Goal: Information Seeking & Learning: Learn about a topic

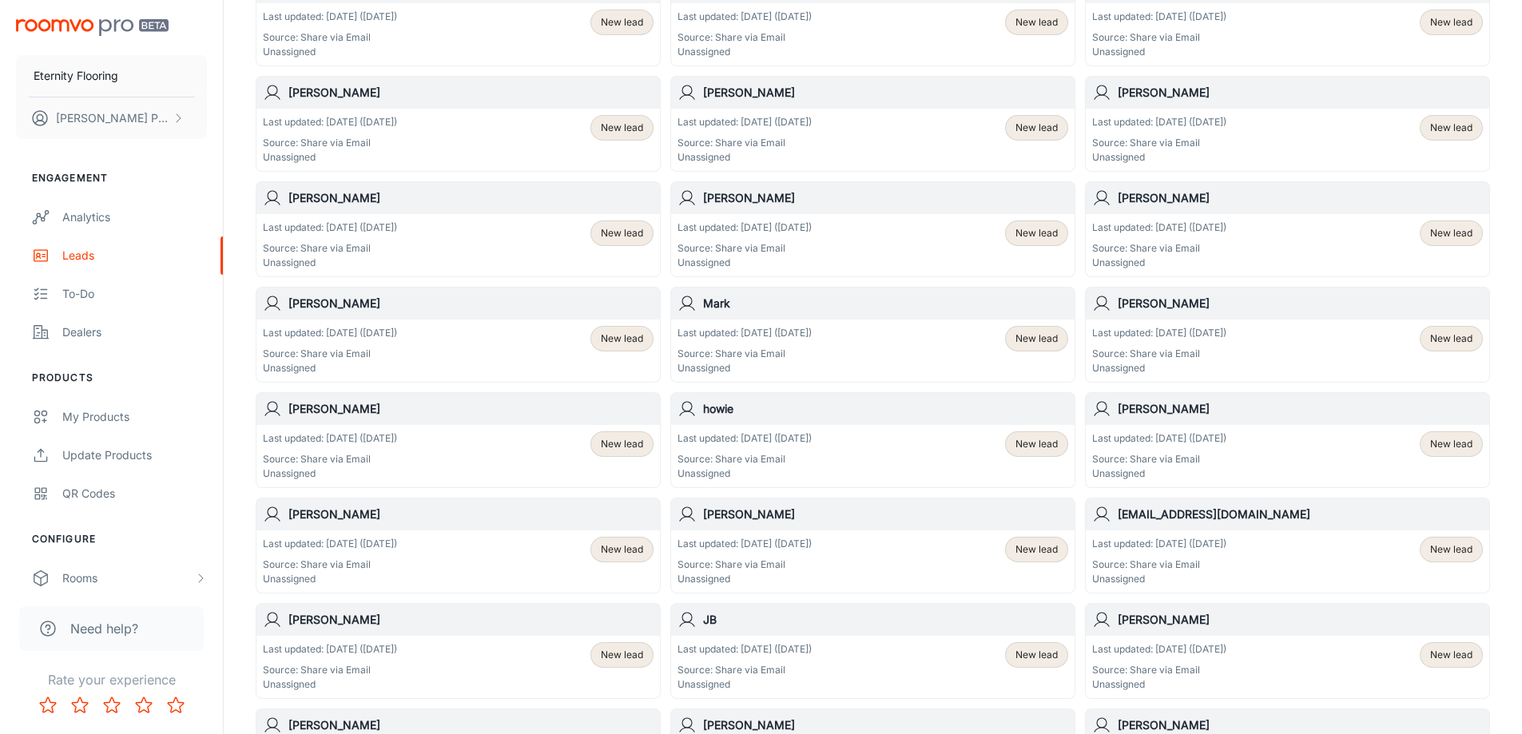
scroll to position [559, 0]
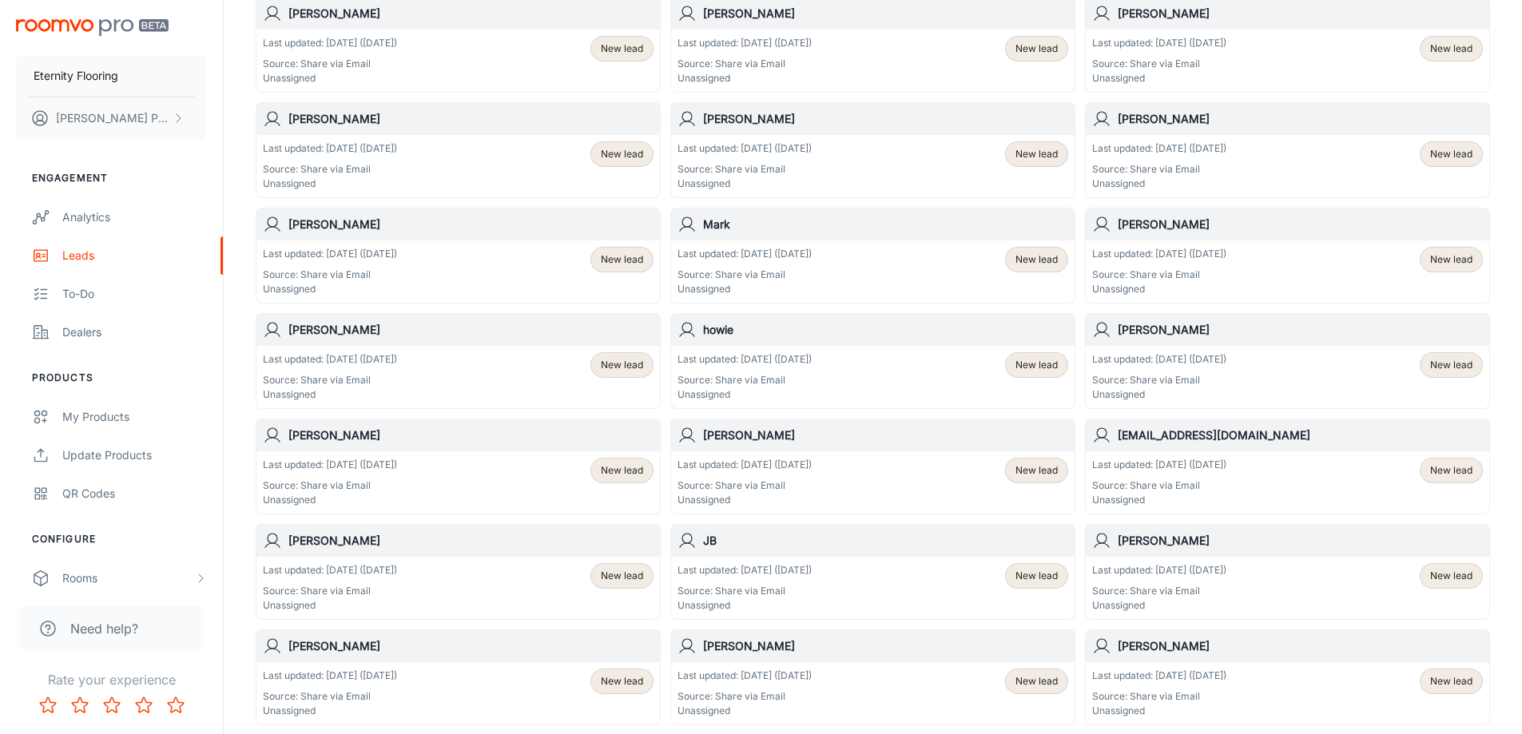
click at [842, 125] on h6 "[PERSON_NAME]" at bounding box center [885, 119] width 365 height 18
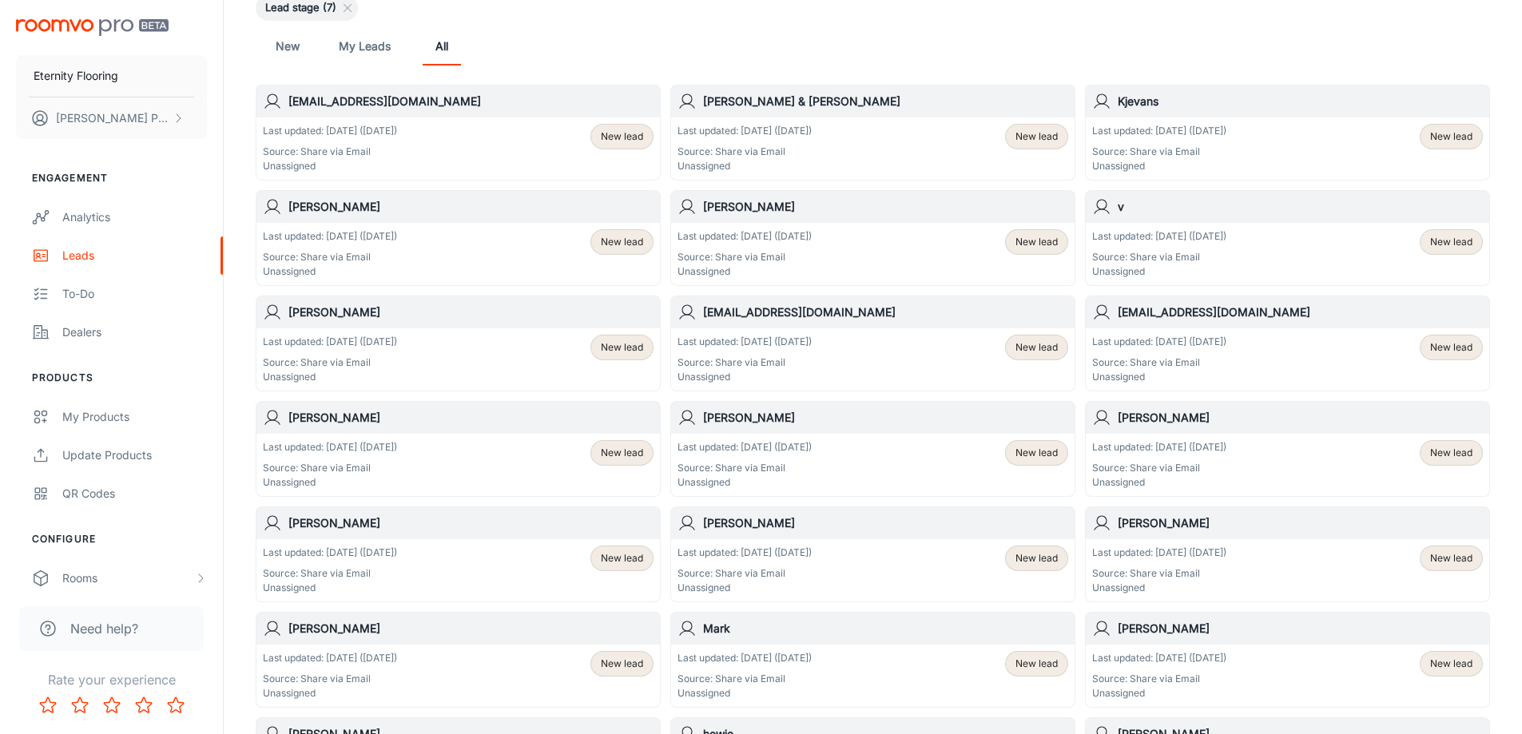
scroll to position [160, 0]
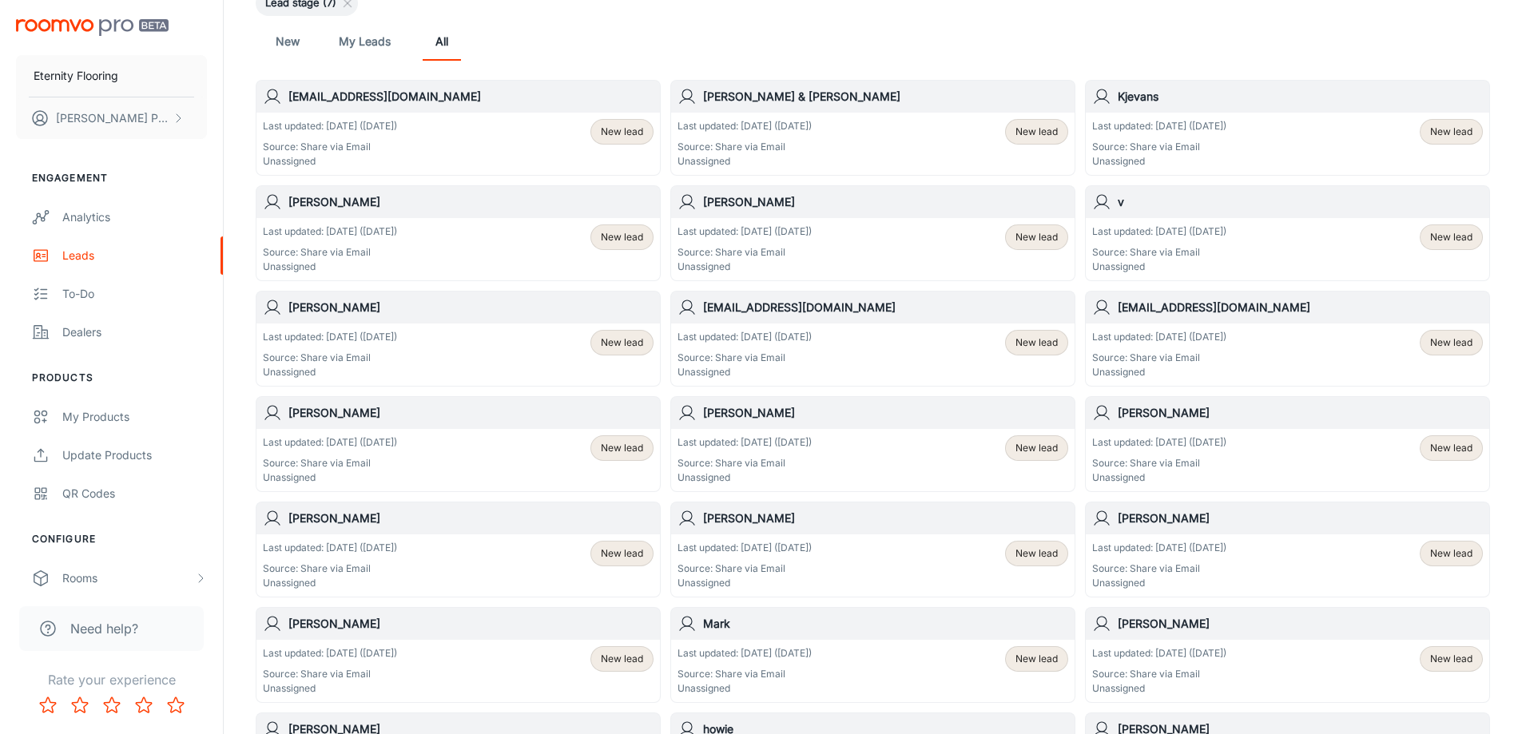
click at [1141, 546] on p "Last updated: [DATE] ([DATE])" at bounding box center [1159, 548] width 134 height 14
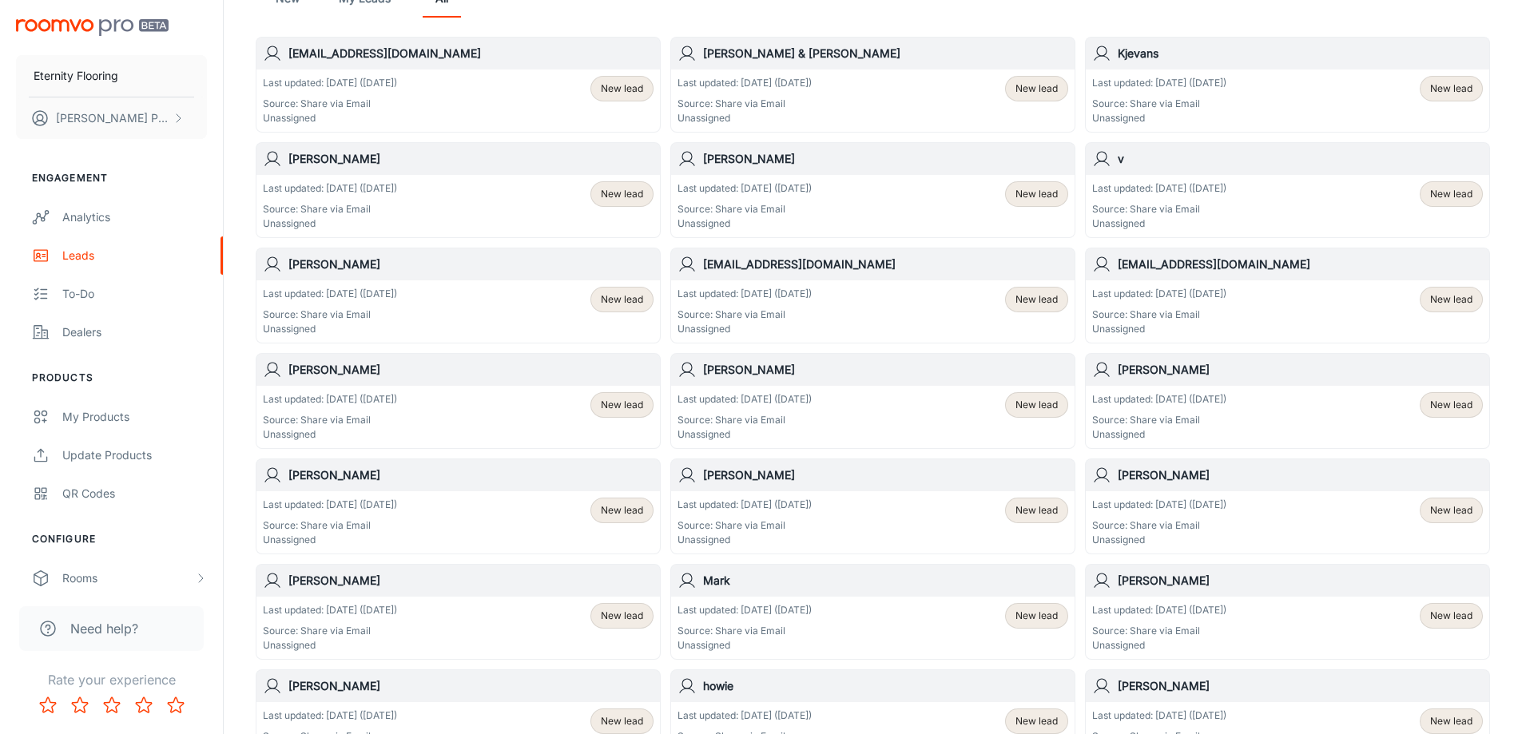
scroll to position [240, 0]
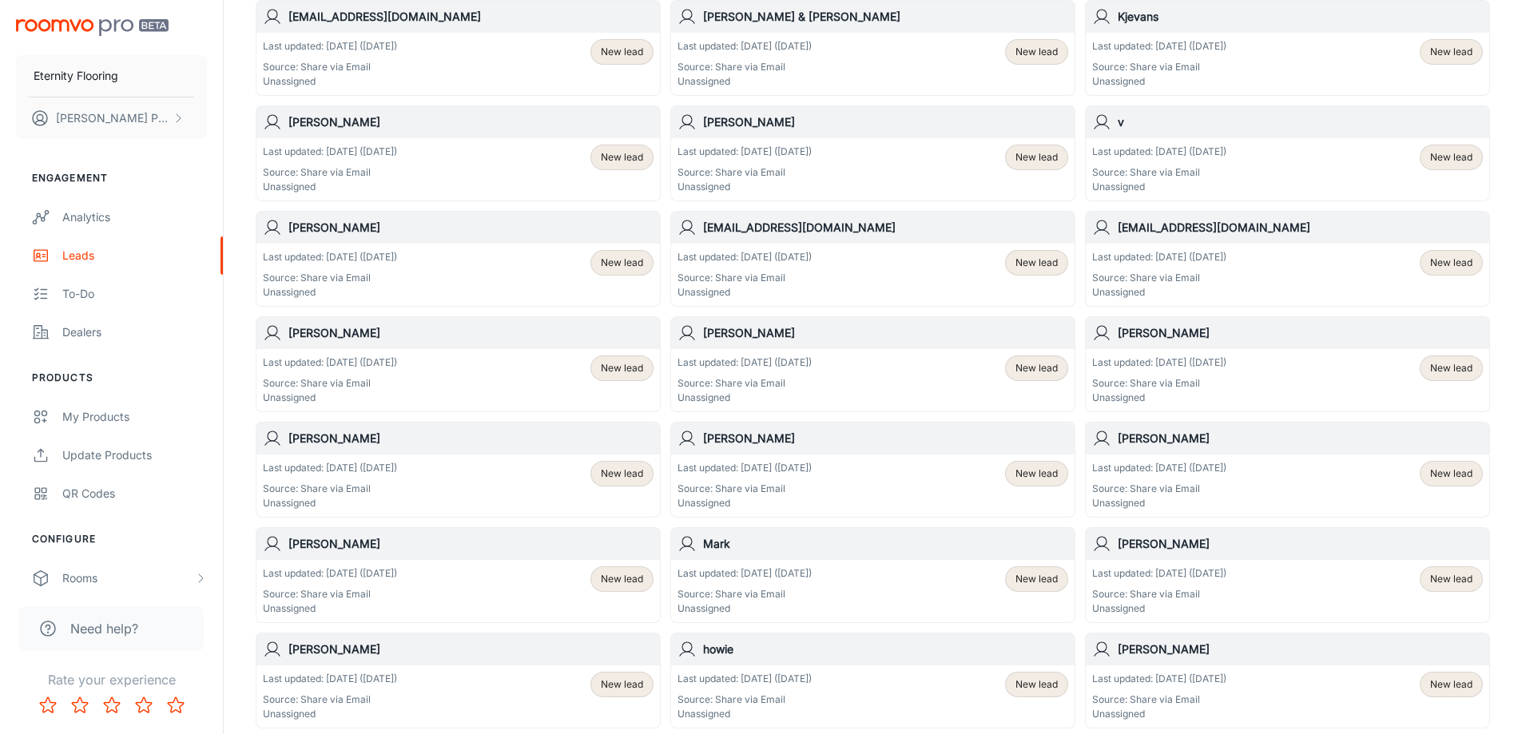
click at [1185, 391] on p "Unassigned" at bounding box center [1159, 398] width 134 height 14
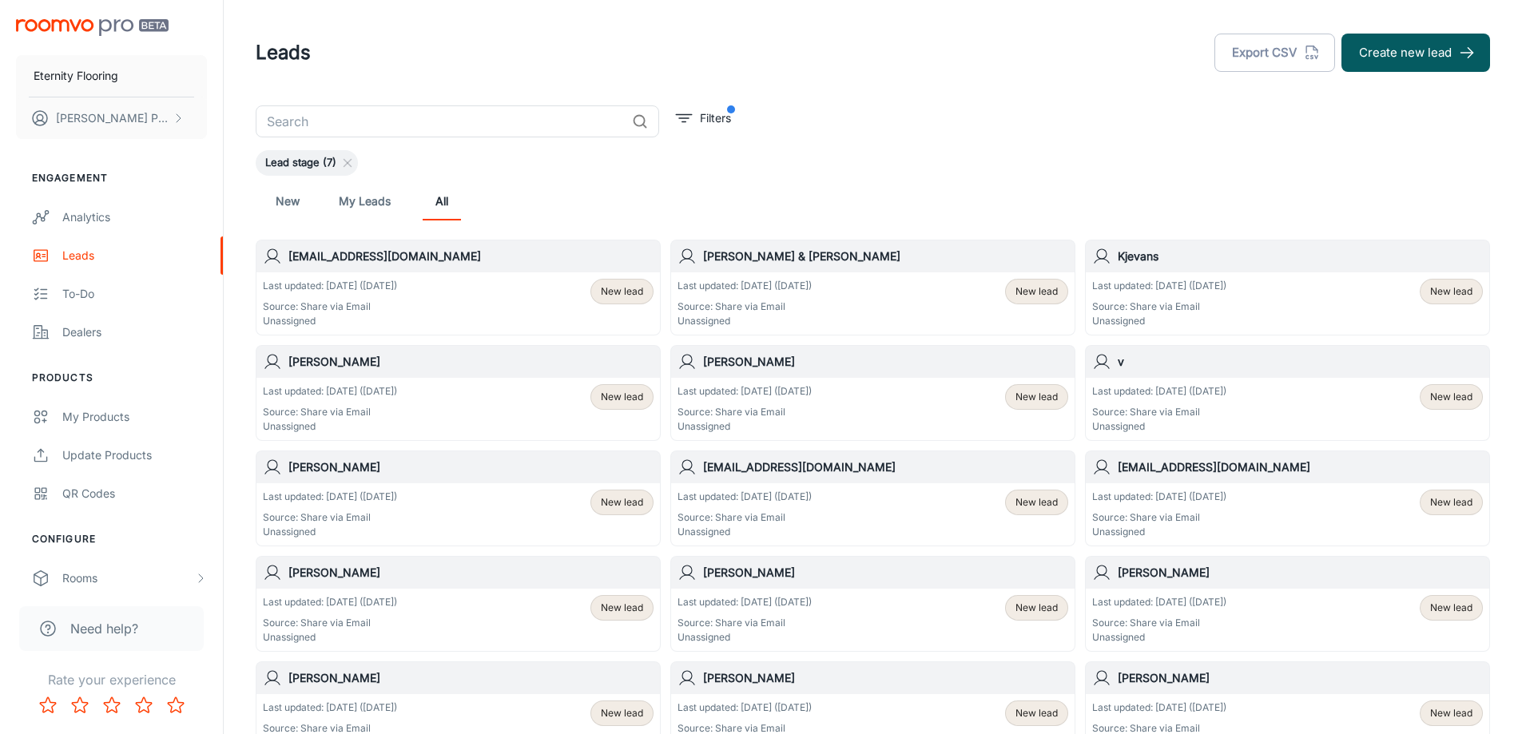
click at [799, 622] on p "Source: Share via Email" at bounding box center [744, 623] width 134 height 14
click at [1220, 370] on h6 "v" at bounding box center [1300, 362] width 365 height 18
click at [115, 416] on div "My Products" at bounding box center [134, 417] width 145 height 18
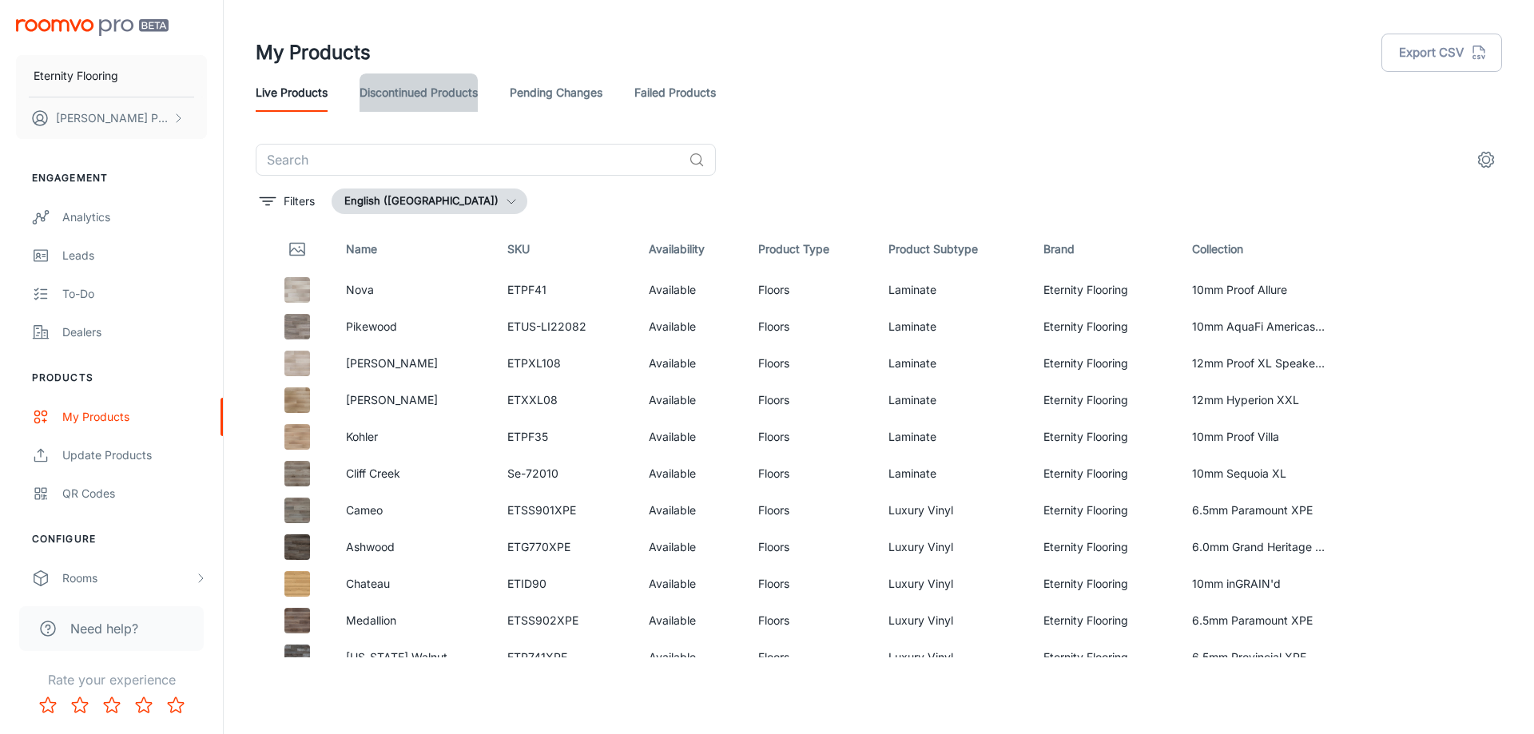
click at [401, 91] on link "Discontinued Products" at bounding box center [419, 92] width 118 height 38
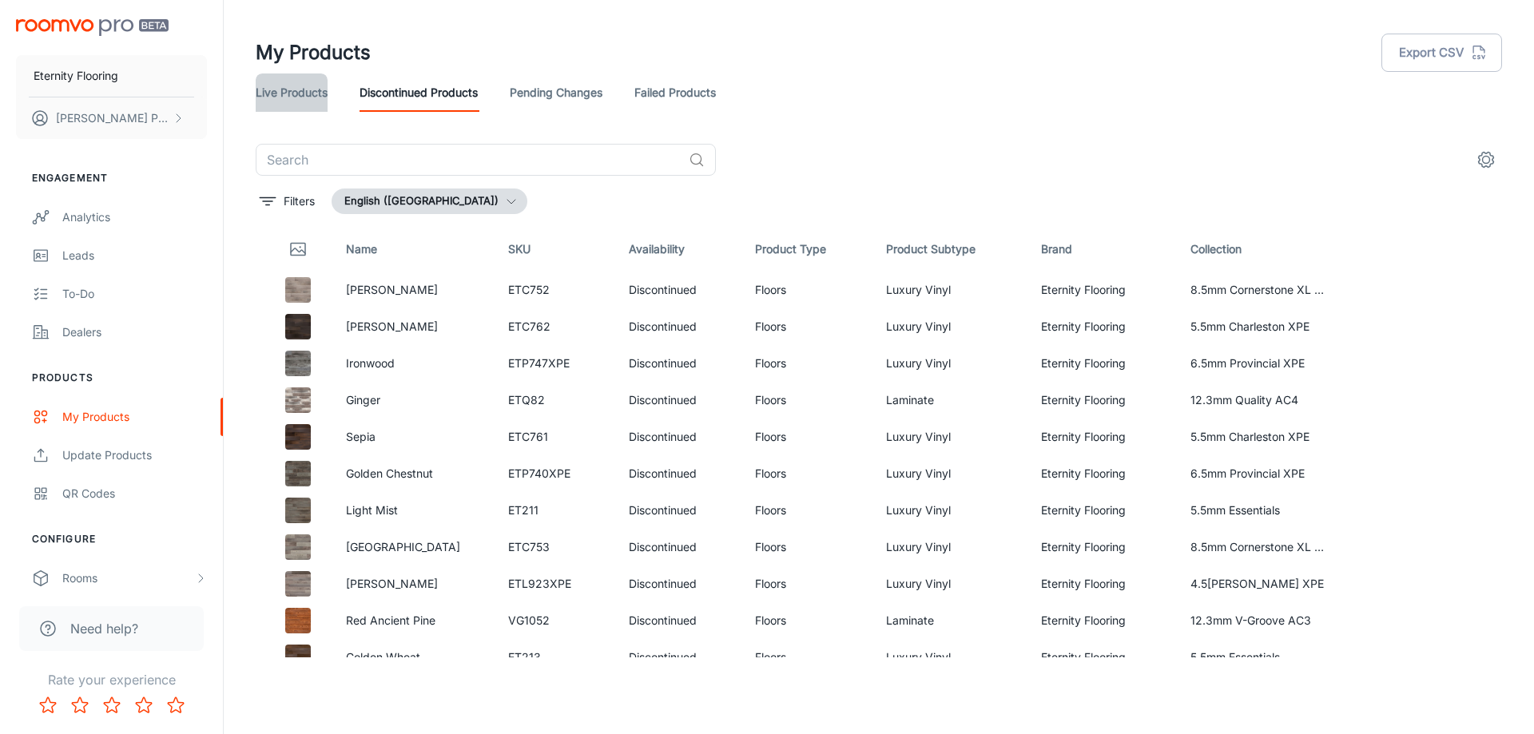
click at [304, 93] on link "Live Products" at bounding box center [292, 92] width 72 height 38
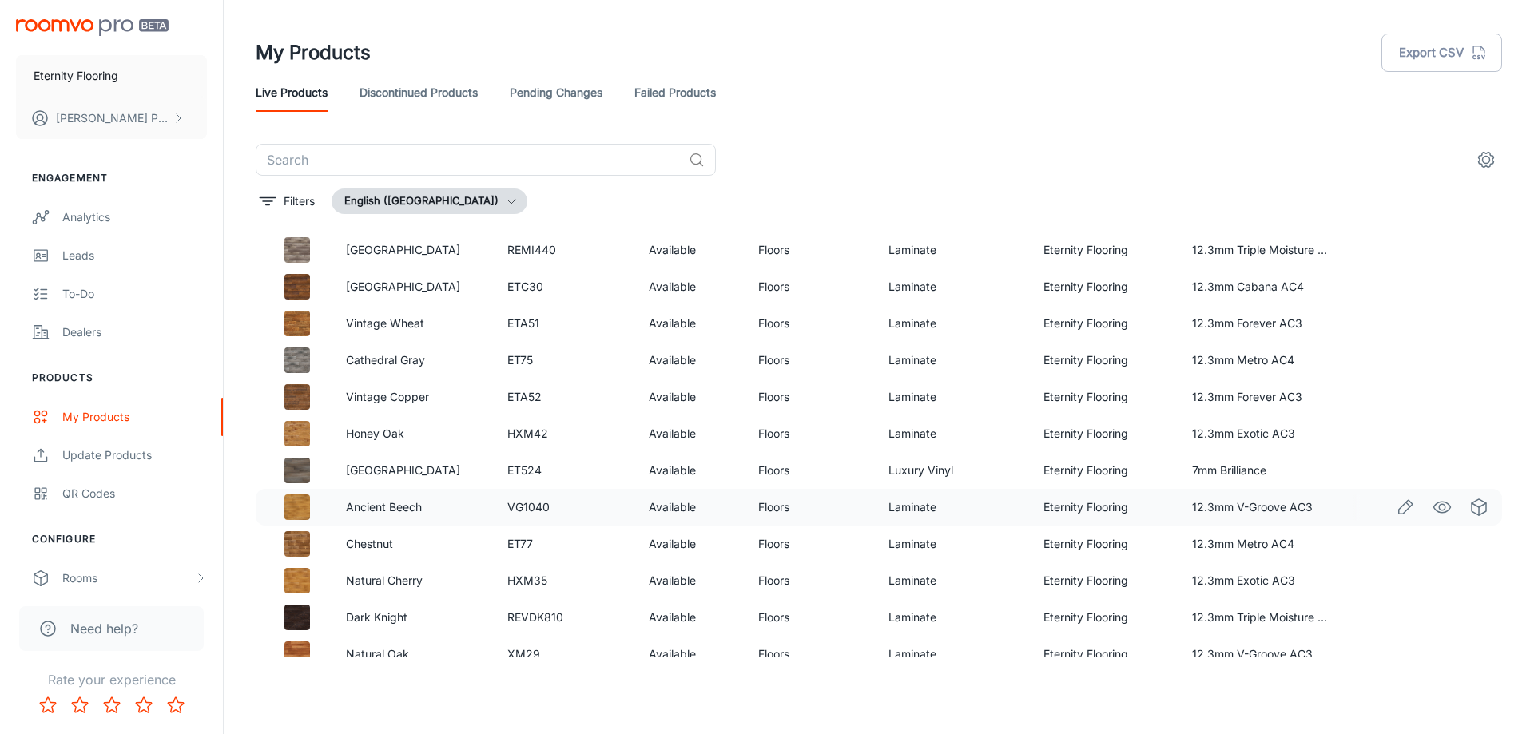
scroll to position [4134, 0]
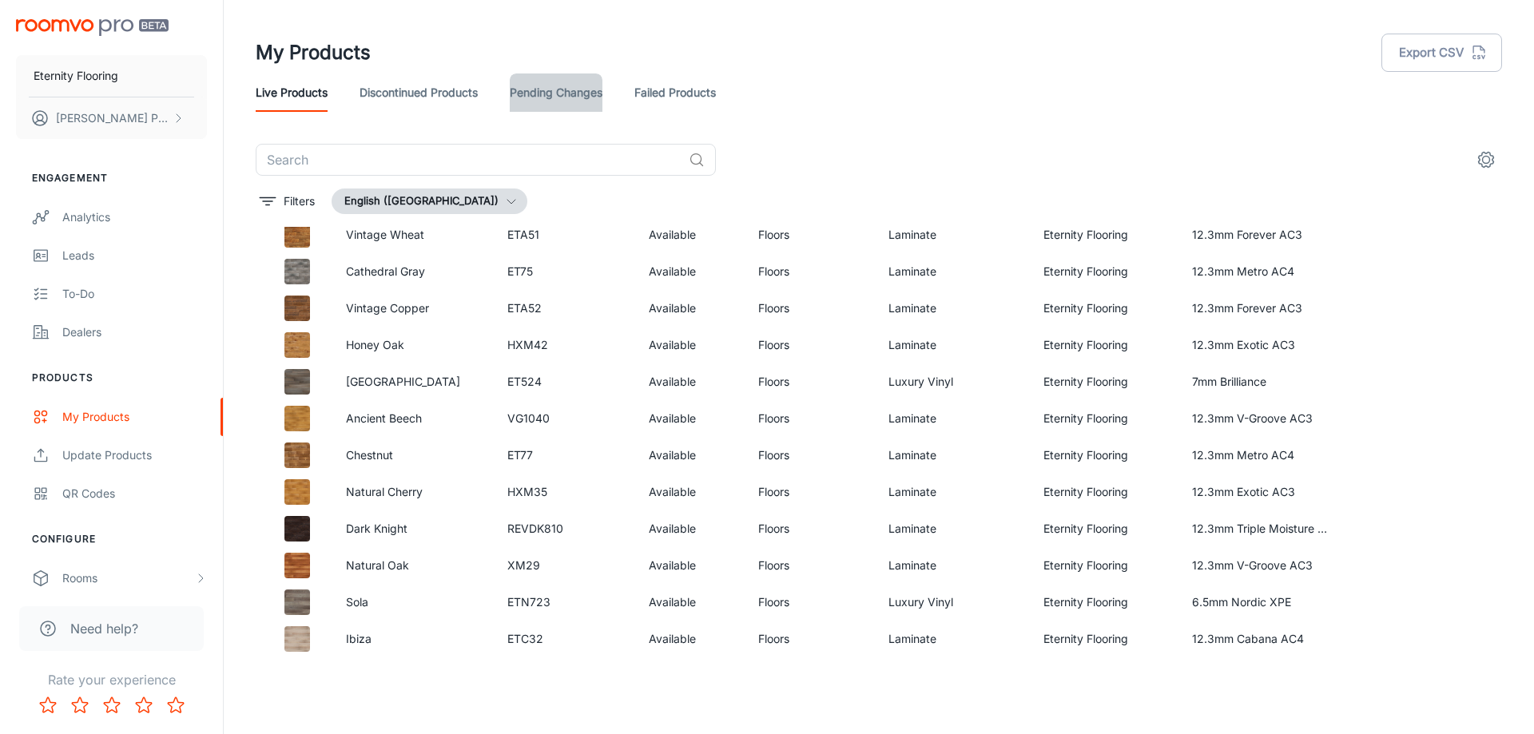
click at [560, 92] on link "Pending Changes" at bounding box center [556, 92] width 93 height 38
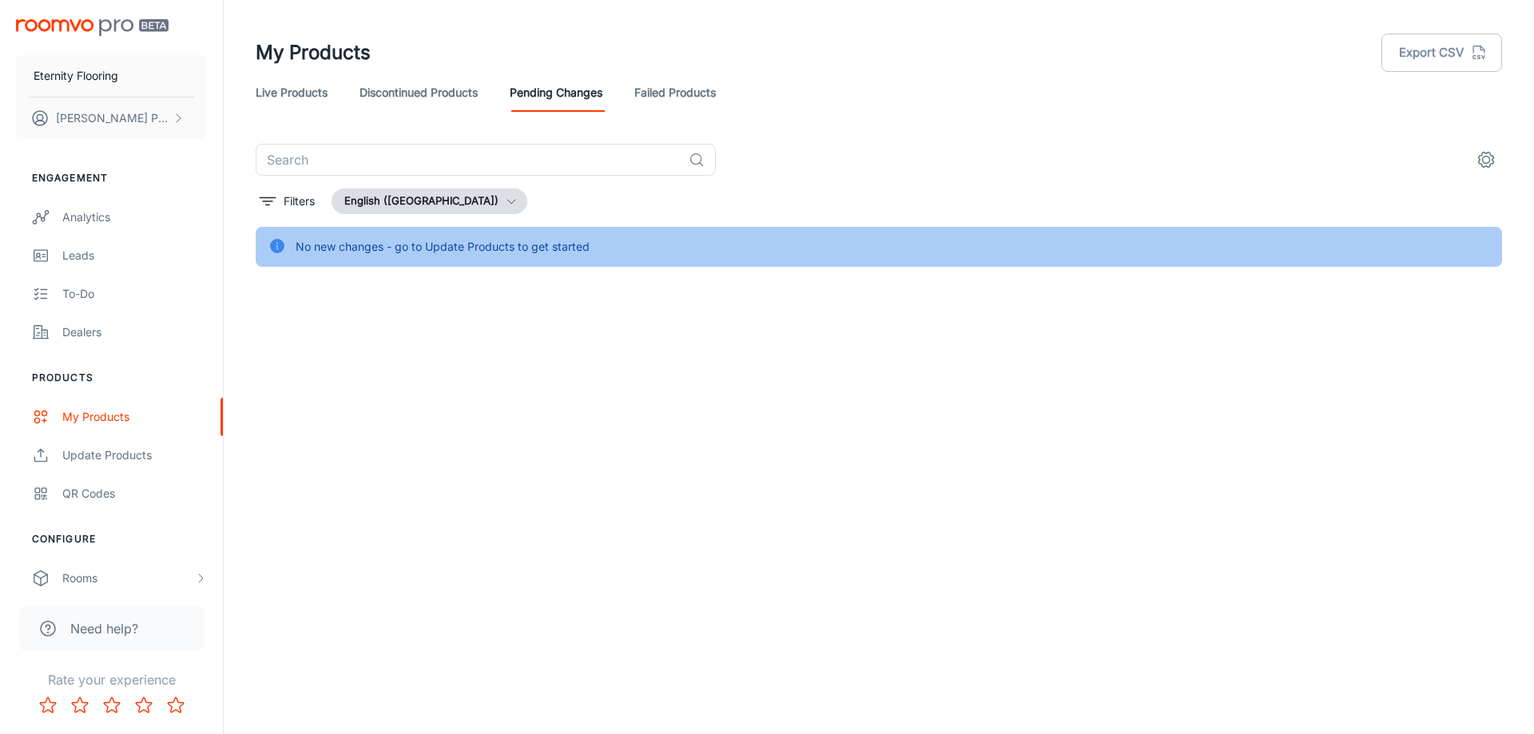
click at [660, 91] on link "Failed Products" at bounding box center [674, 92] width 81 height 38
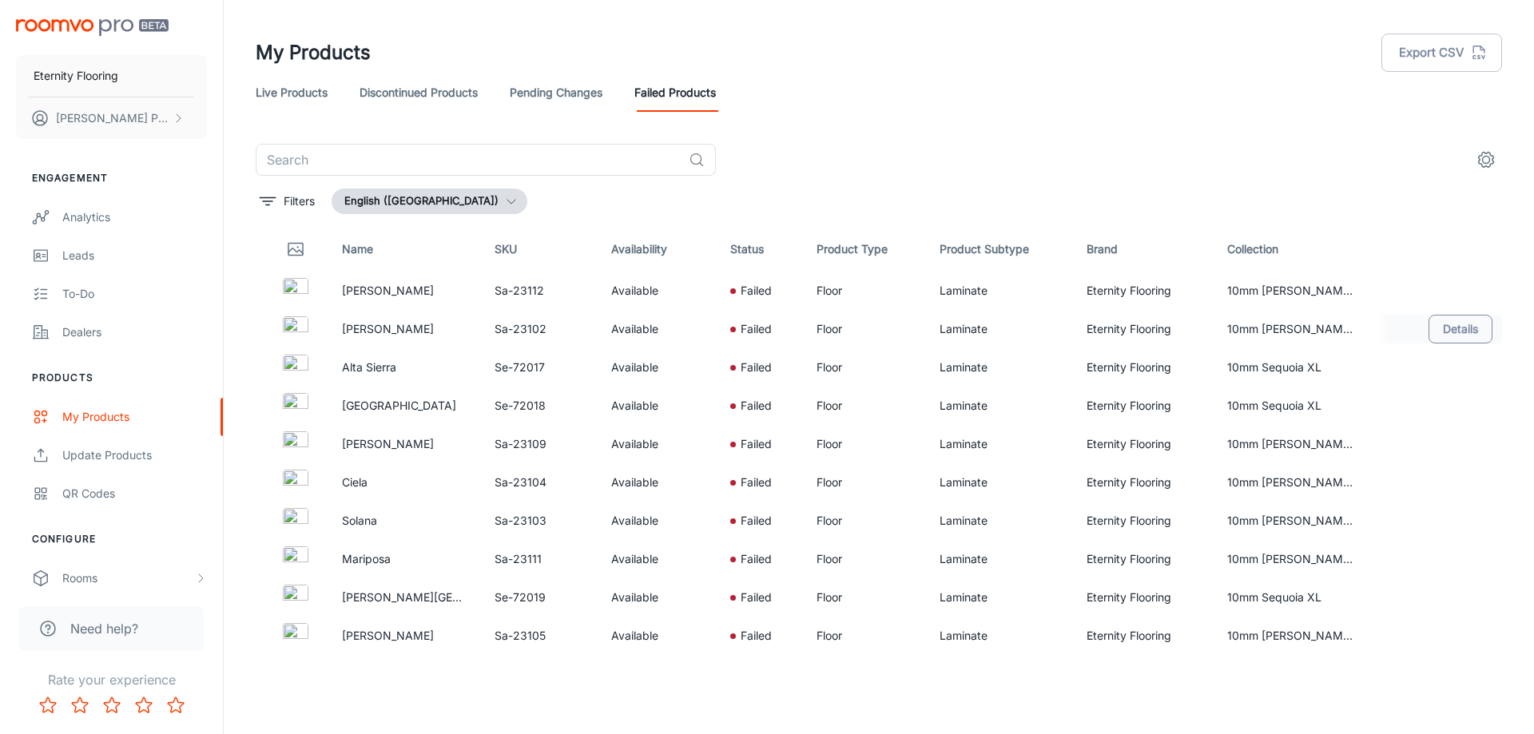
click at [1444, 331] on button "Details" at bounding box center [1460, 329] width 64 height 29
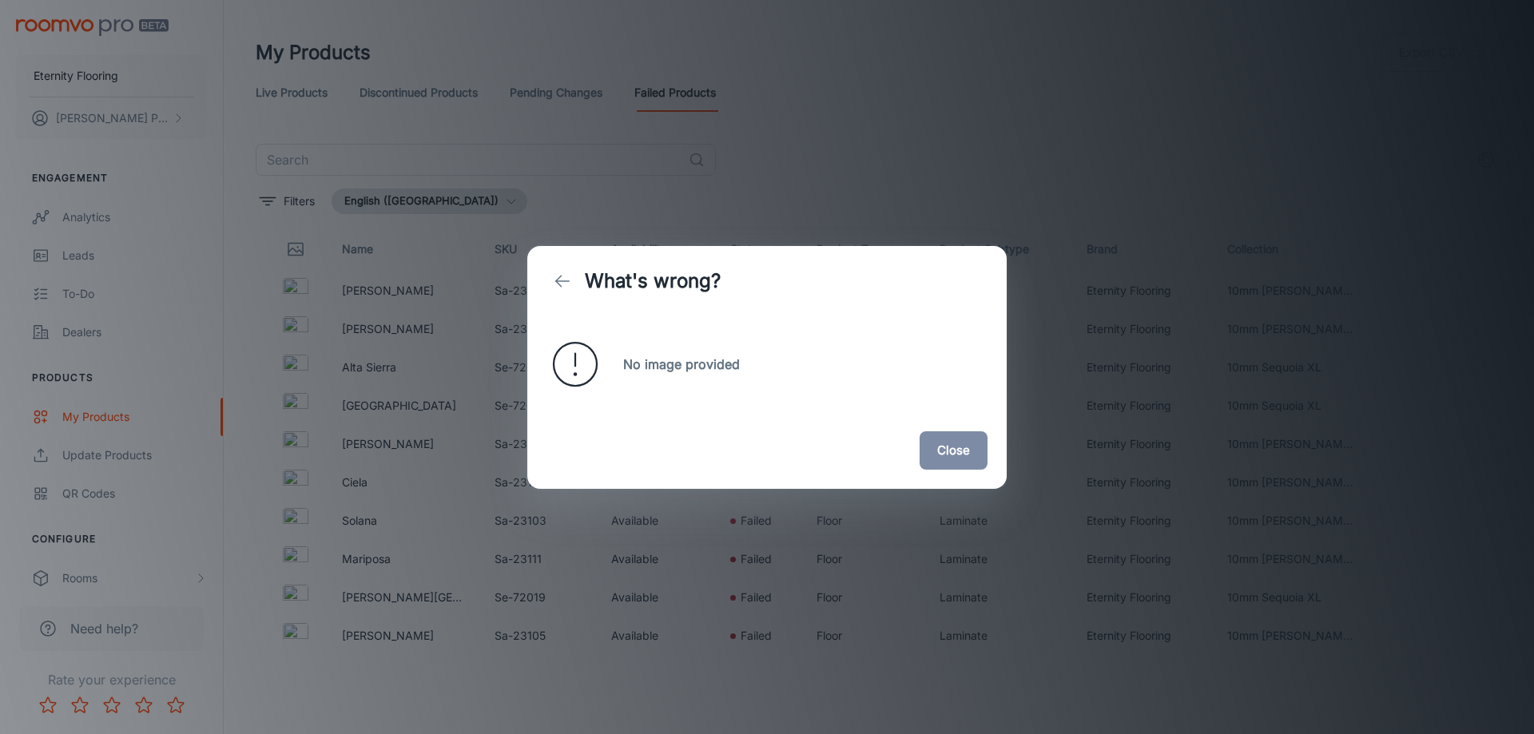
click at [967, 447] on button "Close" at bounding box center [954, 450] width 68 height 38
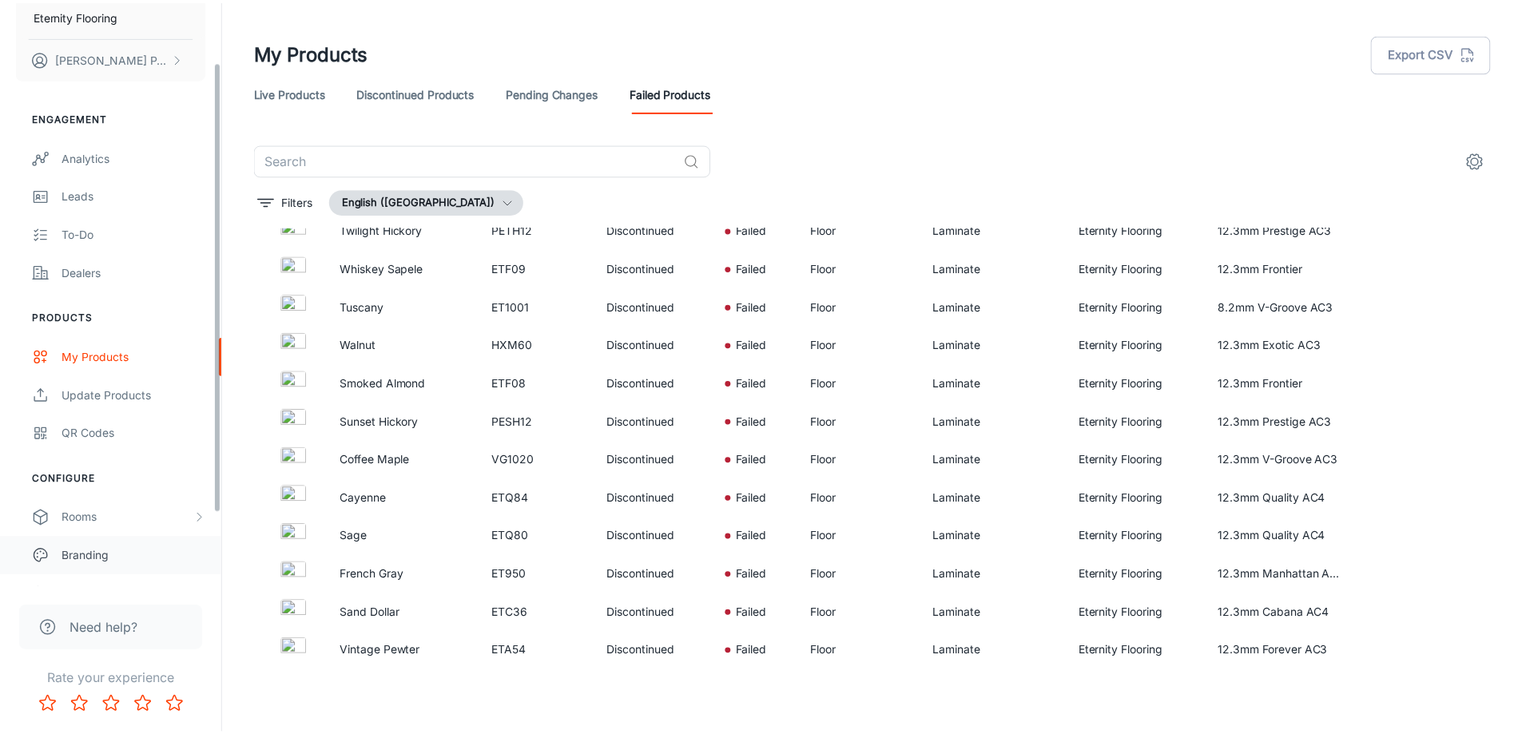
scroll to position [172, 0]
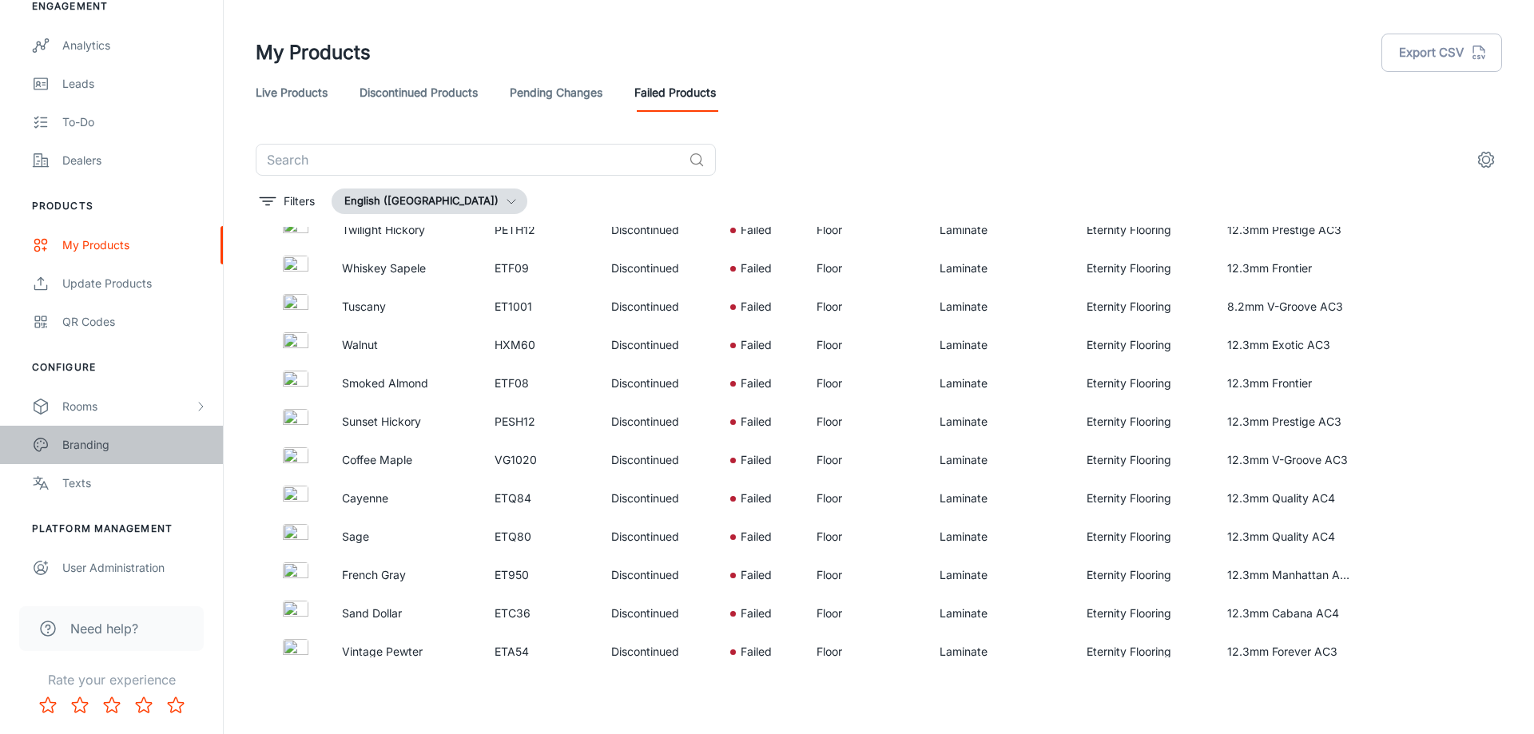
click at [129, 452] on div "Branding" at bounding box center [134, 445] width 145 height 18
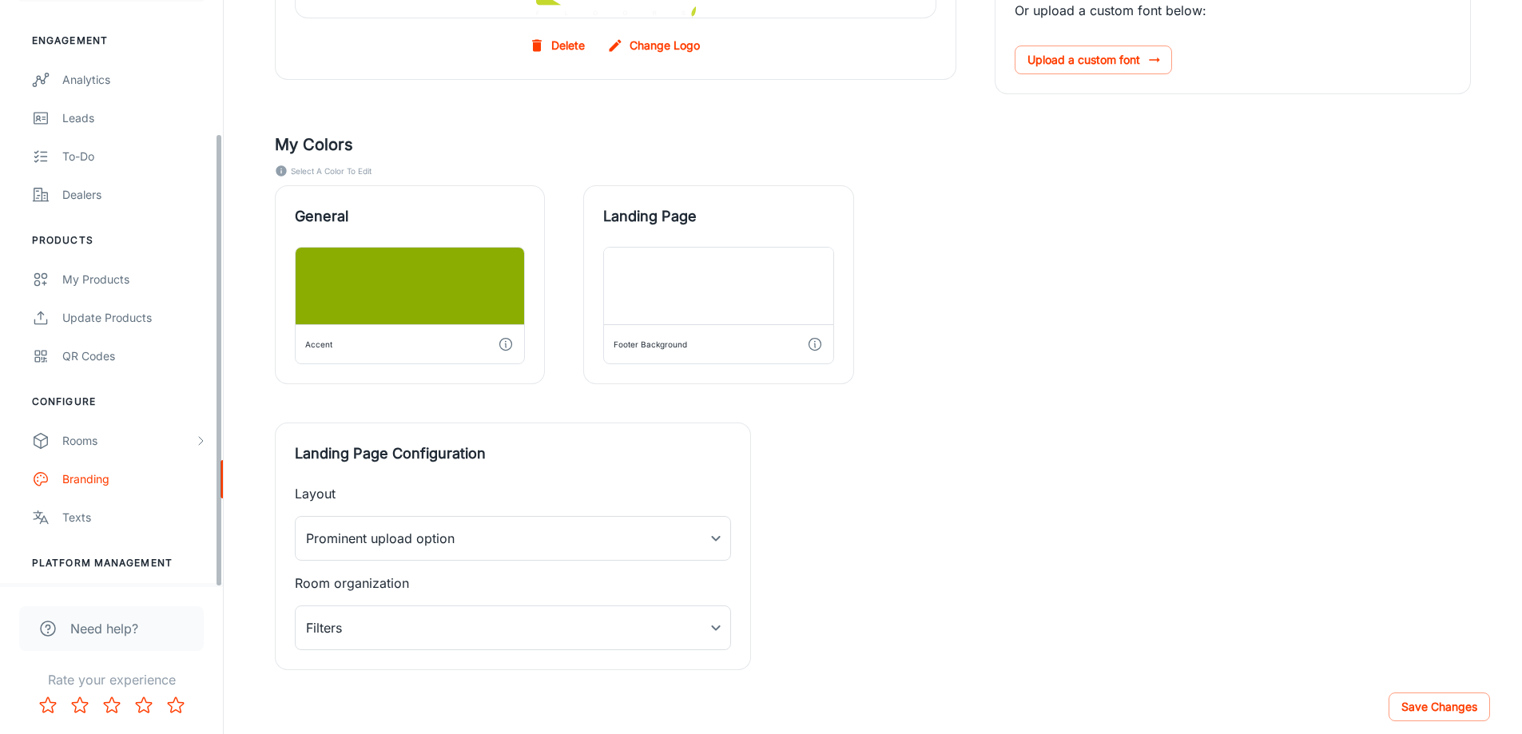
scroll to position [172, 0]
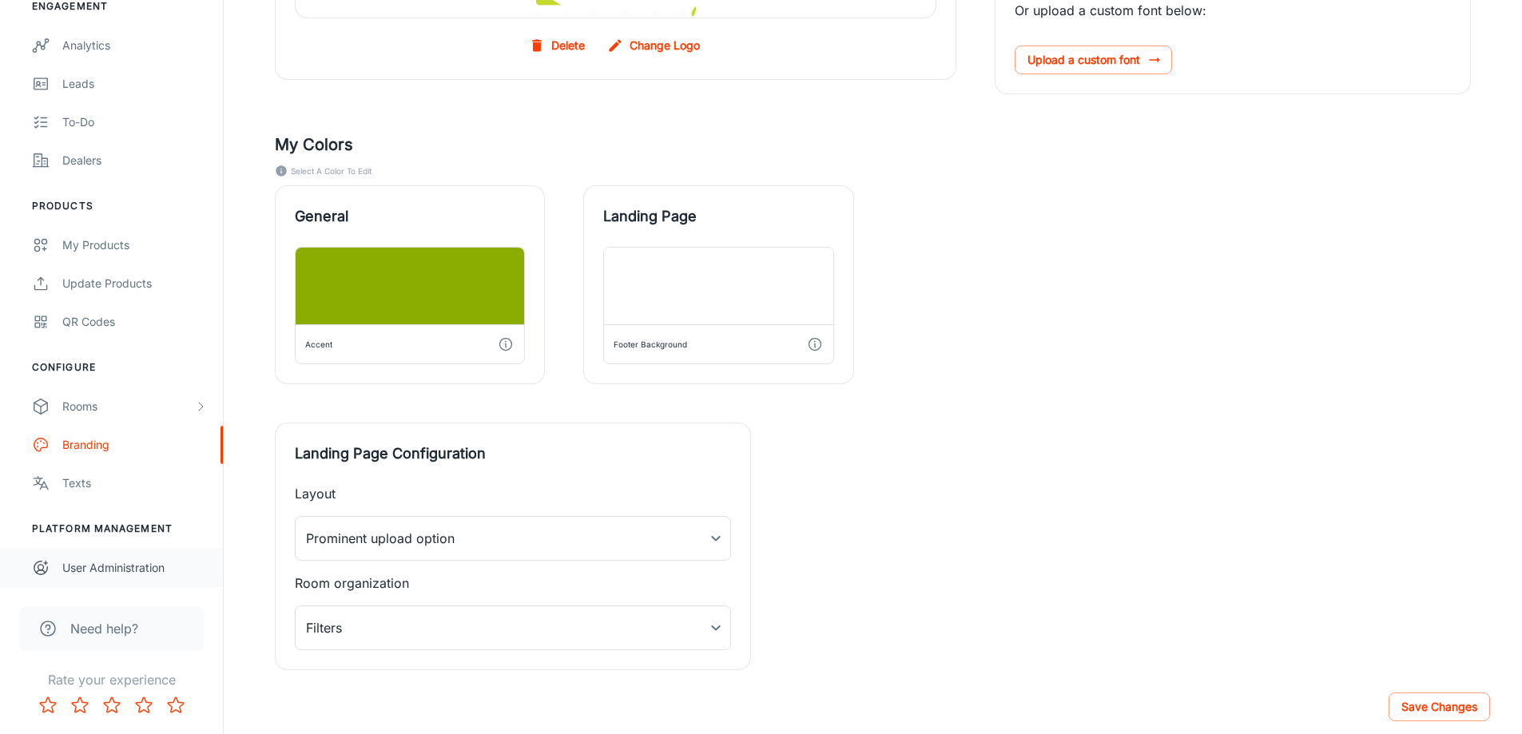
click at [160, 574] on div "User Administration" at bounding box center [134, 568] width 145 height 18
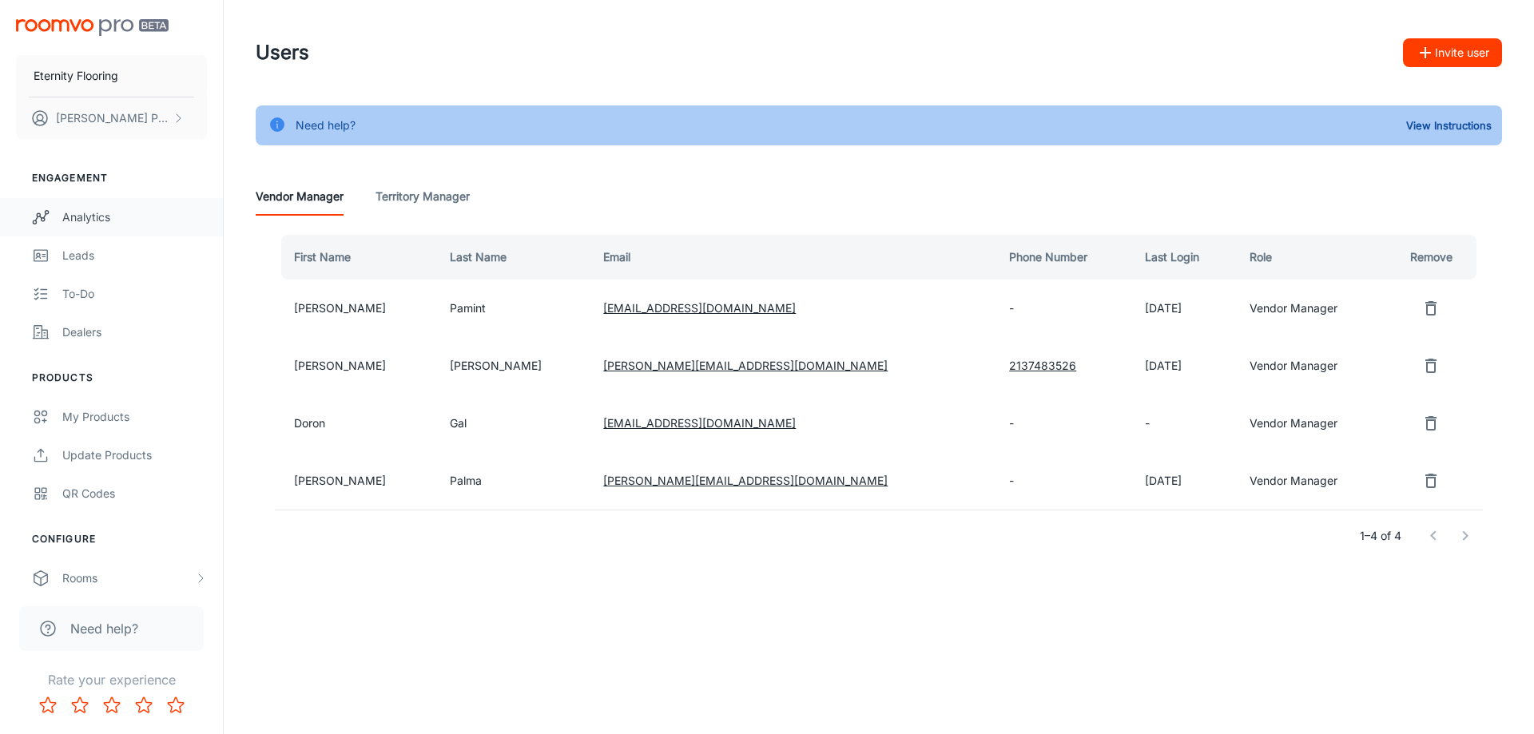
click at [87, 219] on div "Analytics" at bounding box center [134, 218] width 145 height 18
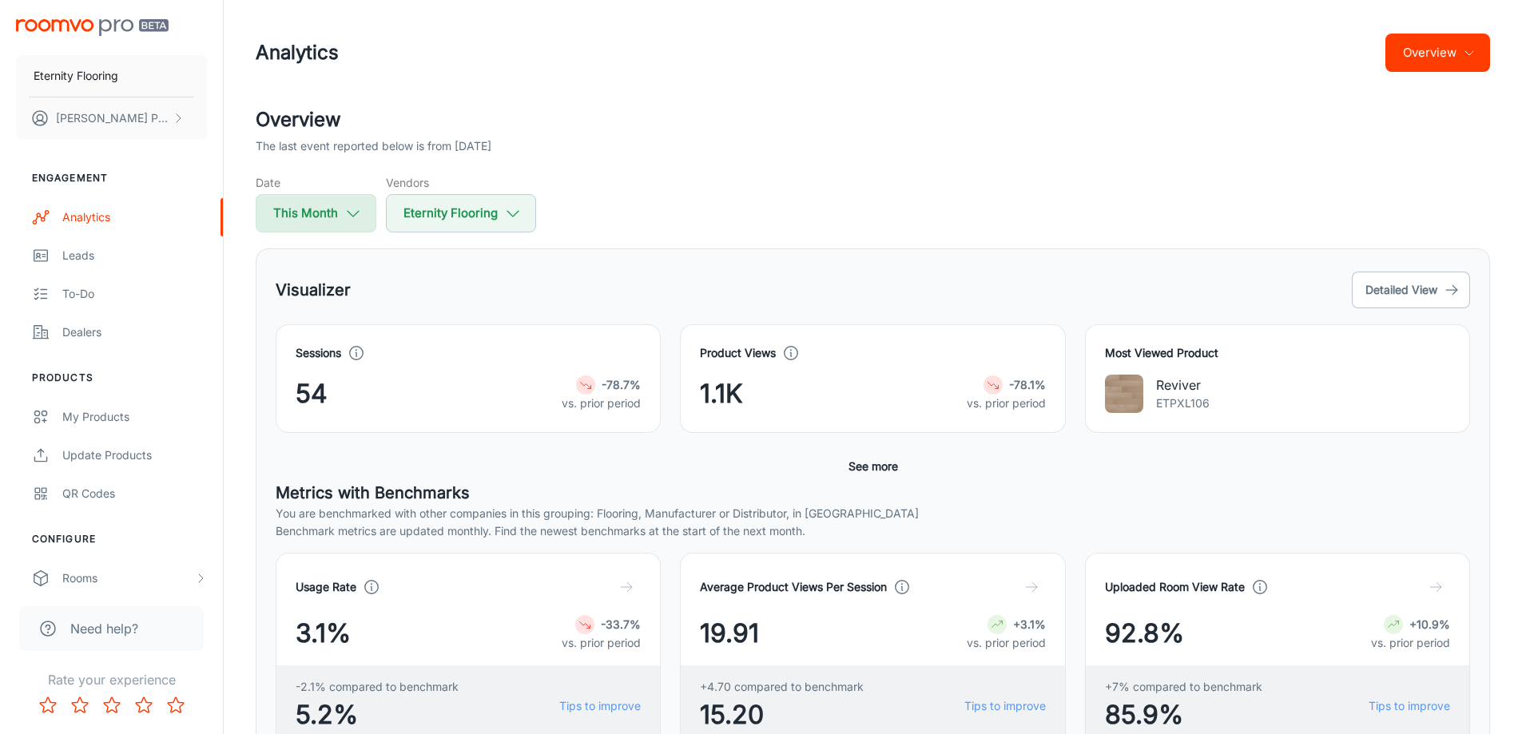
click at [358, 217] on icon "button" at bounding box center [353, 214] width 18 height 18
select select "9"
select select "2025"
select select "9"
select select "2025"
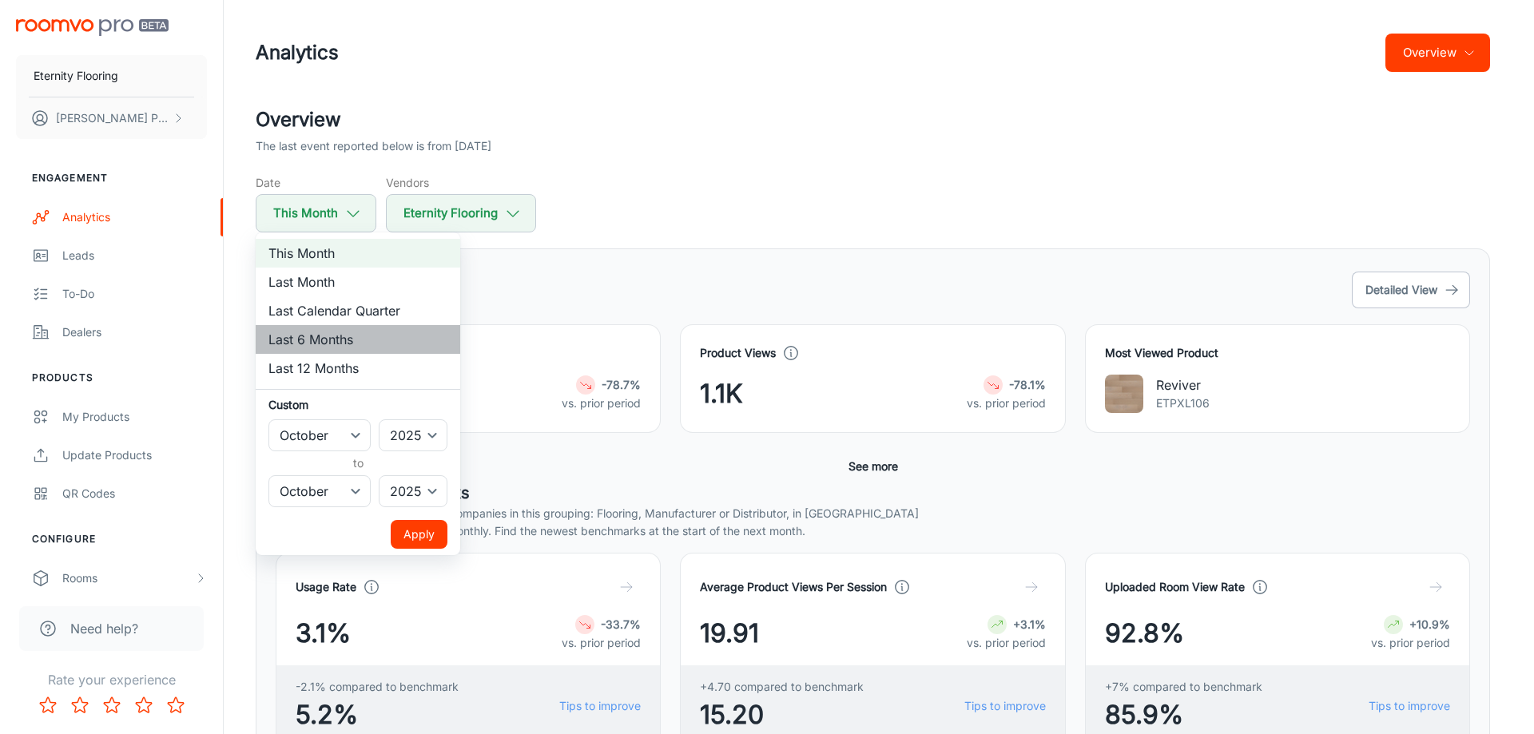
click at [341, 343] on li "Last 6 Months" at bounding box center [358, 339] width 205 height 29
select select "3"
select select "8"
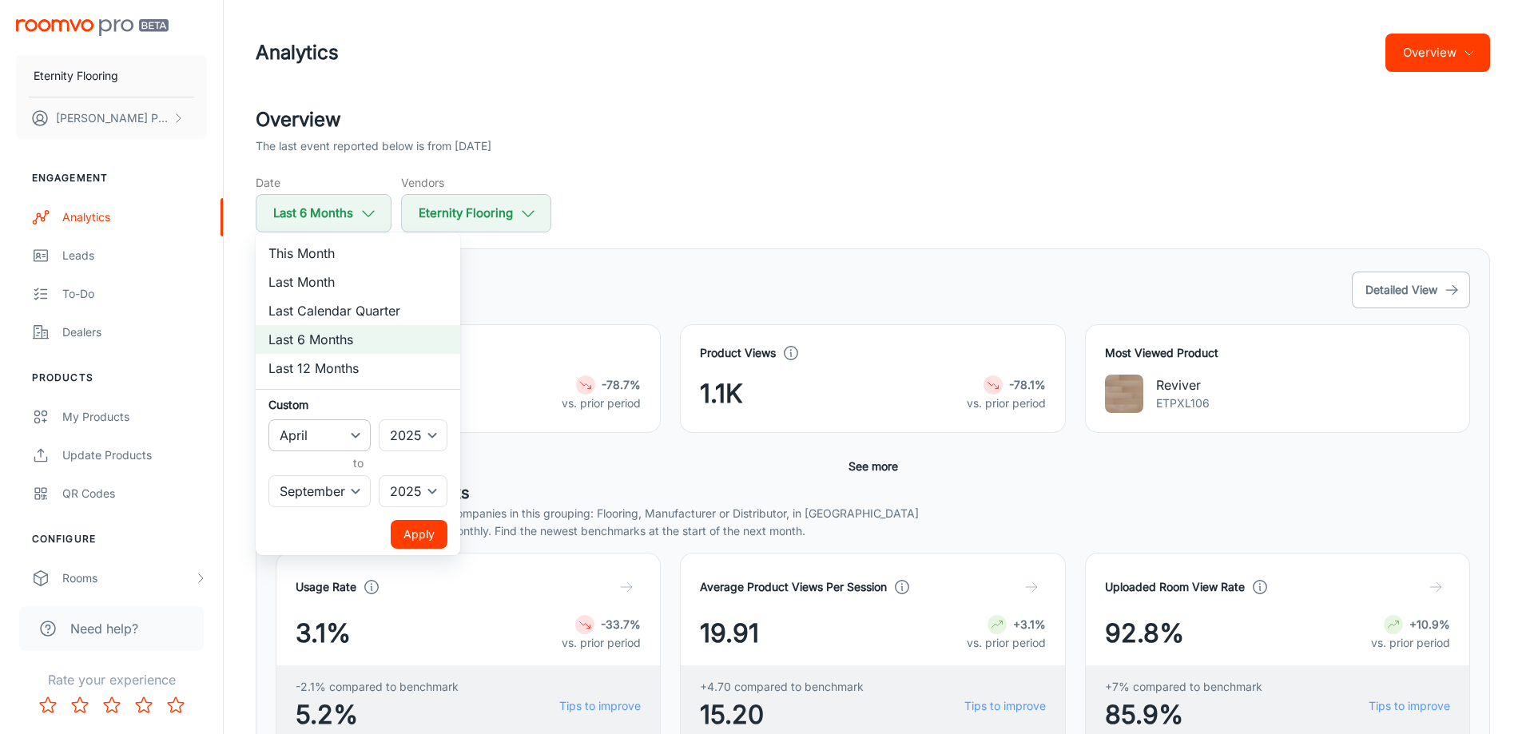
click at [363, 441] on select "January February March April May June July August September October November De…" at bounding box center [319, 435] width 102 height 32
select select "0"
click at [268, 419] on select "January February March April May June July August September October November De…" at bounding box center [319, 435] width 102 height 32
click at [427, 534] on button "Apply" at bounding box center [419, 534] width 57 height 29
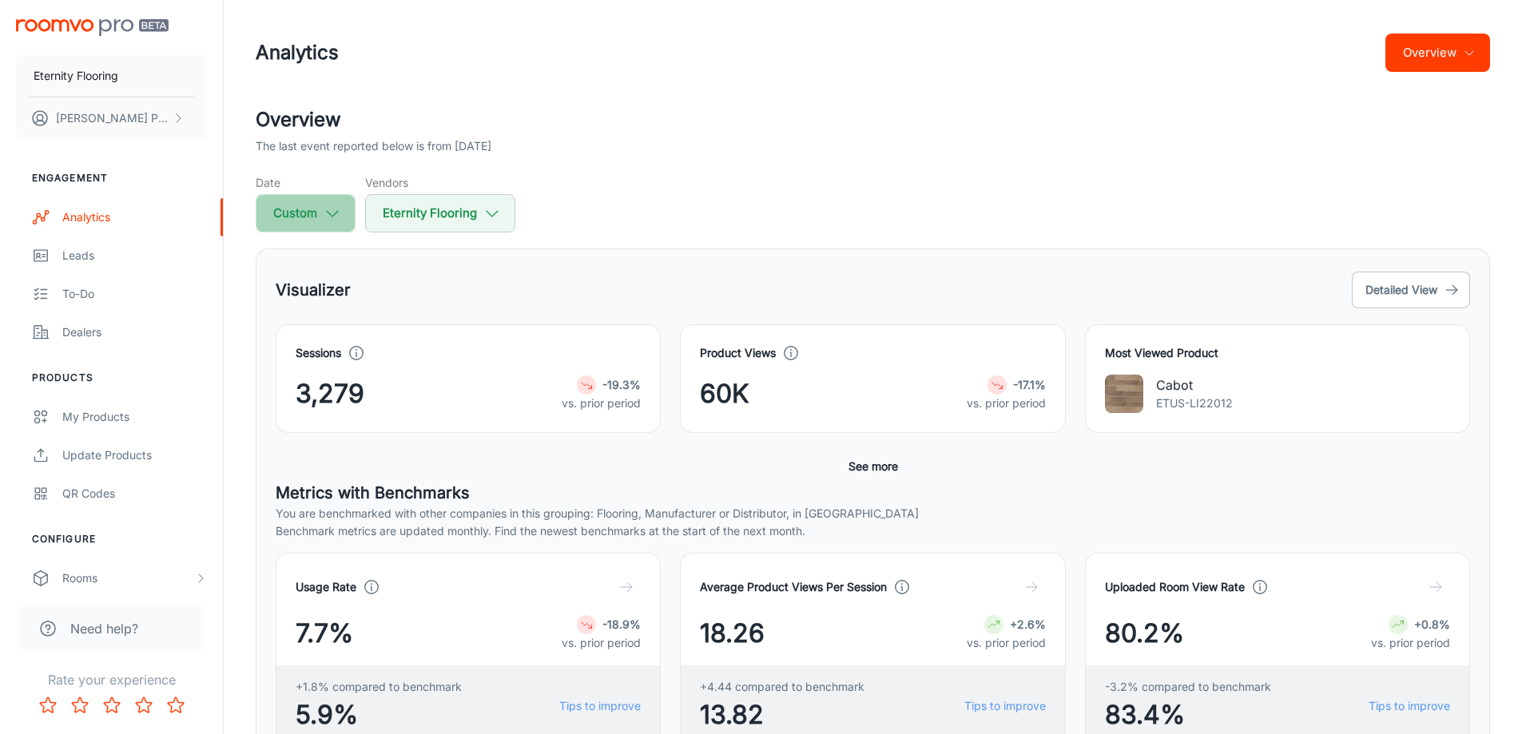
click at [326, 213] on icon "button" at bounding box center [333, 214] width 18 height 18
select select "2025"
select select "8"
select select "2025"
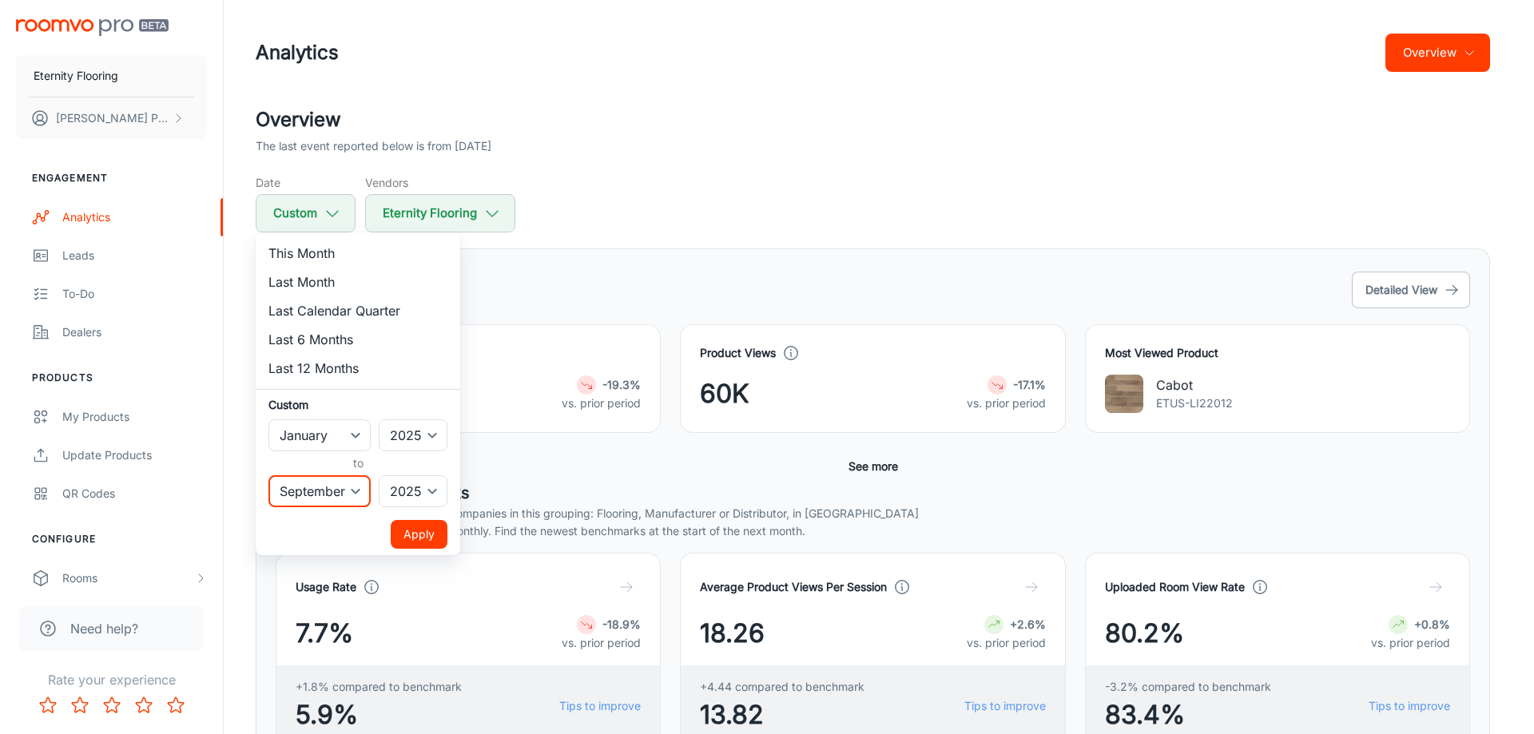
click at [336, 498] on select "January February March April May June July August September October November De…" at bounding box center [319, 491] width 102 height 32
select select "0"
click at [268, 475] on select "January February March April May June July August September October November De…" at bounding box center [319, 491] width 102 height 32
click at [406, 541] on button "Apply" at bounding box center [419, 534] width 57 height 29
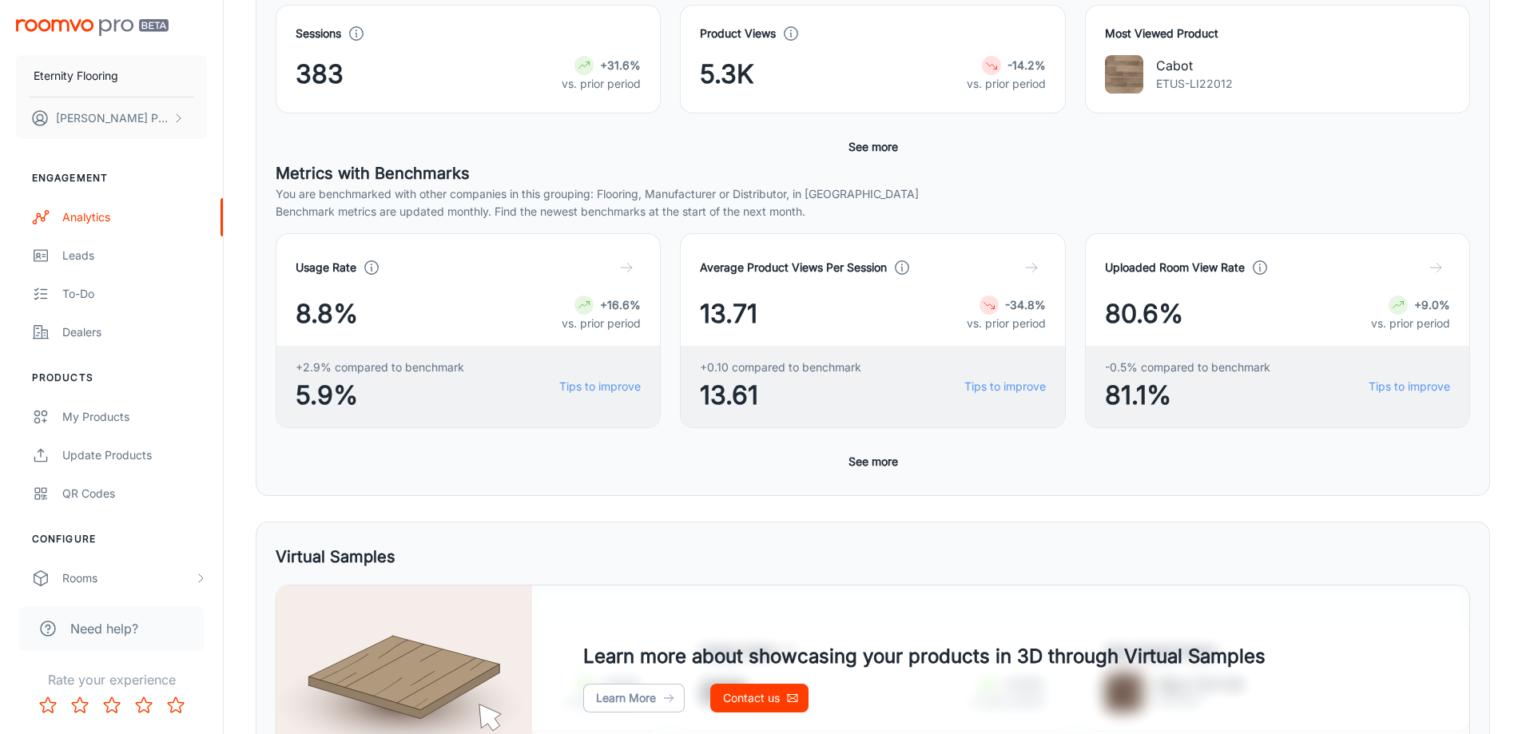
scroll to position [399, 0]
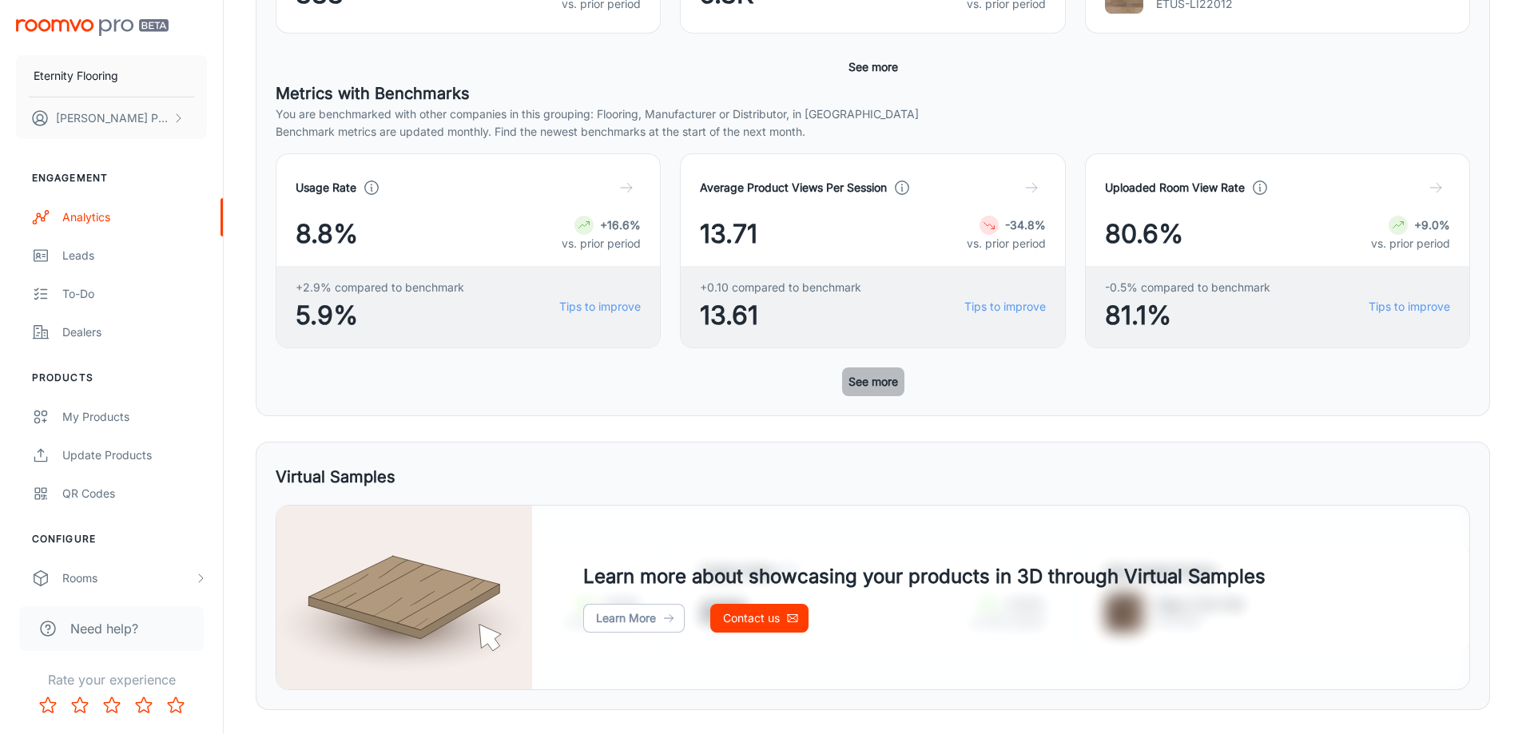
click at [892, 383] on button "See more" at bounding box center [873, 381] width 62 height 29
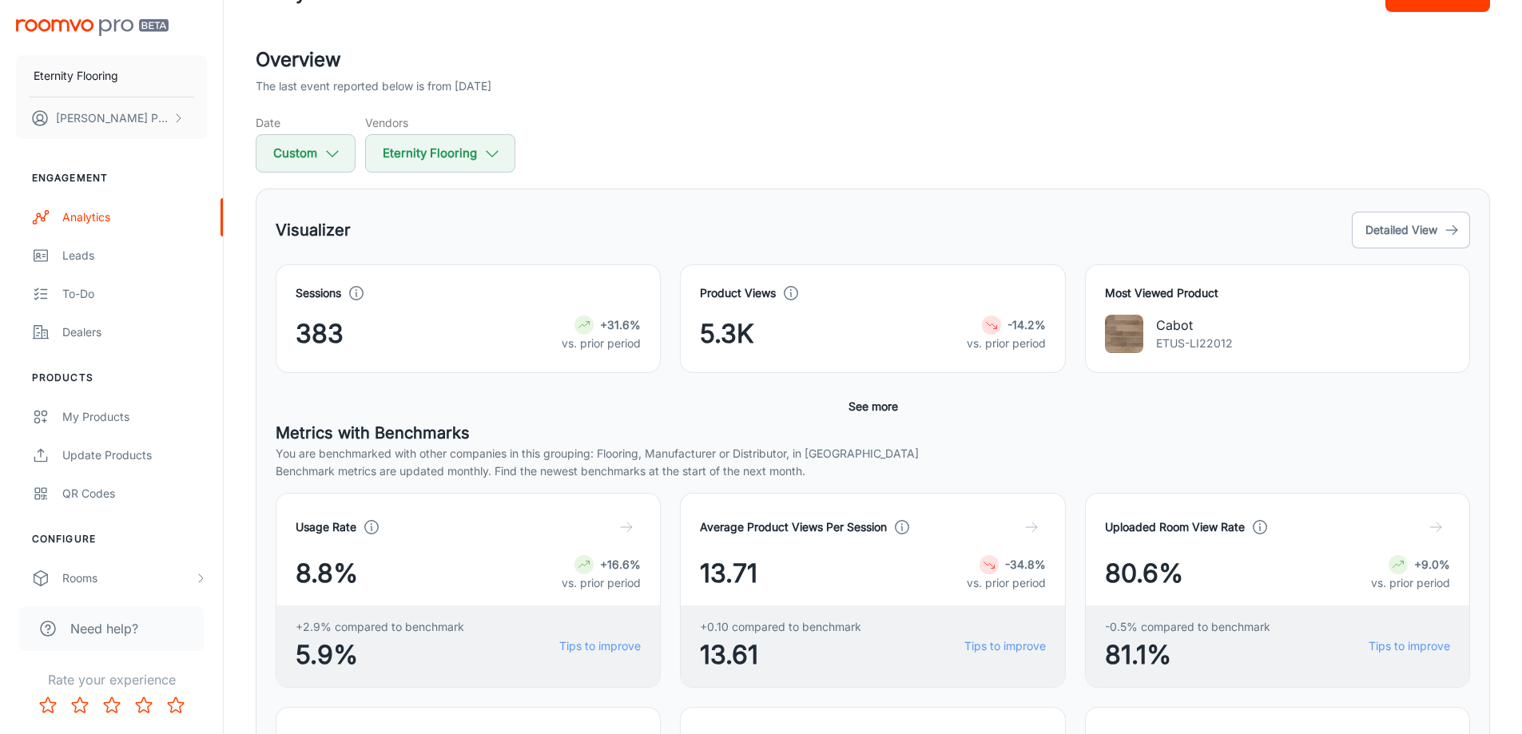
scroll to position [59, 0]
click at [1387, 238] on button "Detailed View" at bounding box center [1411, 231] width 118 height 37
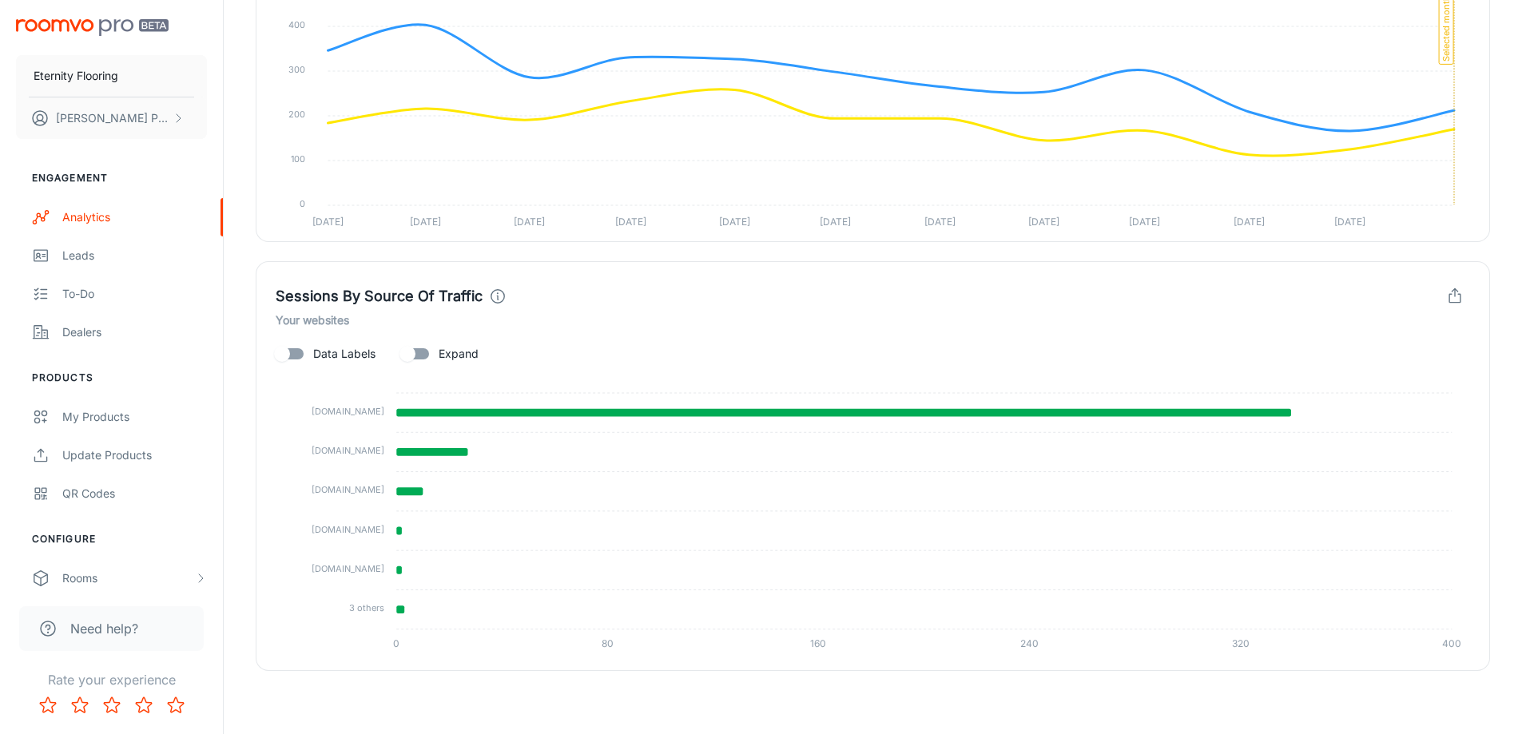
scroll to position [1589, 0]
click at [419, 356] on input "Expand" at bounding box center [407, 353] width 91 height 30
checkbox input "true"
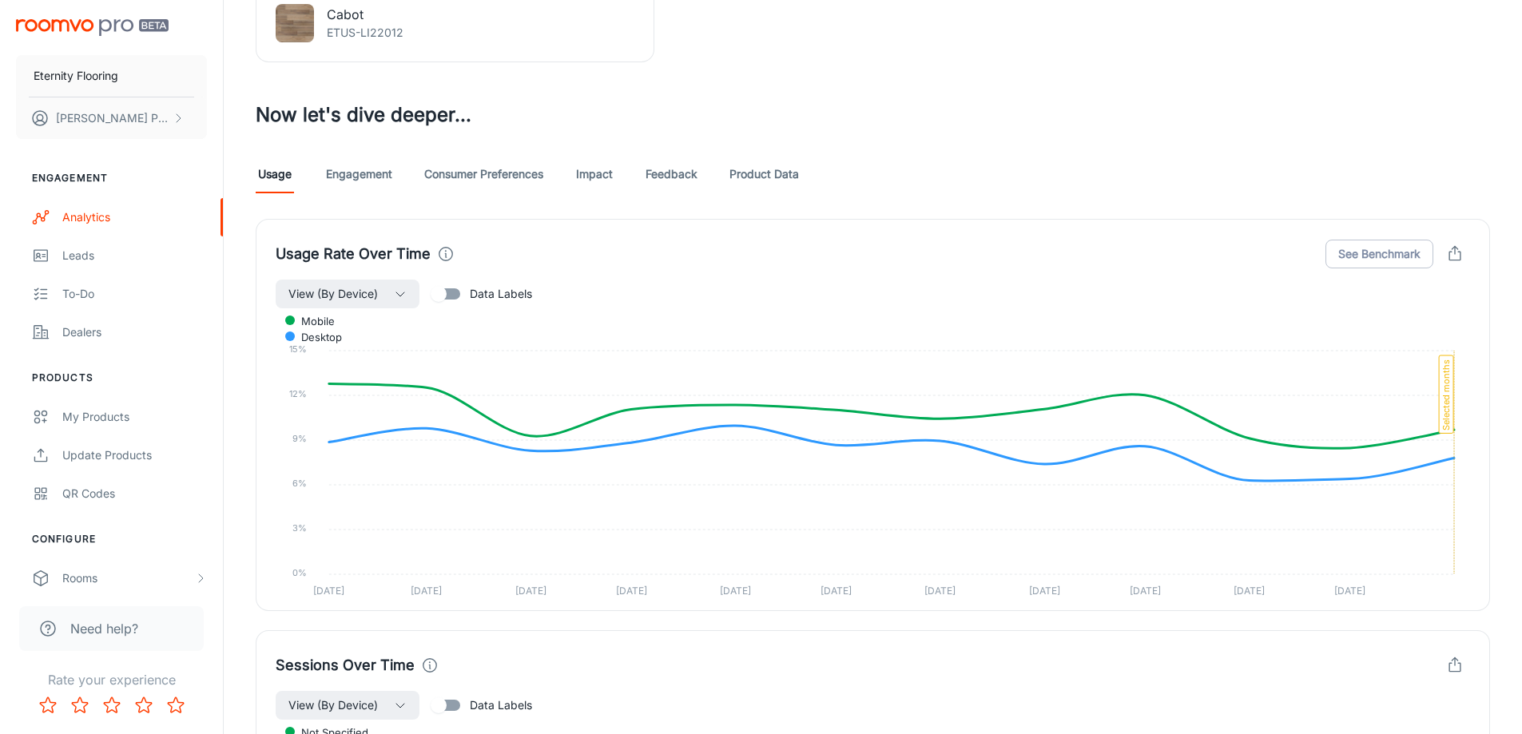
scroll to position [736, 0]
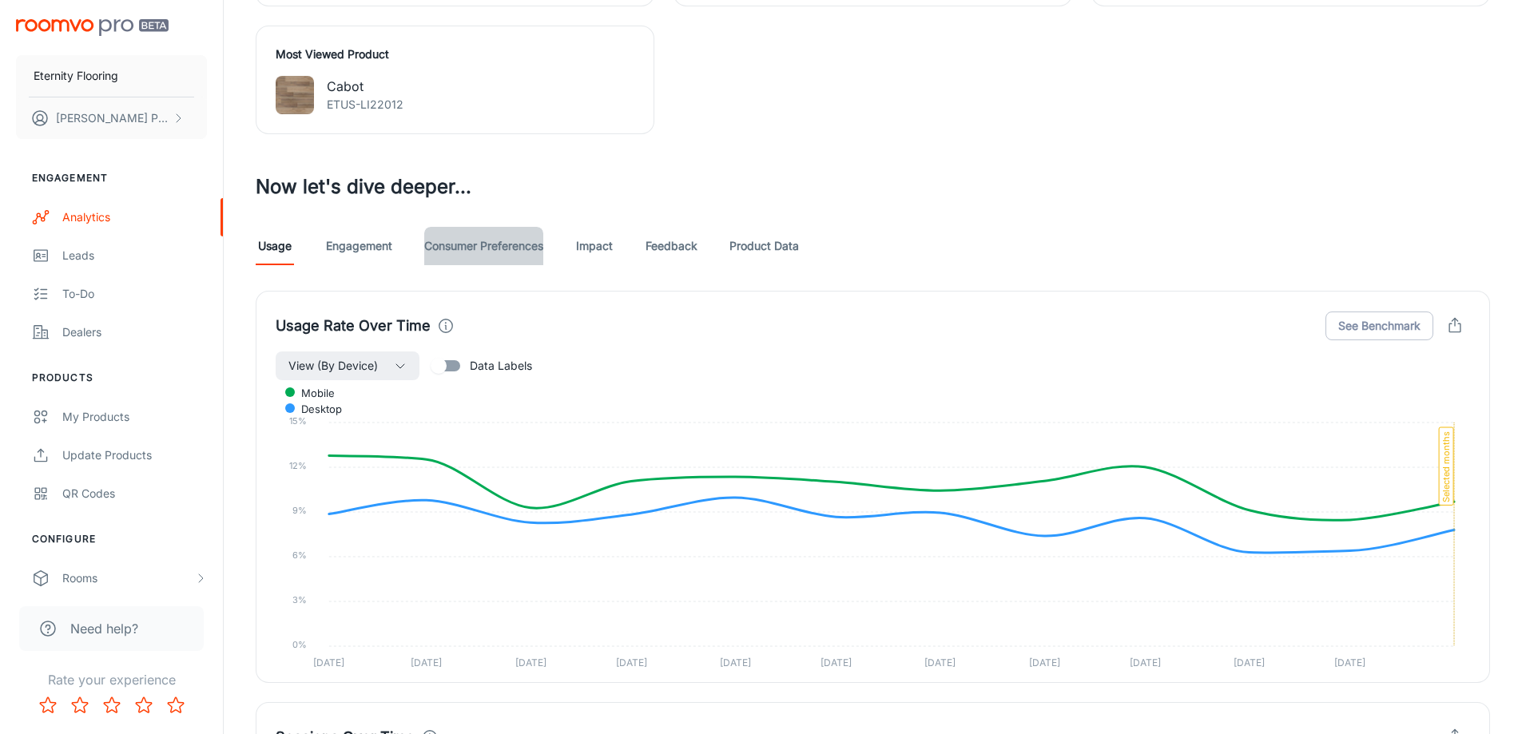
click at [520, 252] on link "Consumer Preferences" at bounding box center [483, 246] width 119 height 38
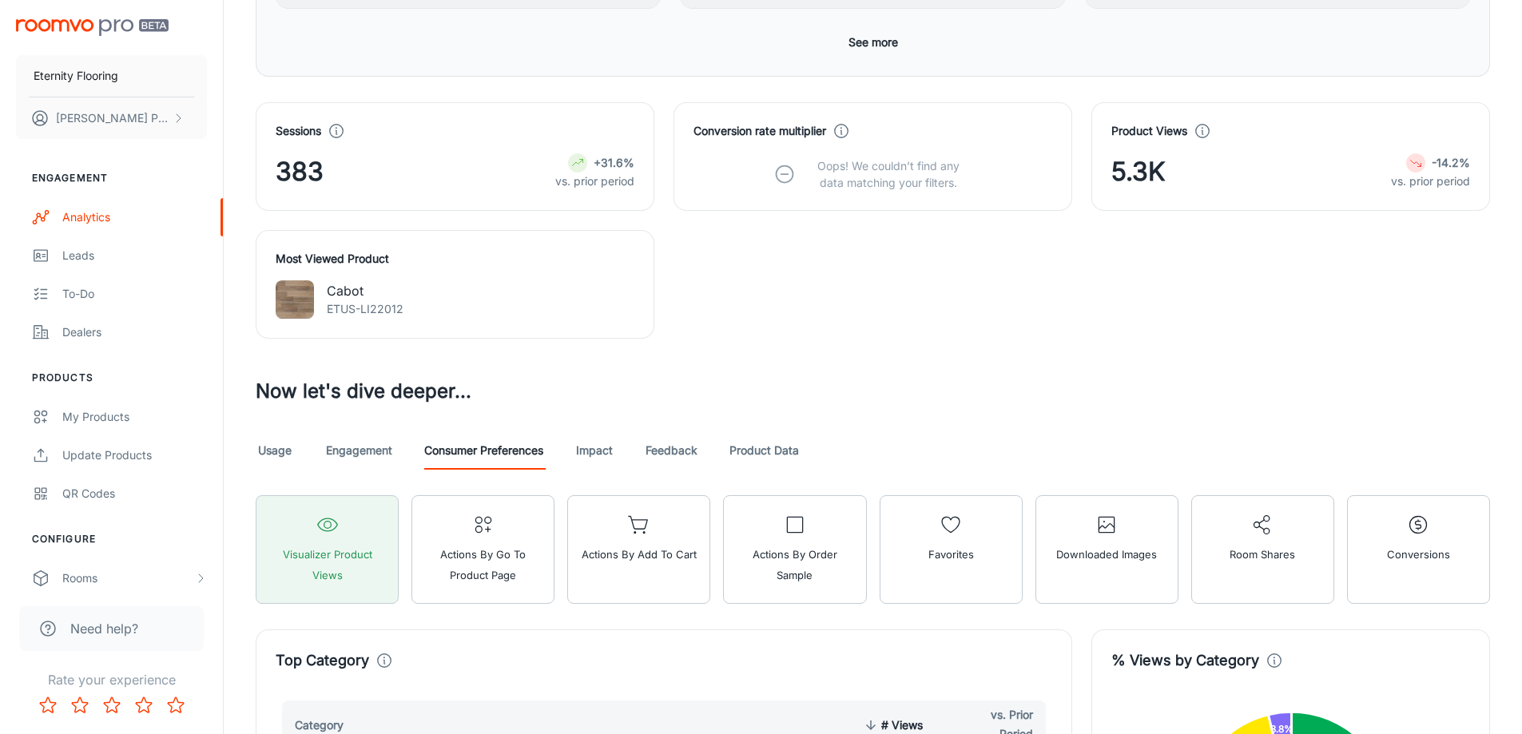
scroll to position [498, 0]
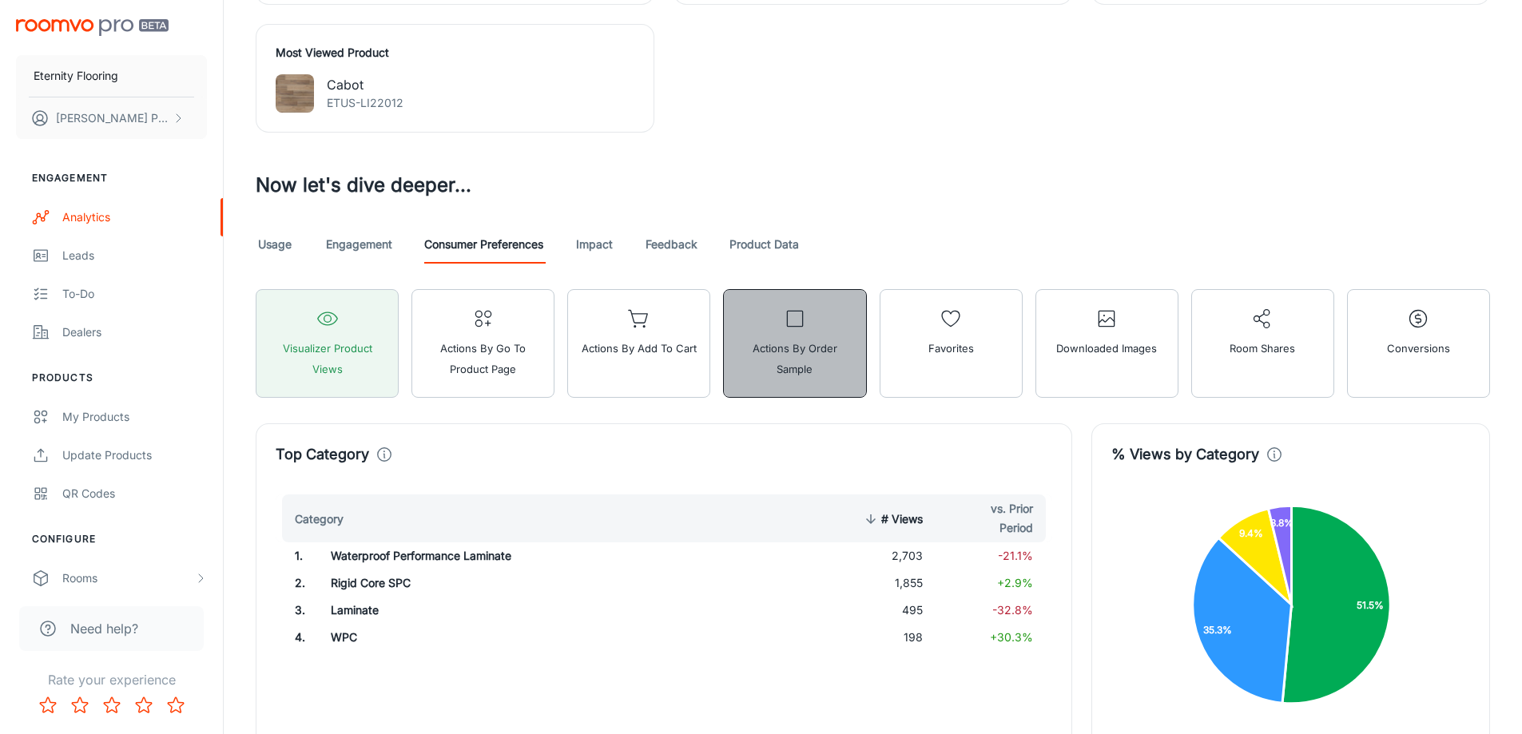
click at [747, 379] on button "Actions by Order Sample" at bounding box center [794, 343] width 143 height 109
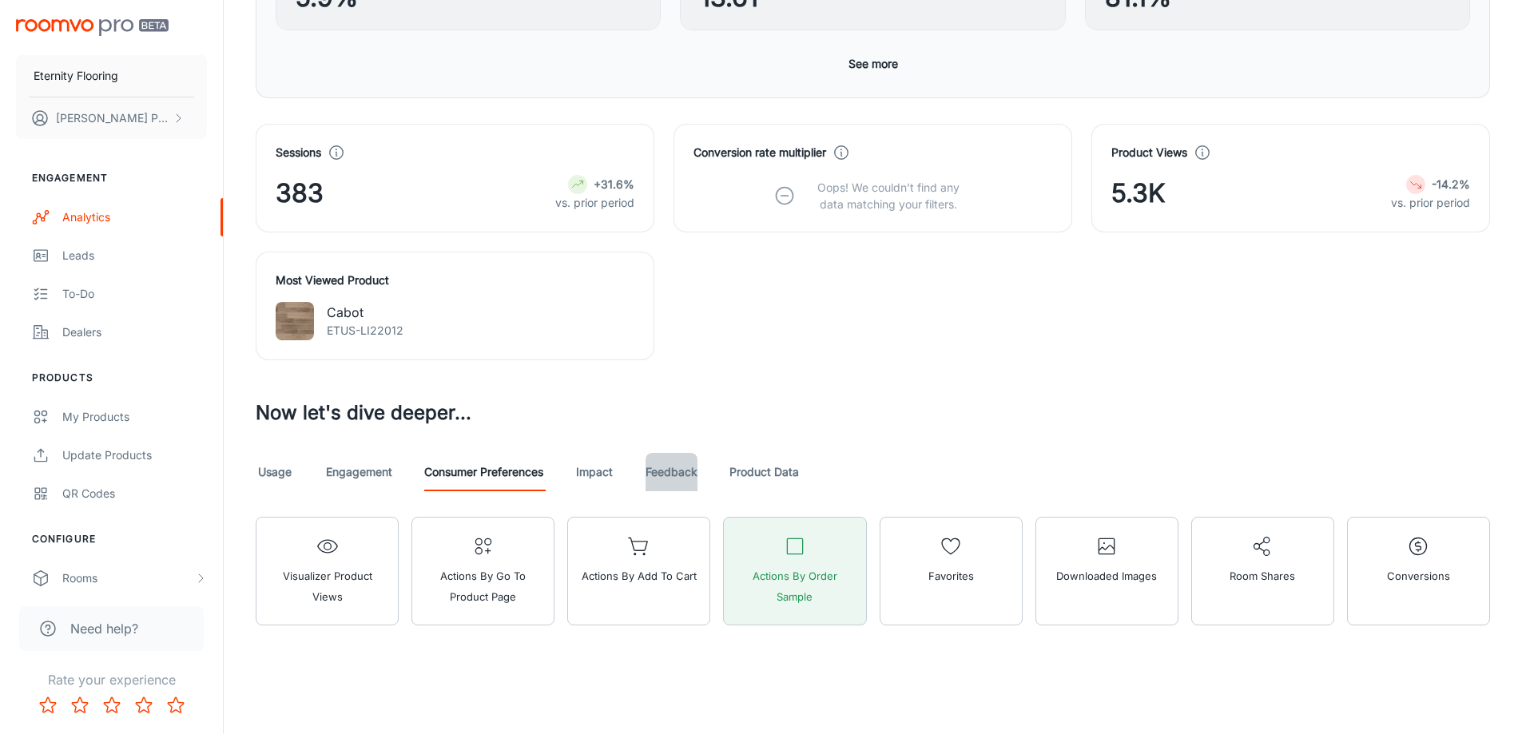
click at [675, 474] on link "Feedback" at bounding box center [672, 472] width 52 height 38
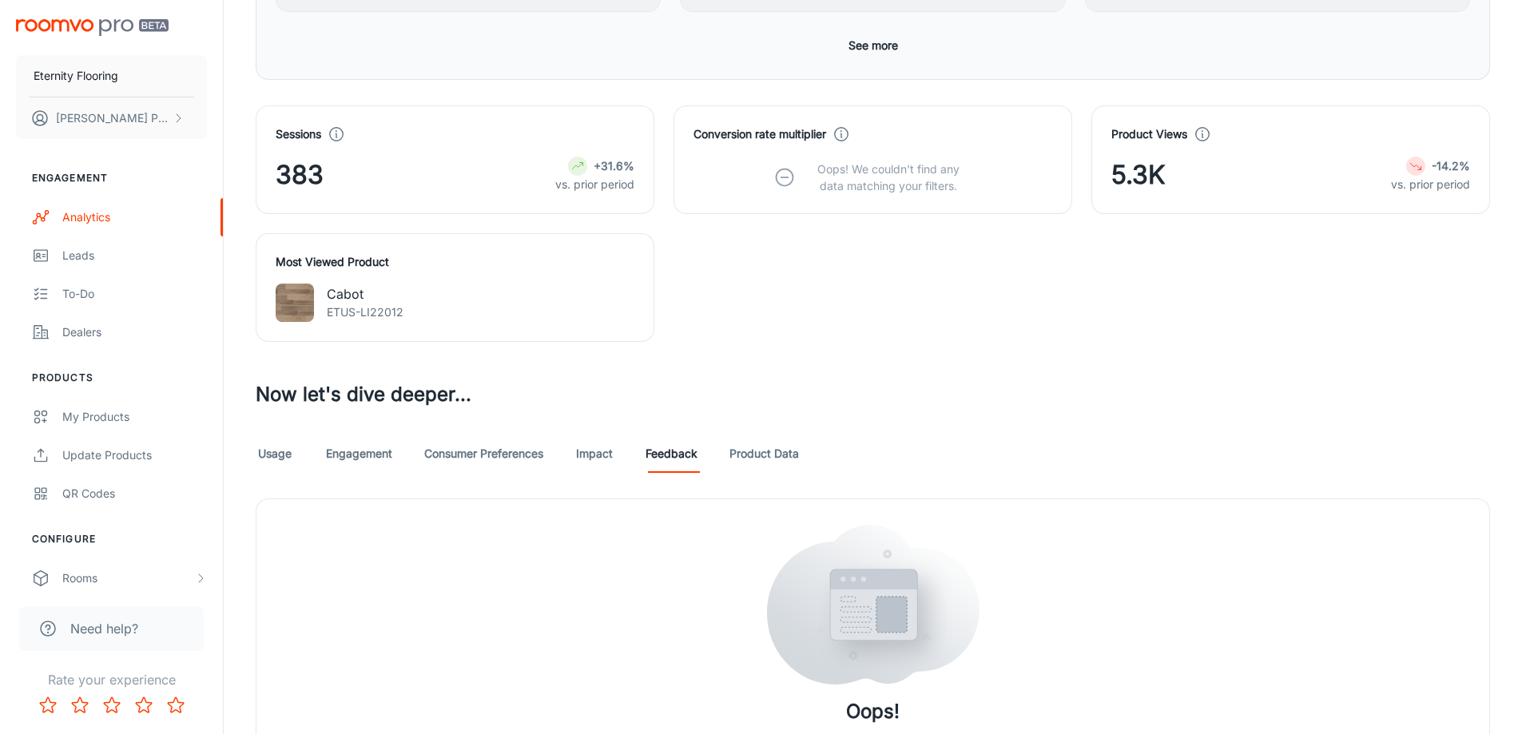
scroll to position [625, 0]
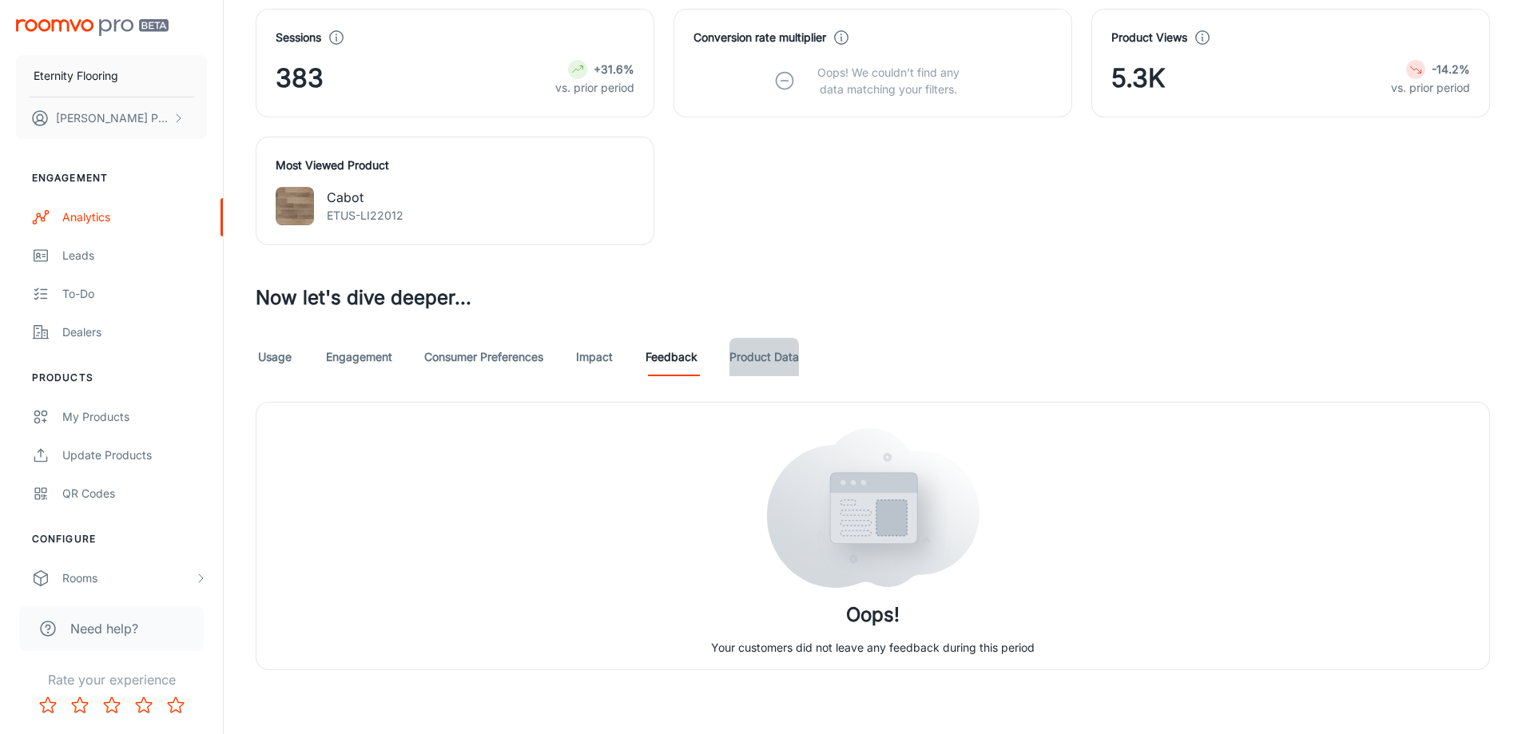
click at [765, 351] on link "Product Data" at bounding box center [764, 357] width 70 height 38
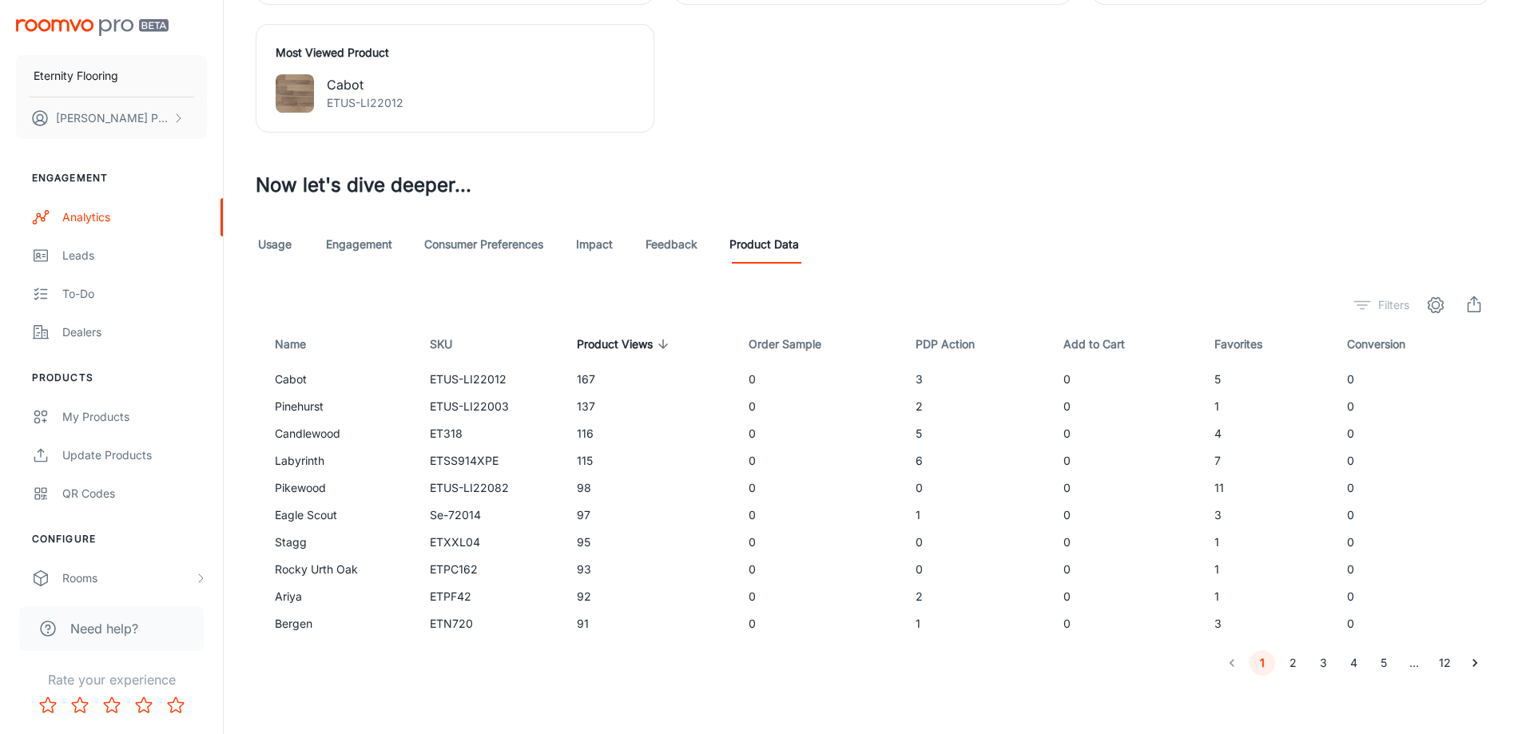
scroll to position [743, 0]
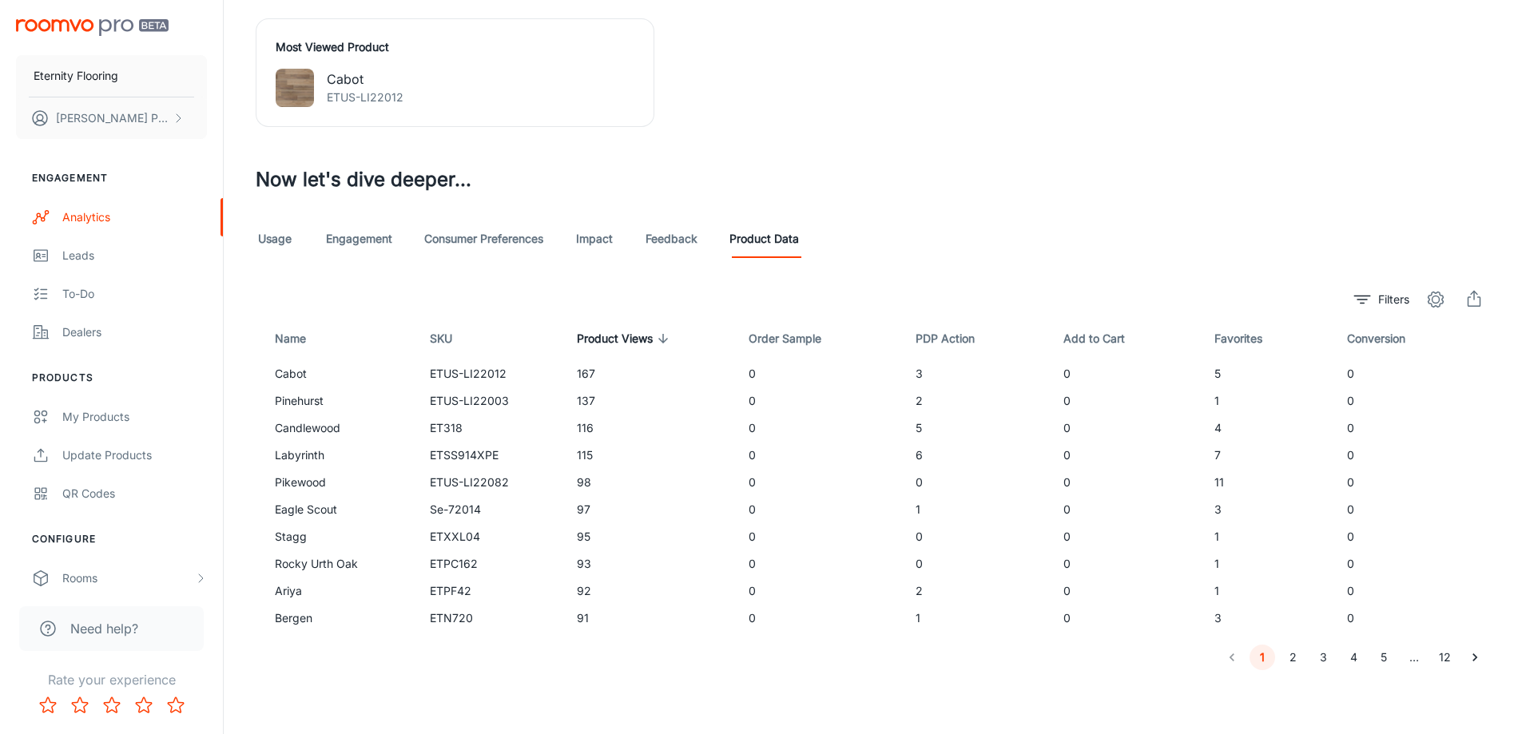
click at [298, 93] on img at bounding box center [295, 88] width 38 height 38
click at [356, 73] on p "Cabot" at bounding box center [365, 79] width 77 height 19
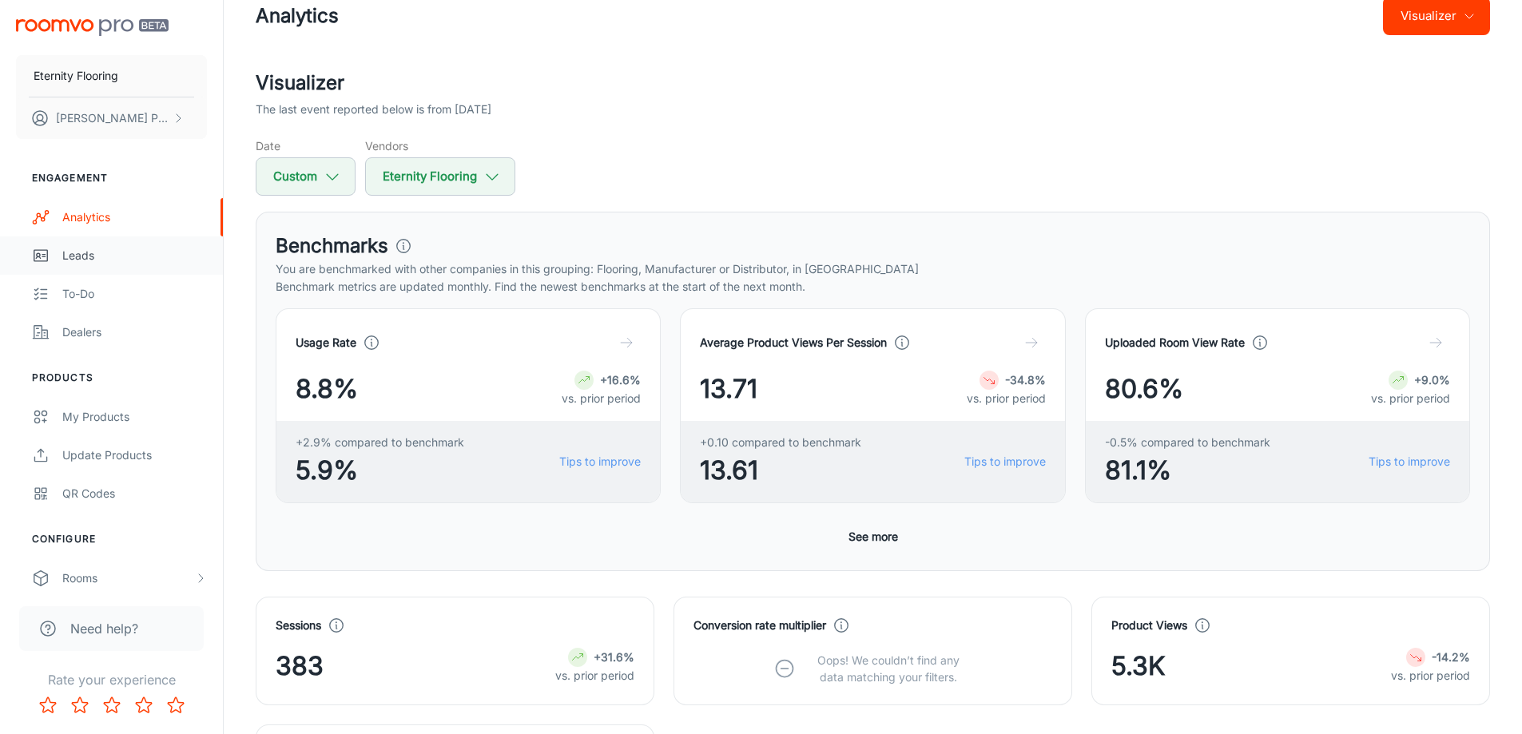
scroll to position [0, 0]
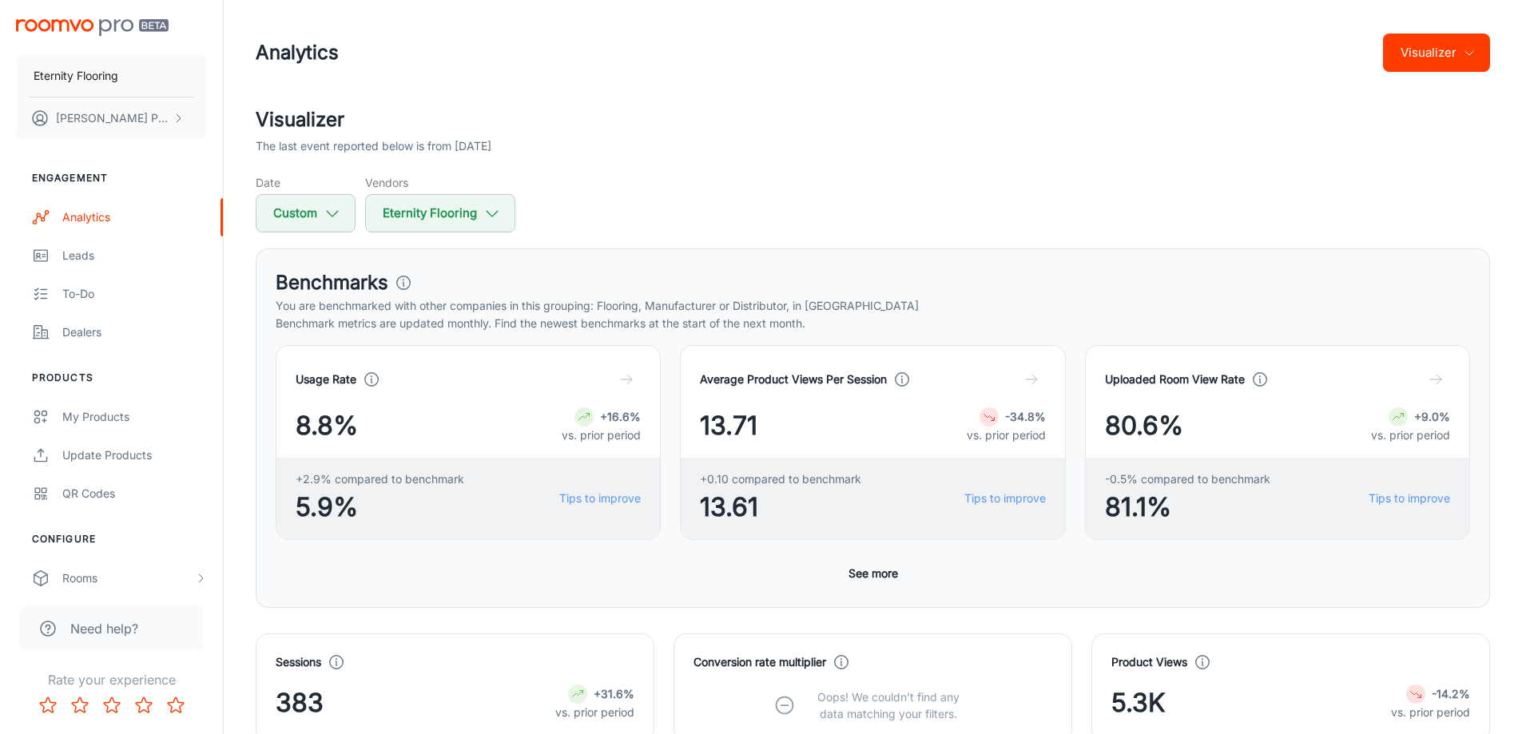
click at [1466, 42] on button "Visualizer" at bounding box center [1436, 53] width 107 height 38
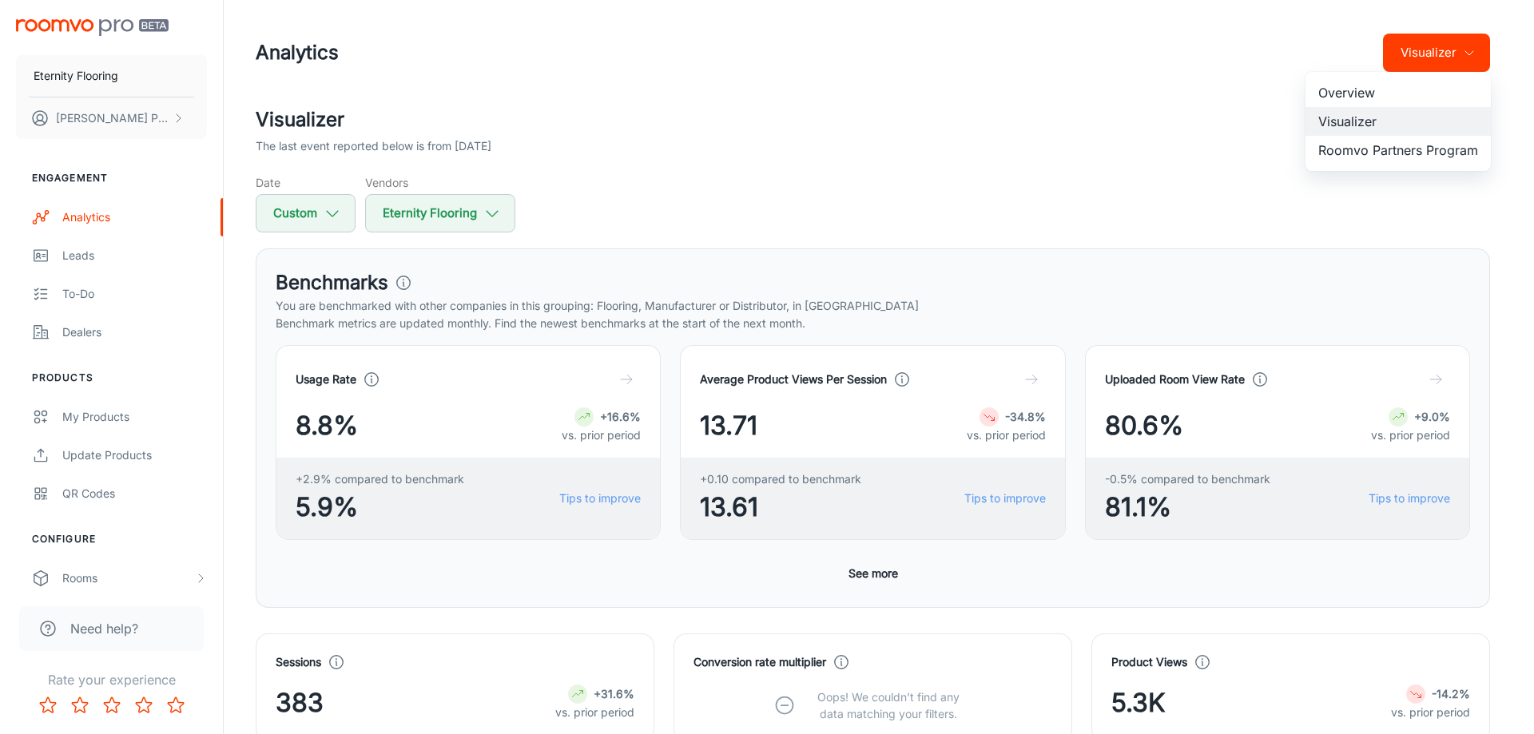
click at [1384, 156] on li "Roomvo Partners Program" at bounding box center [1397, 150] width 185 height 29
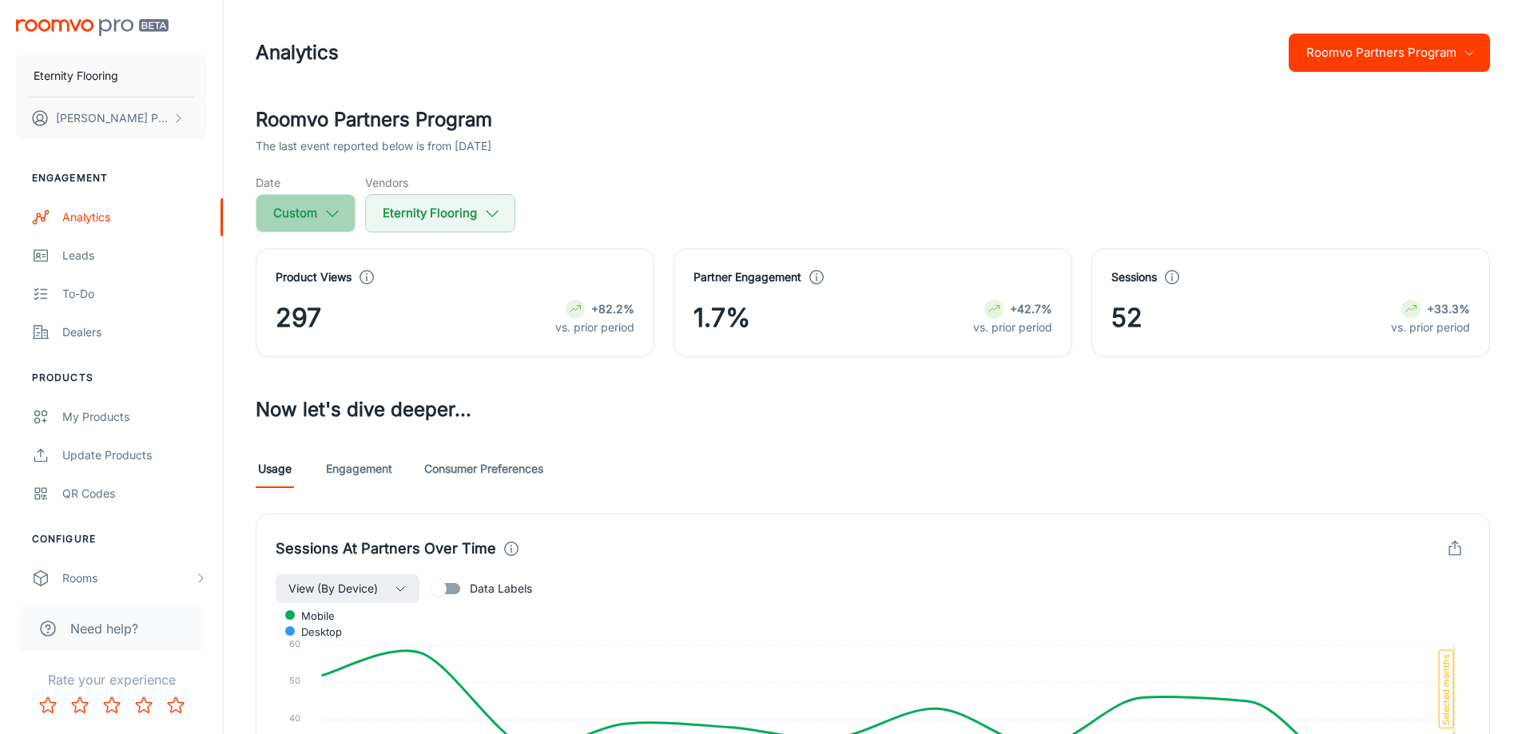
click at [340, 214] on icon "button" at bounding box center [333, 214] width 18 height 18
select select "2025"
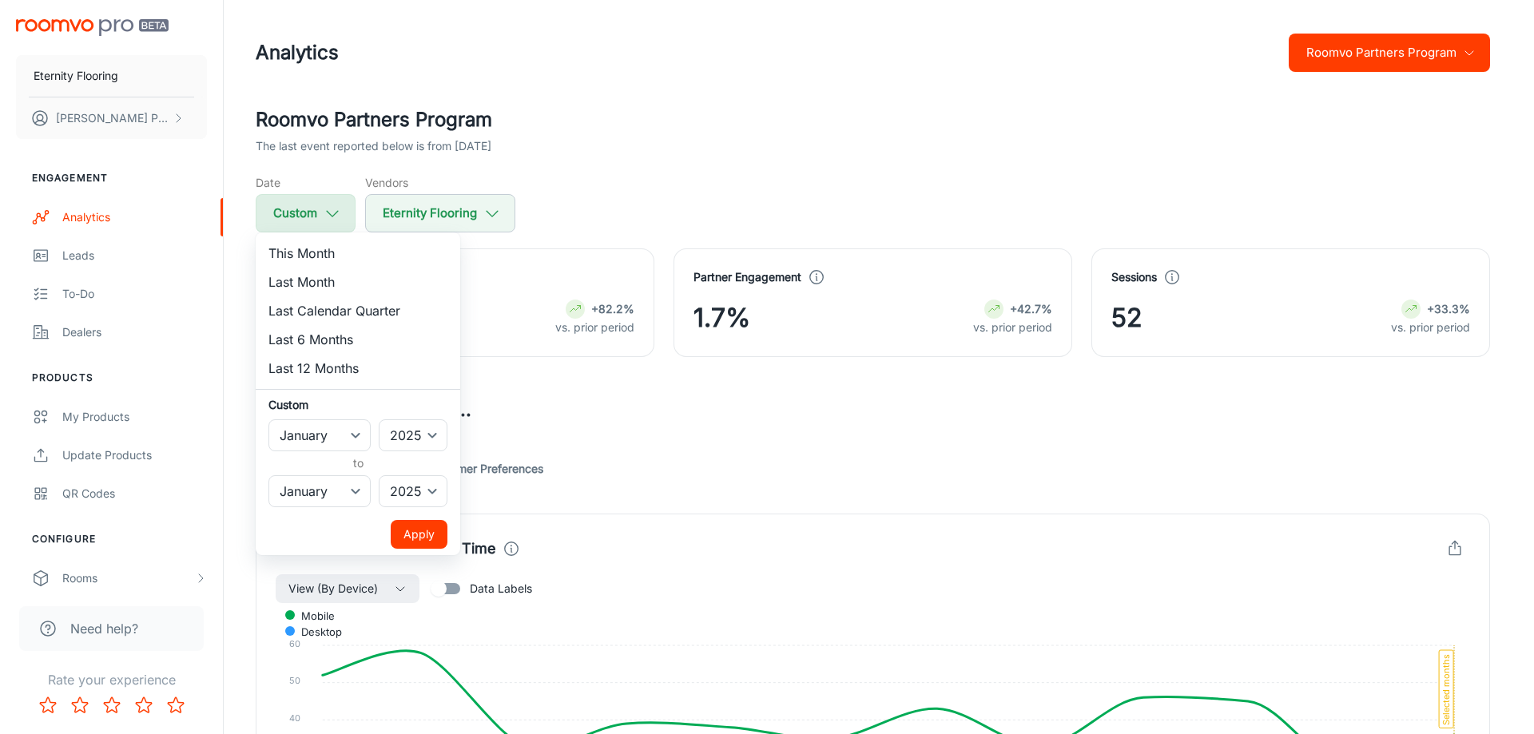
click at [340, 214] on div at bounding box center [767, 367] width 1534 height 734
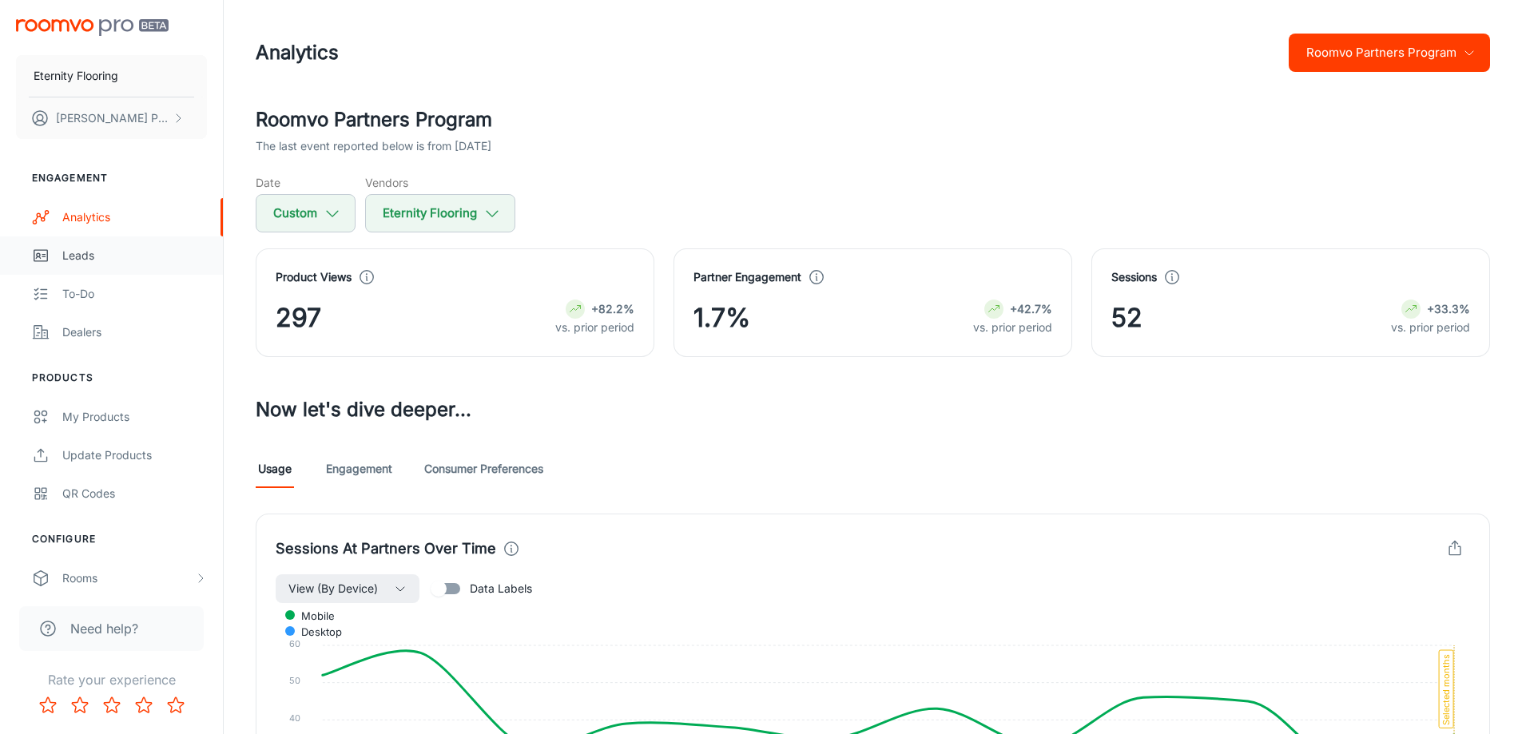
click at [80, 255] on div "Leads" at bounding box center [134, 256] width 145 height 18
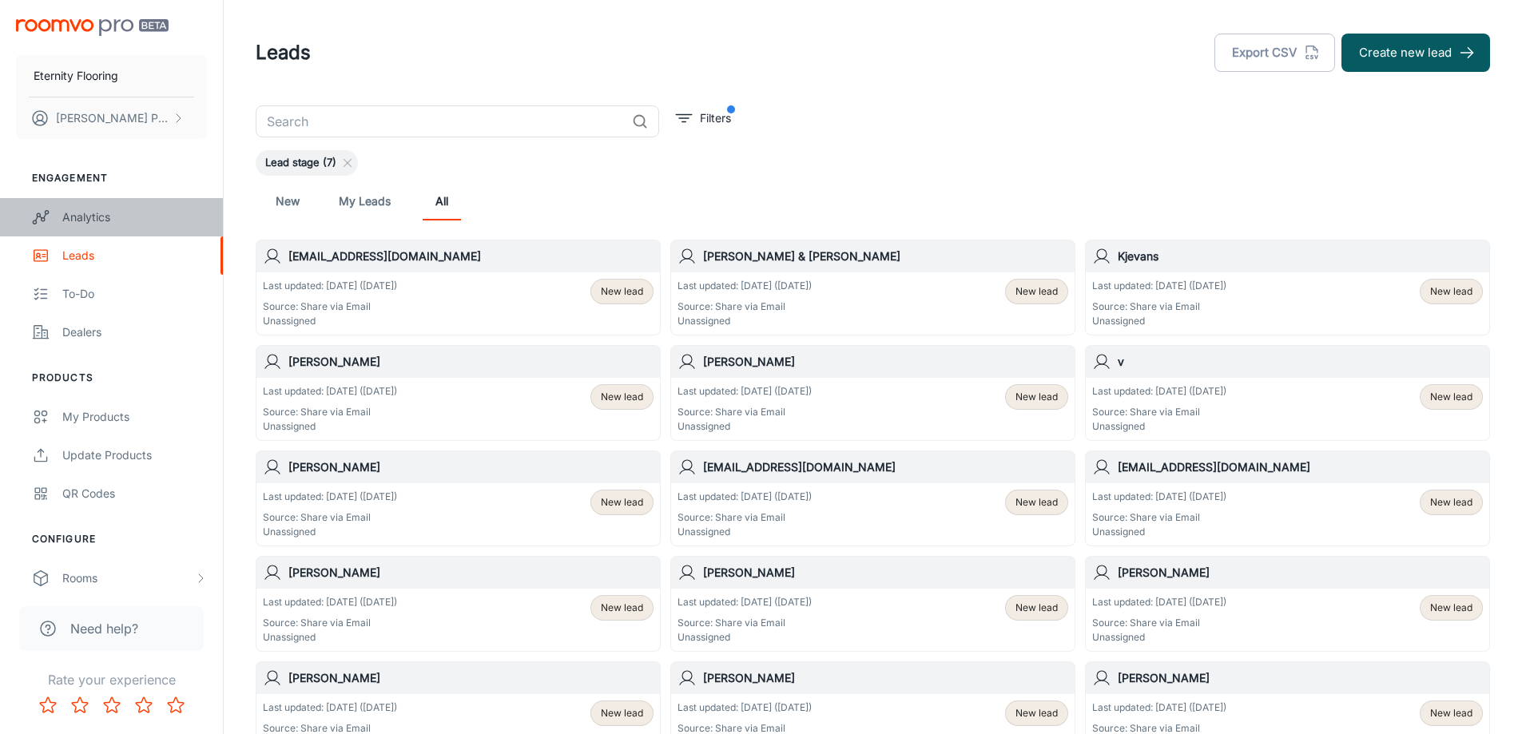
click at [82, 216] on div "Analytics" at bounding box center [134, 218] width 145 height 18
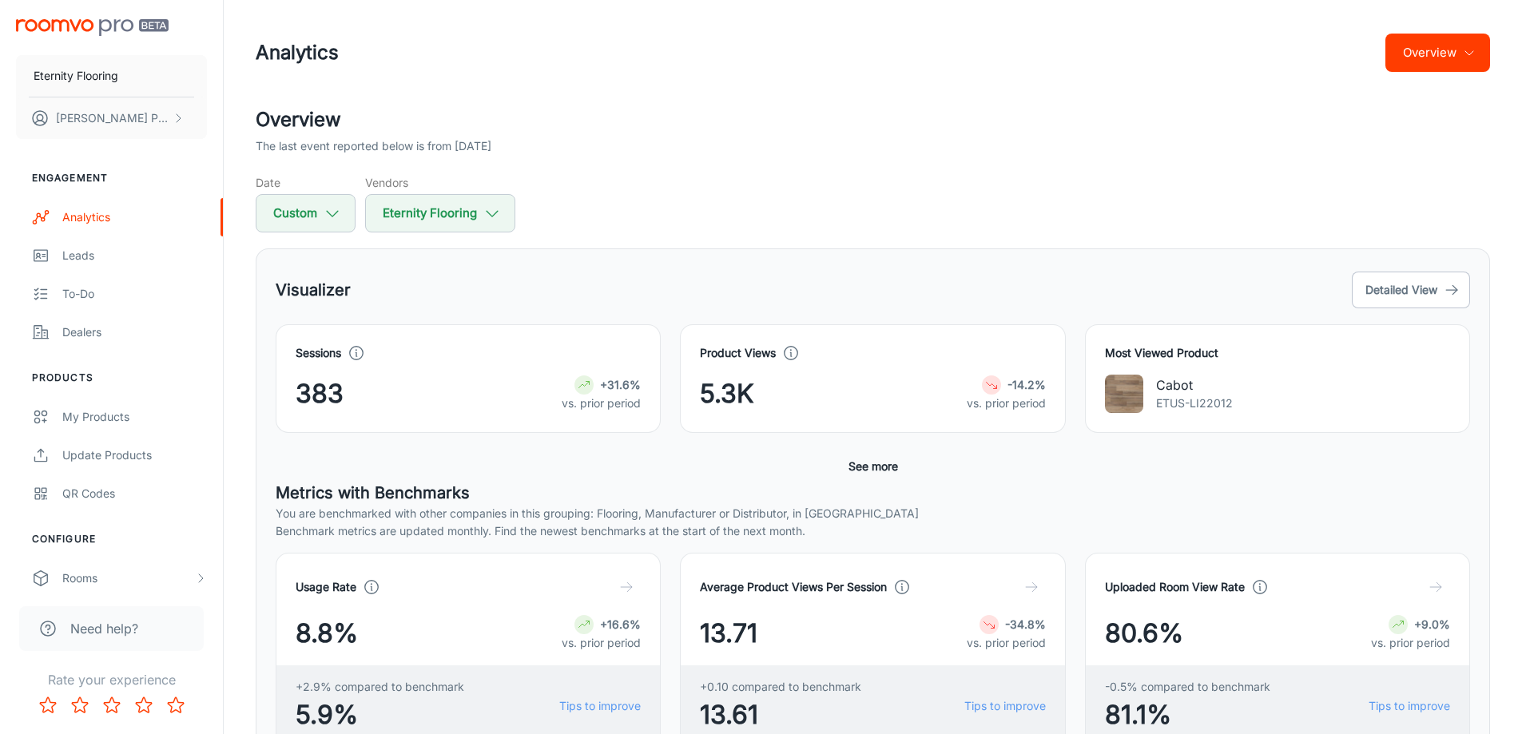
click at [1457, 34] on button "Overview" at bounding box center [1437, 53] width 105 height 38
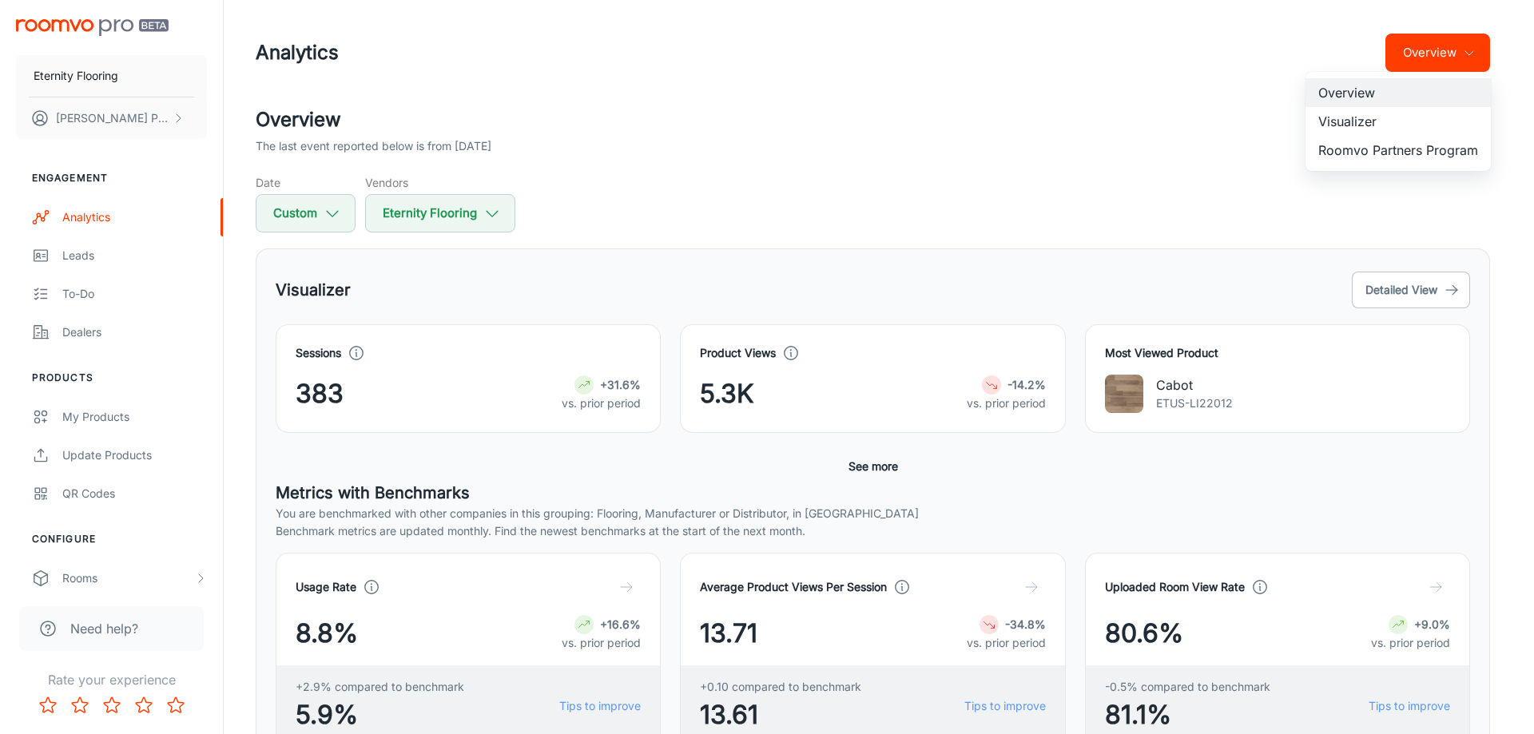
click at [1401, 147] on li "Roomvo Partners Program" at bounding box center [1397, 150] width 185 height 29
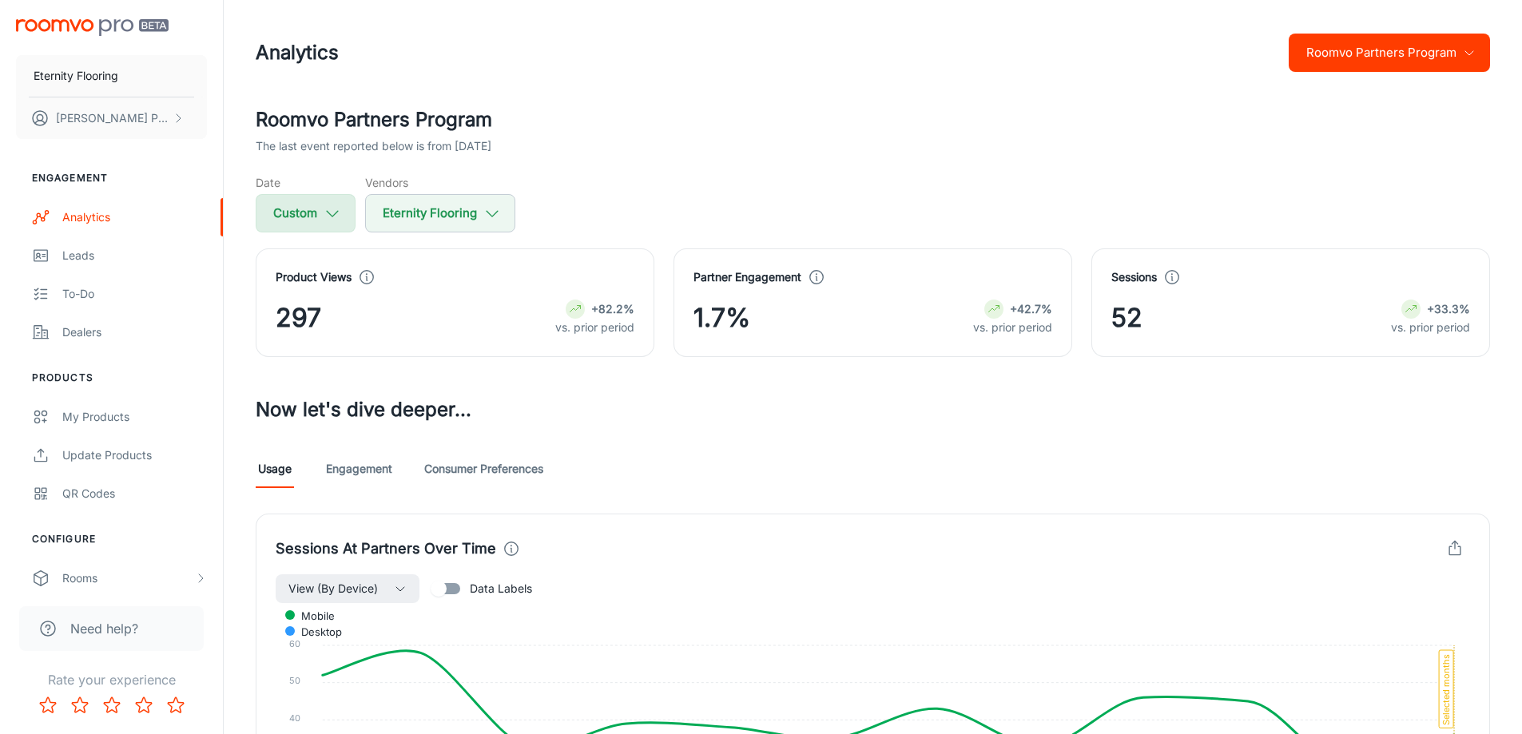
click at [331, 219] on icon "button" at bounding box center [333, 214] width 18 height 18
select select "2025"
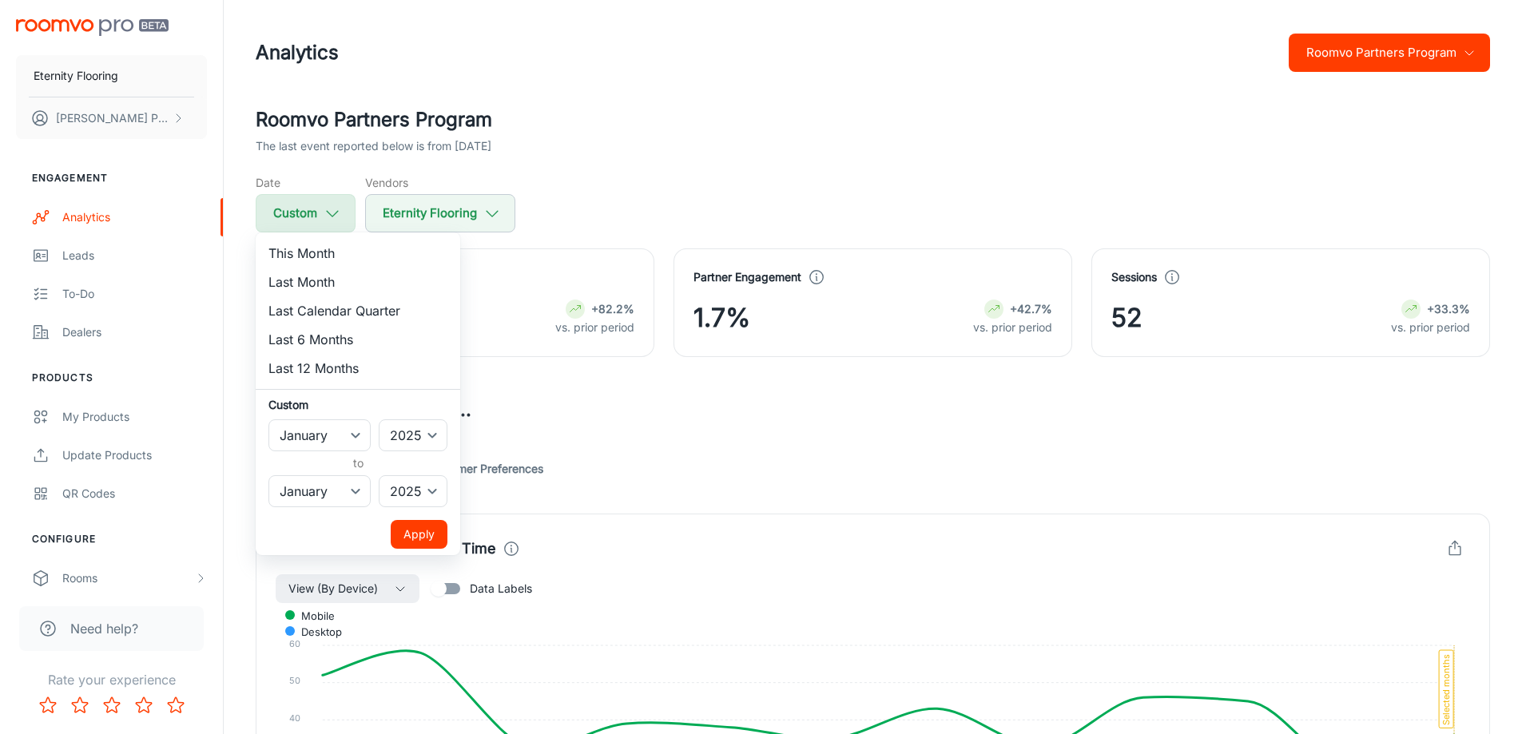
click at [331, 219] on div at bounding box center [767, 367] width 1534 height 734
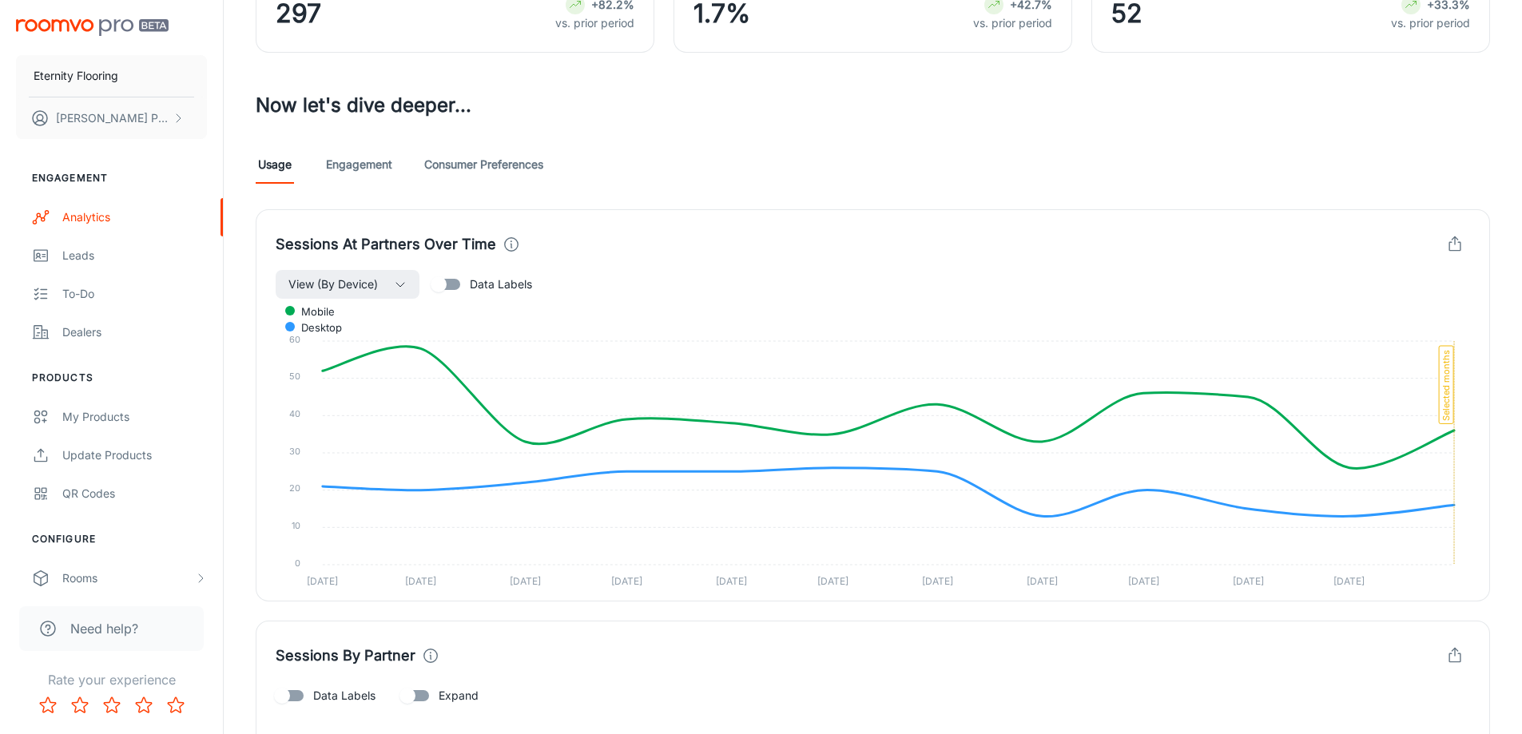
scroll to position [639, 0]
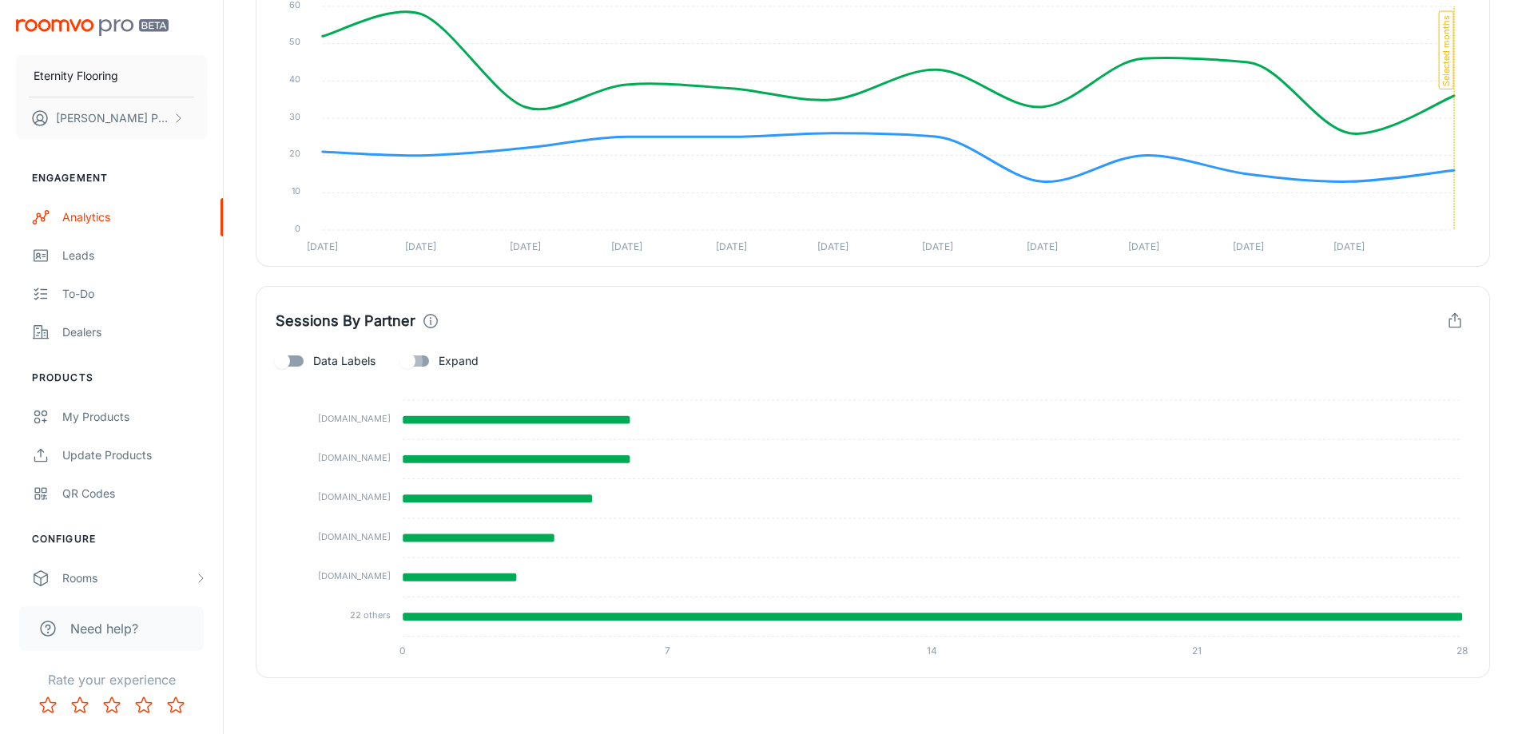
click at [422, 362] on input "Expand" at bounding box center [407, 361] width 91 height 30
checkbox input "true"
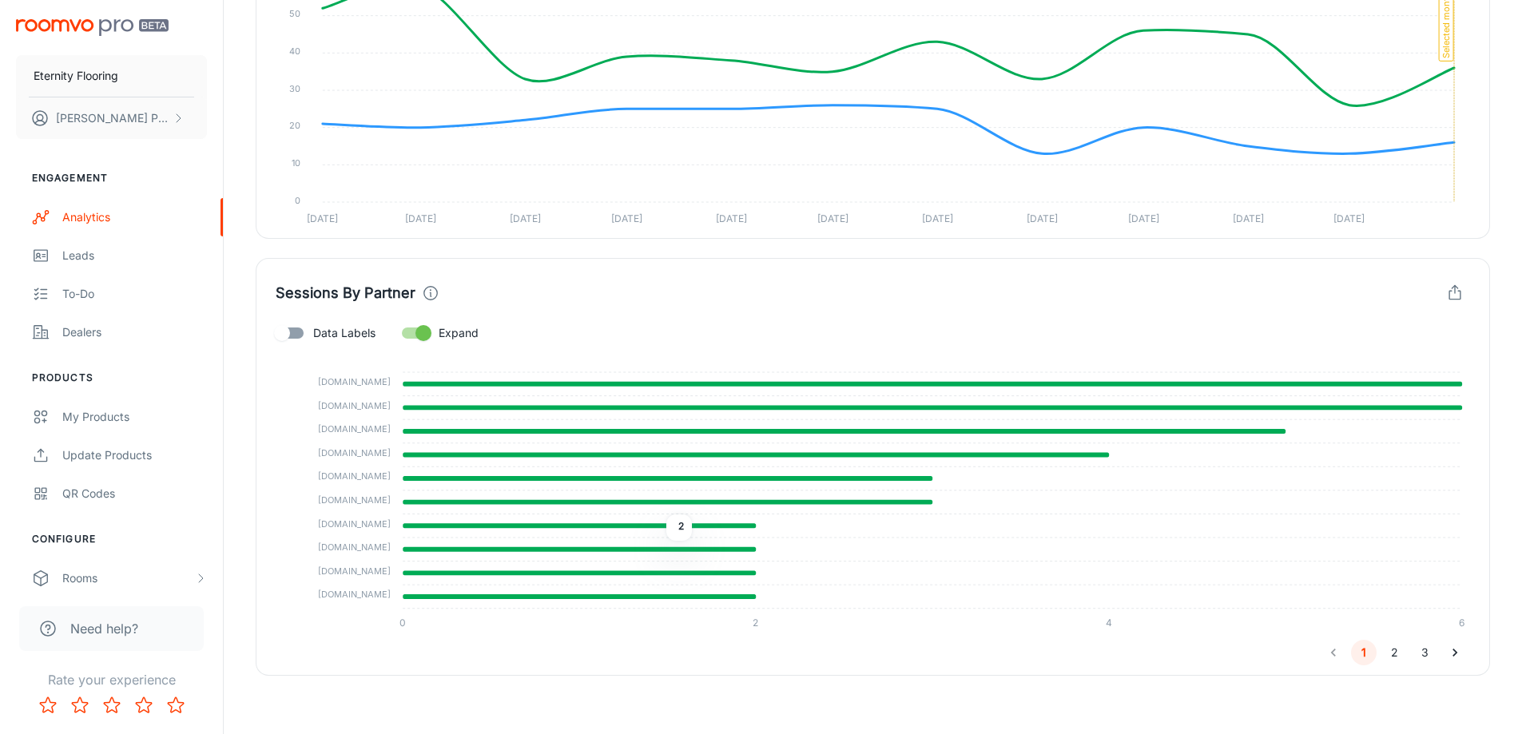
scroll to position [673, 0]
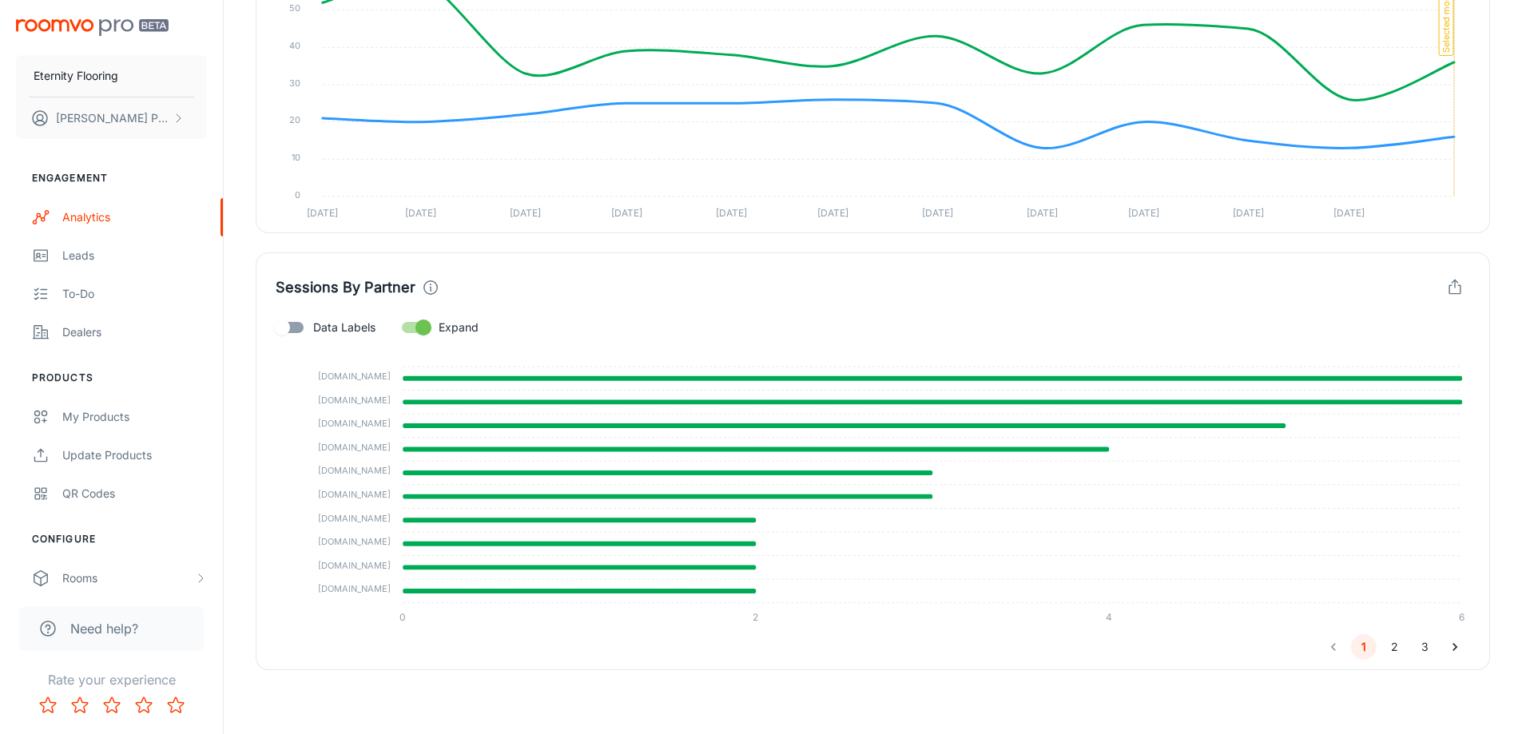
click at [1396, 644] on button "2" at bounding box center [1394, 647] width 26 height 26
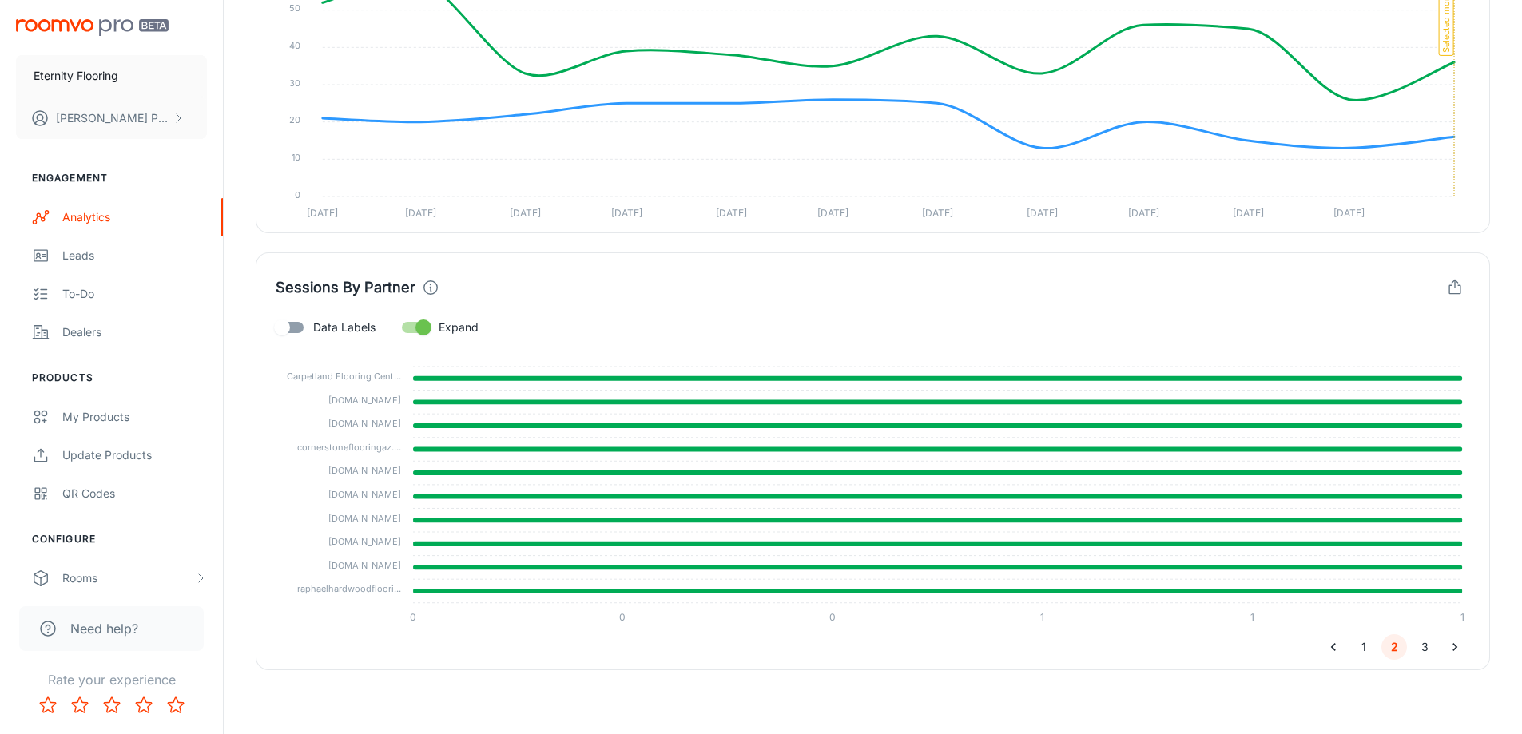
click at [1369, 647] on button "1" at bounding box center [1364, 647] width 26 height 26
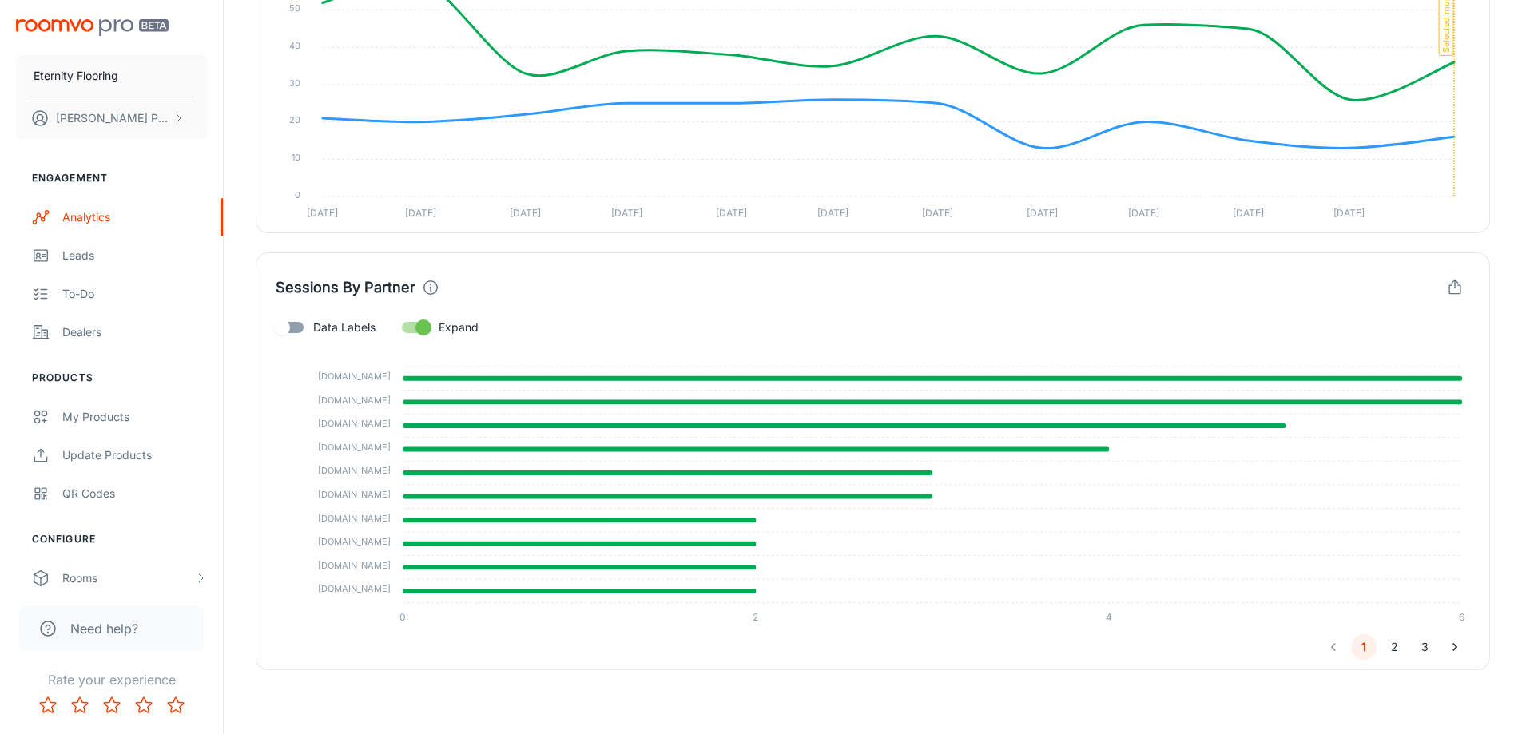
drag, startPoint x: 357, startPoint y: 375, endPoint x: 324, endPoint y: 373, distance: 33.6
click at [324, 373] on tspan "[DOMAIN_NAME]" at bounding box center [354, 376] width 73 height 11
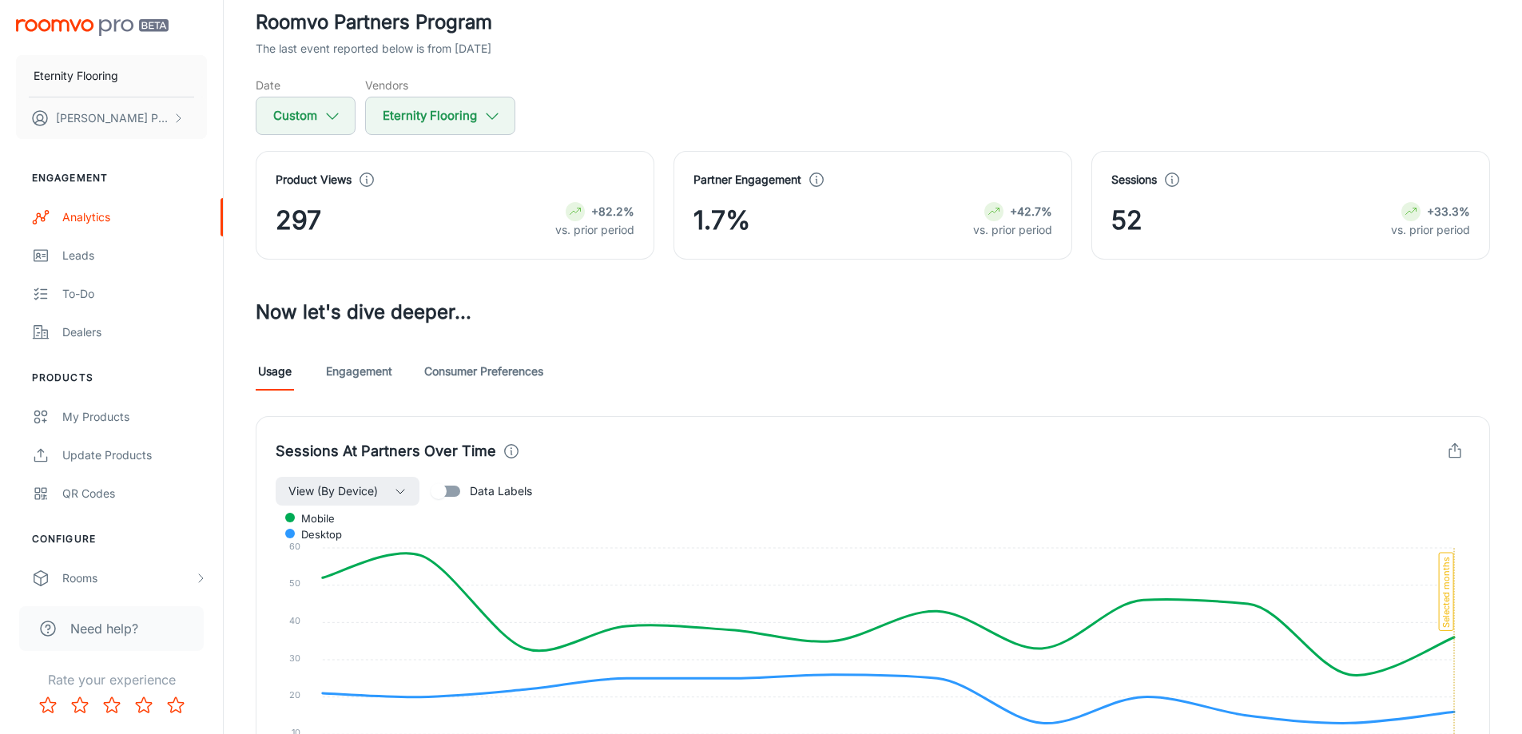
scroll to position [0, 0]
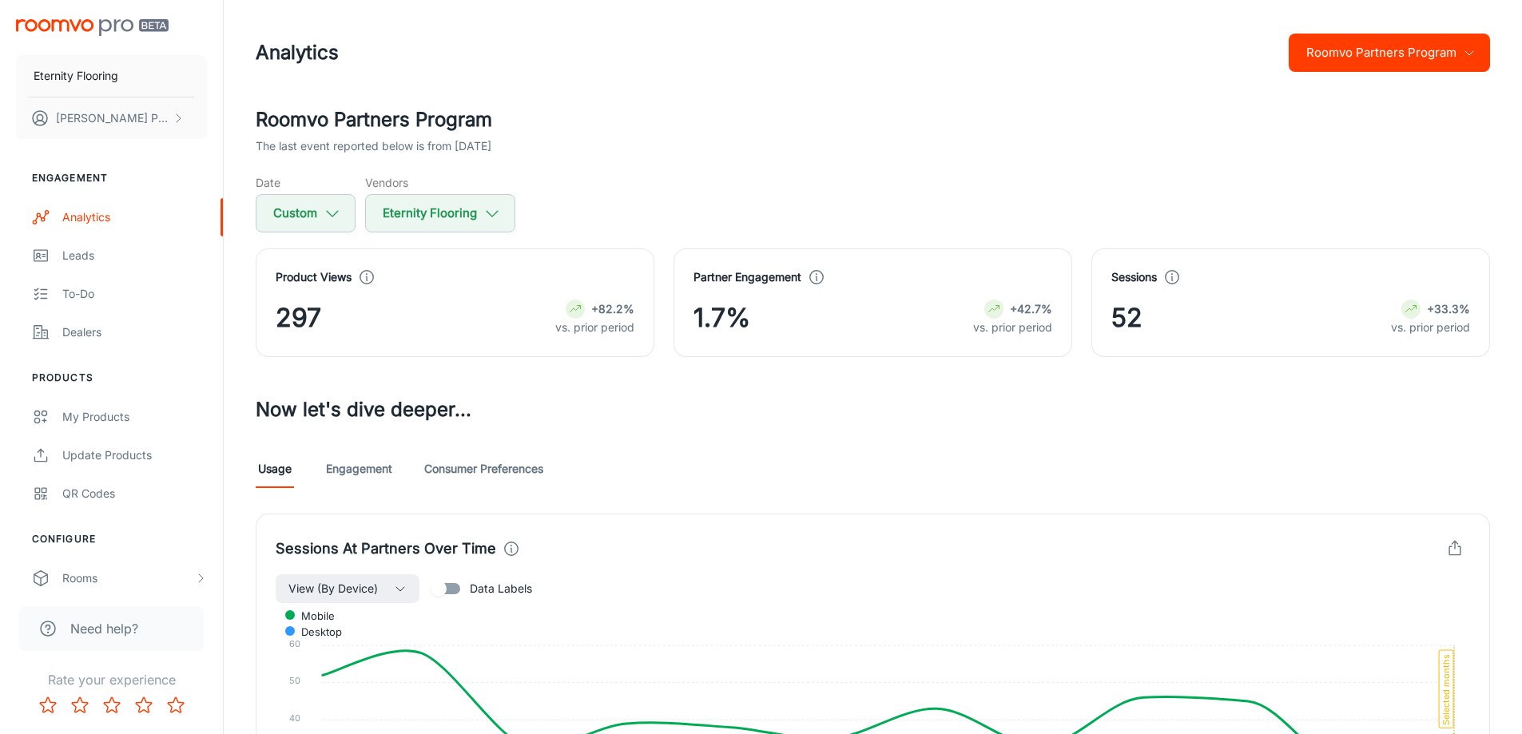
click at [356, 214] on div "Date Custom Vendors Eternity Flooring" at bounding box center [873, 203] width 1234 height 58
click at [347, 210] on button "Custom" at bounding box center [306, 213] width 100 height 38
select select "2025"
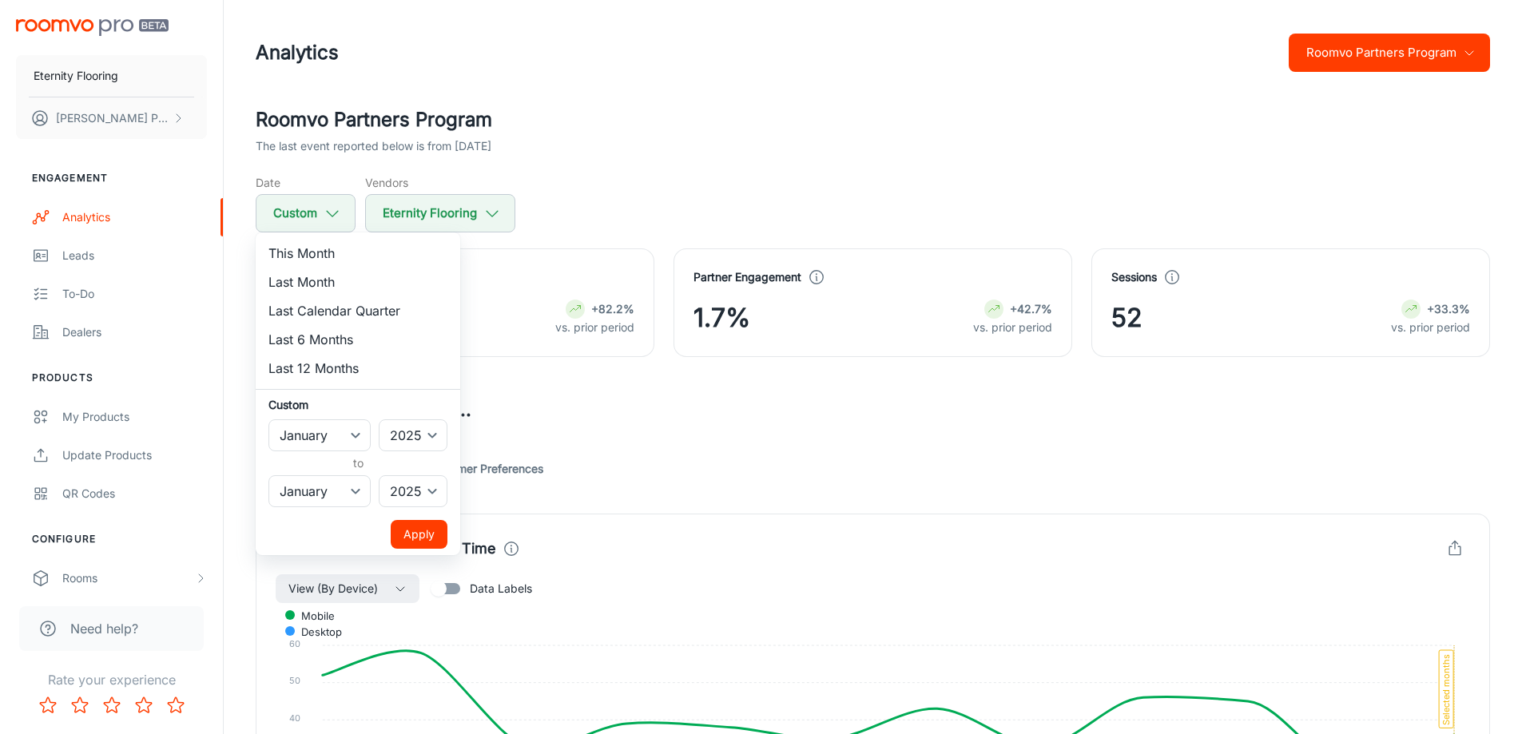
click at [311, 284] on li "Last Month" at bounding box center [358, 282] width 205 height 29
select select "8"
click at [695, 162] on div at bounding box center [767, 367] width 1534 height 734
select select "0"
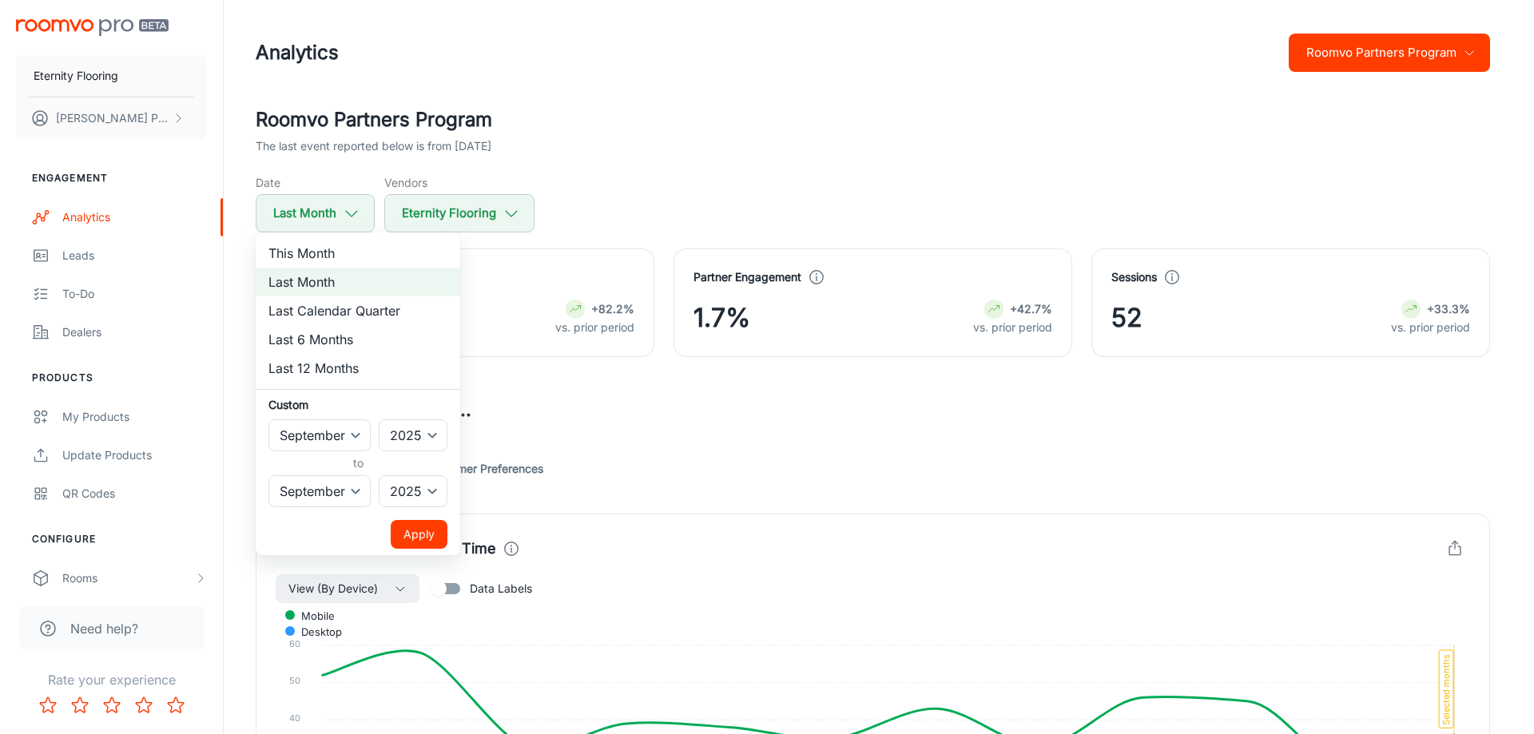
select select "0"
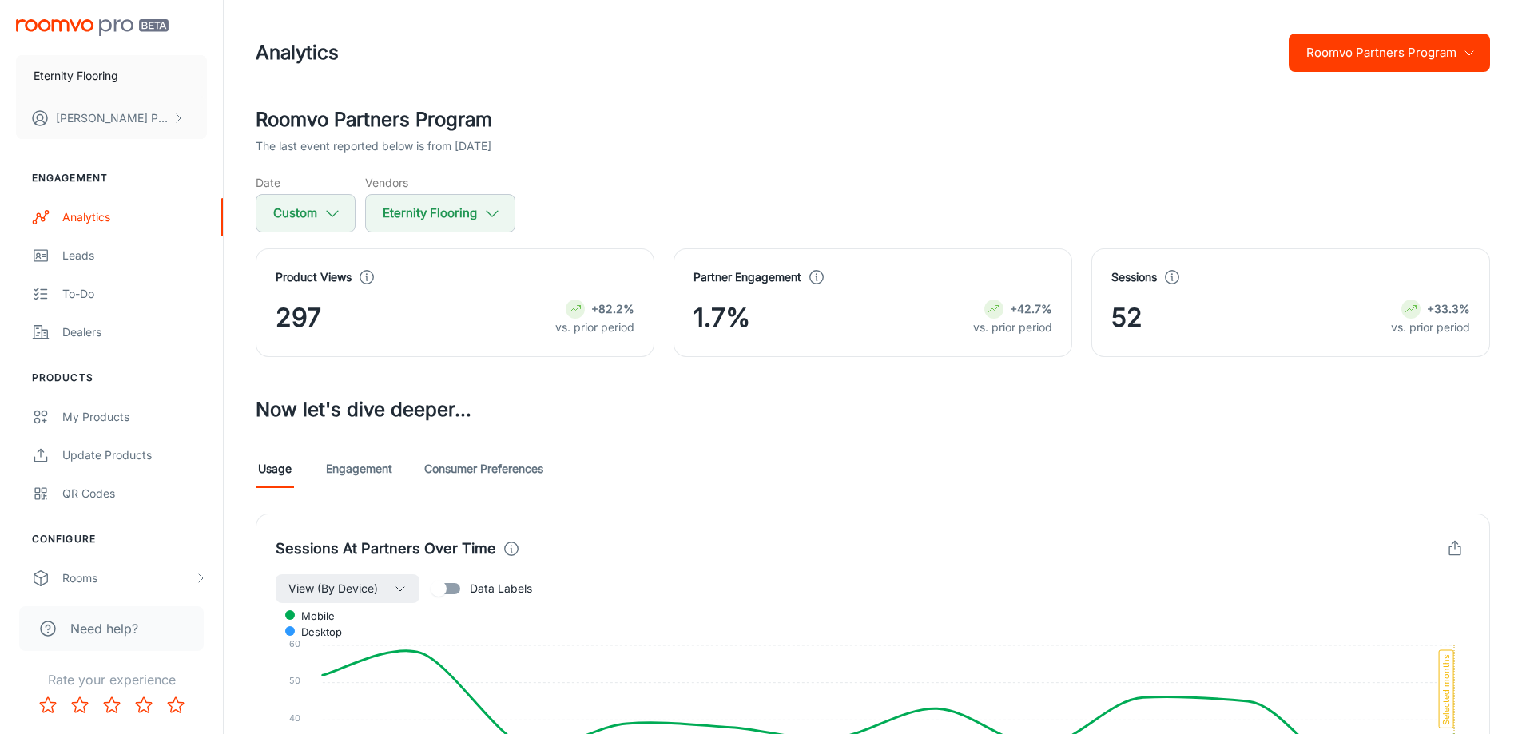
click at [1029, 141] on div "The last event reported below is from [DATE]" at bounding box center [873, 146] width 1234 height 18
click at [324, 219] on icon "button" at bounding box center [333, 214] width 18 height 18
select select "2025"
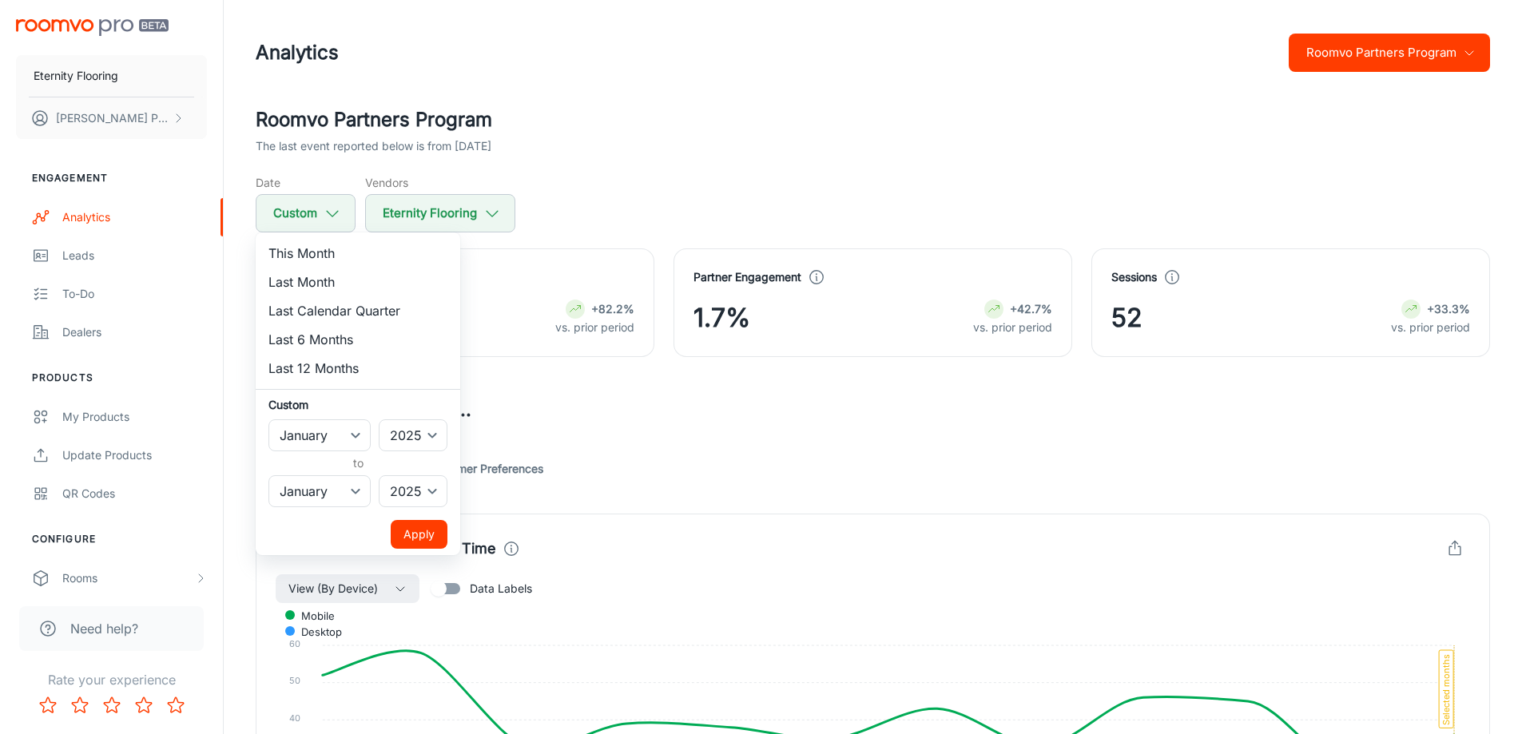
click at [300, 365] on li "Last 12 Months" at bounding box center [358, 368] width 205 height 29
select select "9"
select select "2024"
select select "8"
click at [420, 529] on button "Apply" at bounding box center [419, 534] width 57 height 29
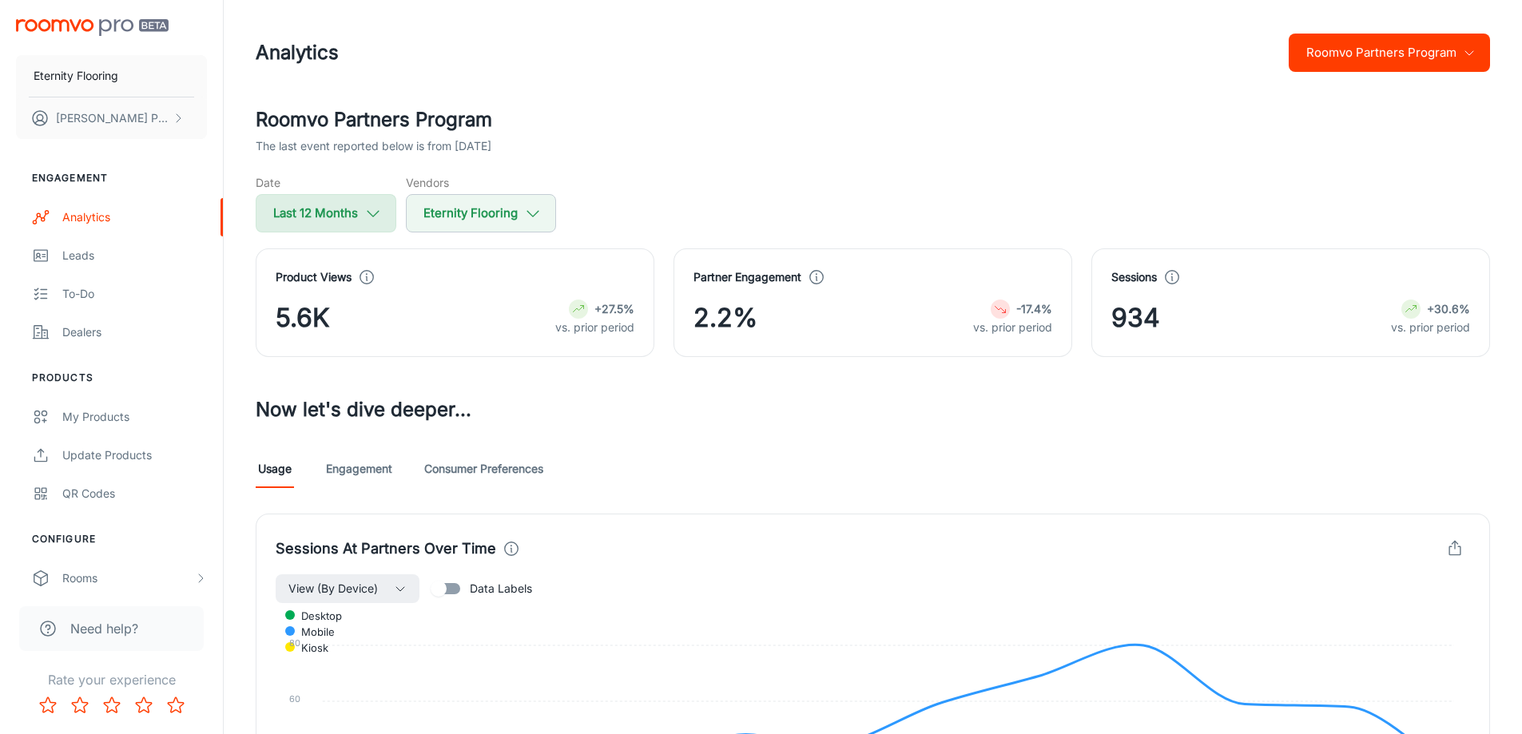
click at [349, 215] on button "Last 12 Months" at bounding box center [326, 213] width 141 height 38
select select "9"
select select "2024"
select select "8"
select select "2025"
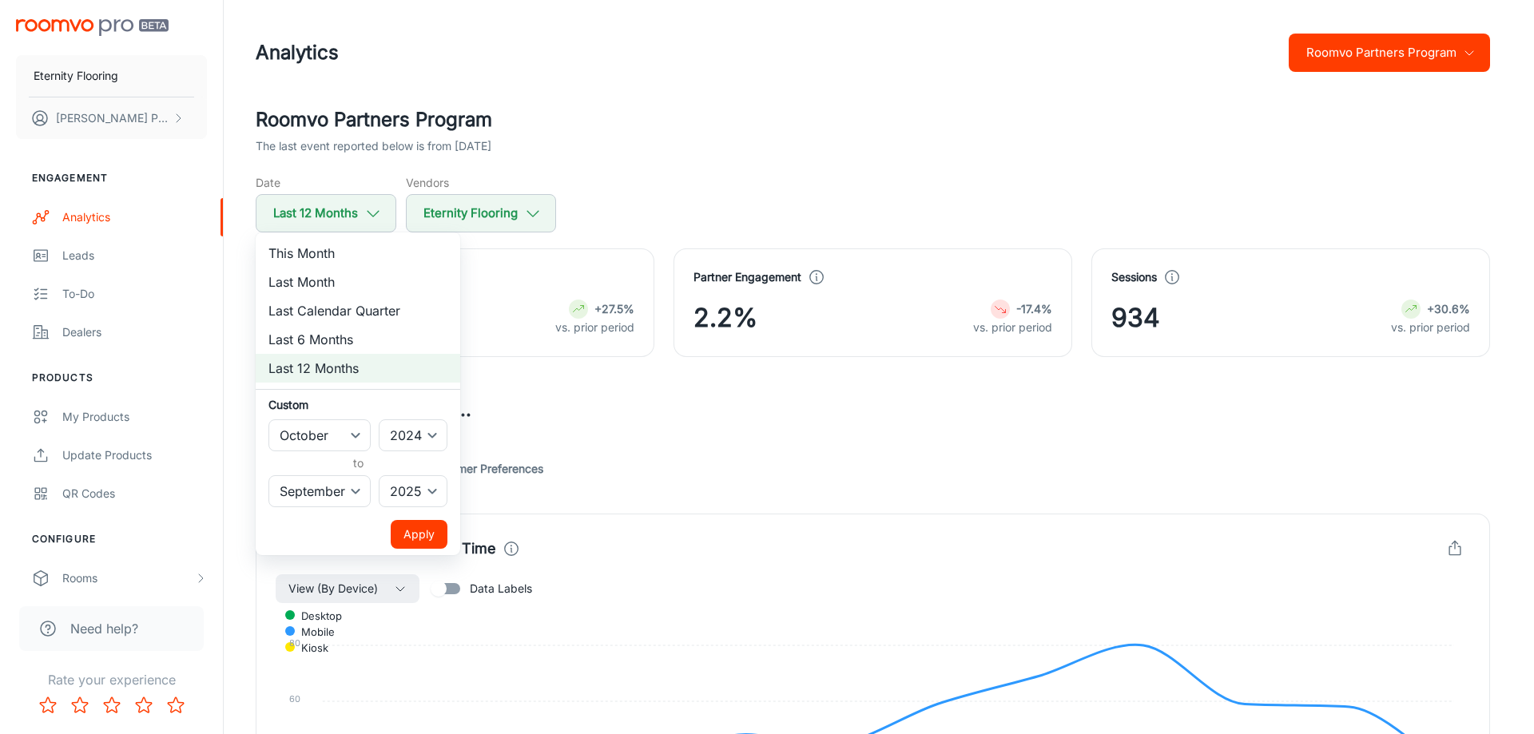
click at [316, 252] on li "This Month" at bounding box center [358, 253] width 205 height 29
select select "2025"
select select "9"
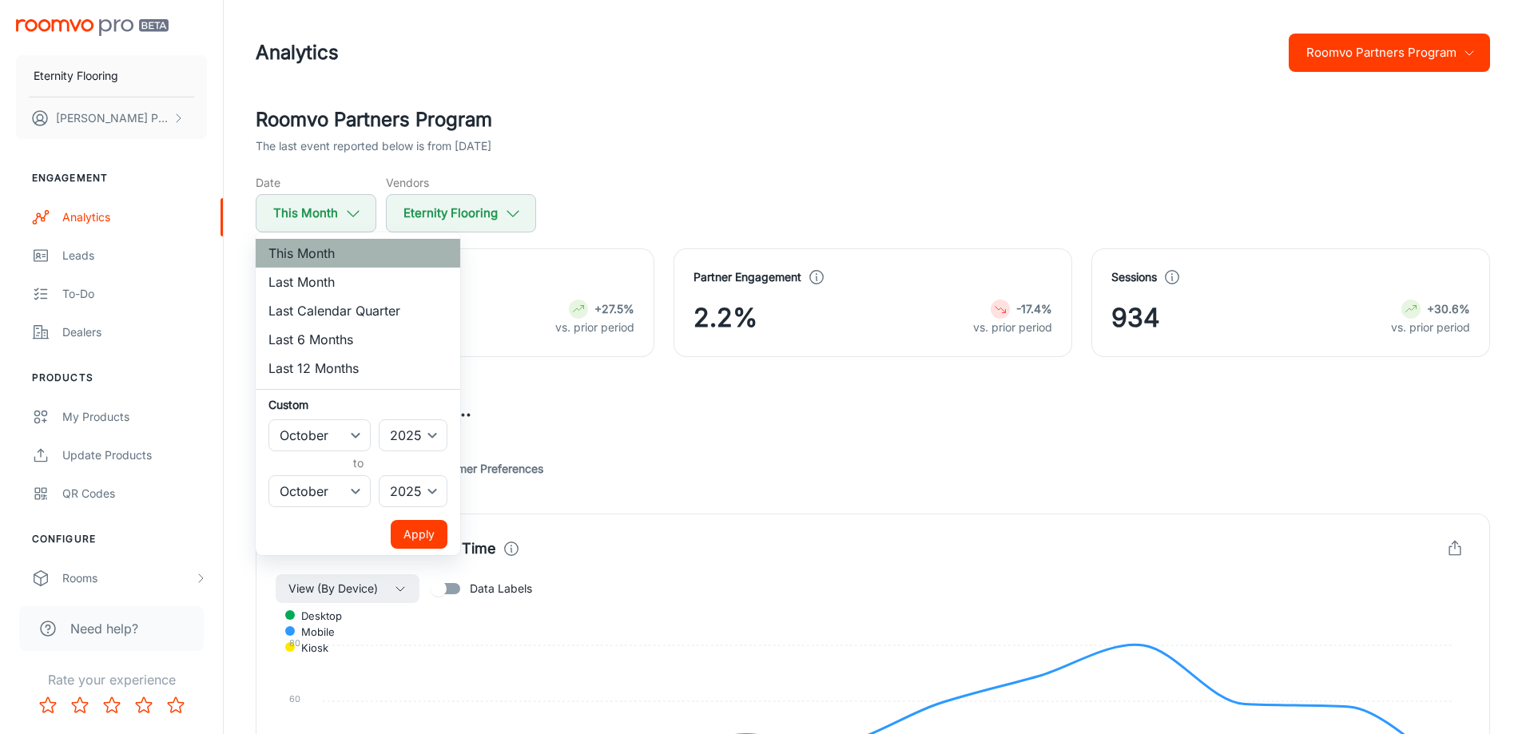
click at [304, 260] on li "This Month" at bounding box center [358, 253] width 205 height 29
click at [418, 530] on button "Apply" at bounding box center [419, 534] width 57 height 29
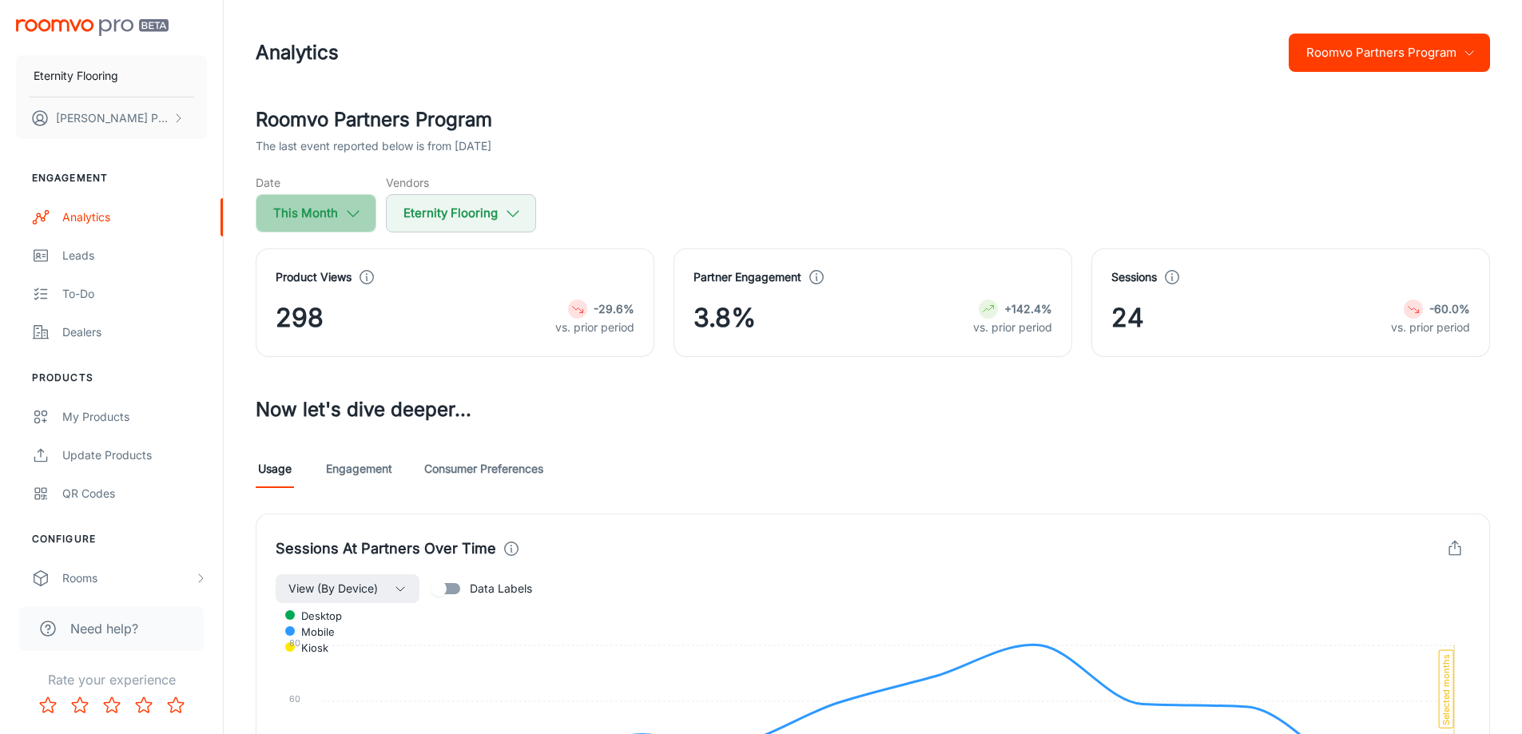
click at [360, 209] on icon "button" at bounding box center [353, 214] width 18 height 18
select select "9"
select select "2025"
select select "9"
select select "2025"
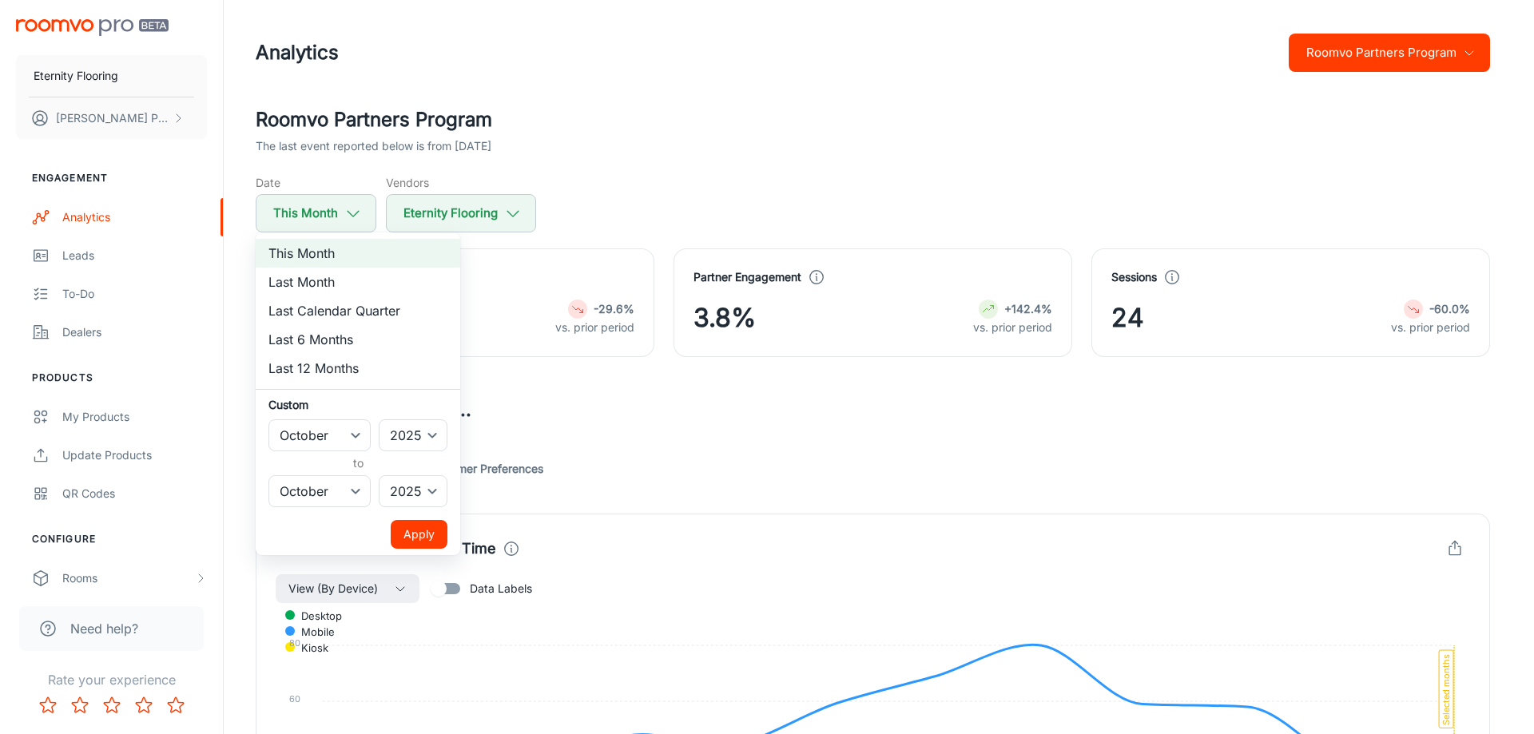
click at [322, 286] on li "Last Month" at bounding box center [358, 282] width 205 height 29
select select "8"
click at [419, 527] on button "Apply" at bounding box center [419, 534] width 57 height 29
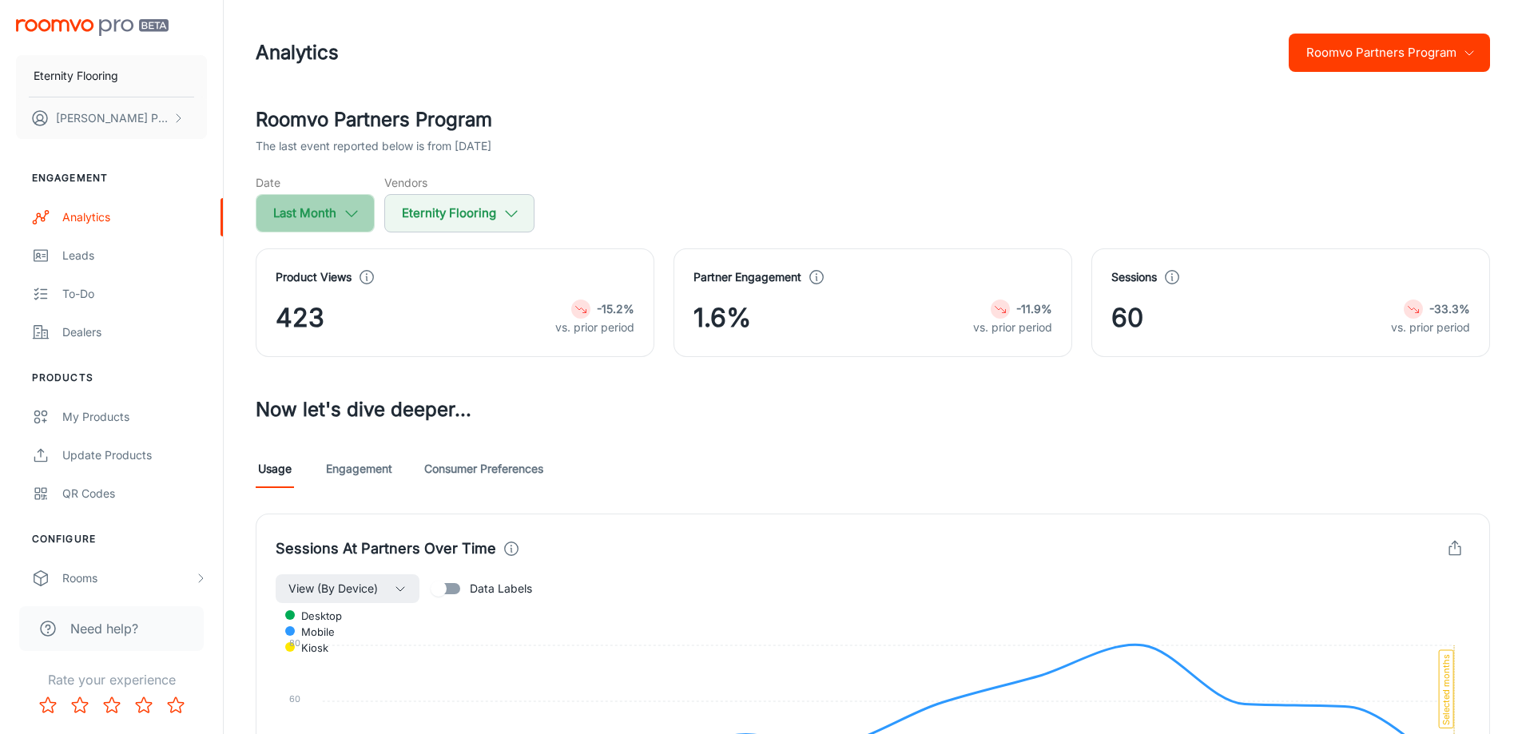
click at [352, 217] on polyline "button" at bounding box center [351, 214] width 11 height 6
select select "8"
select select "2025"
select select "8"
select select "2025"
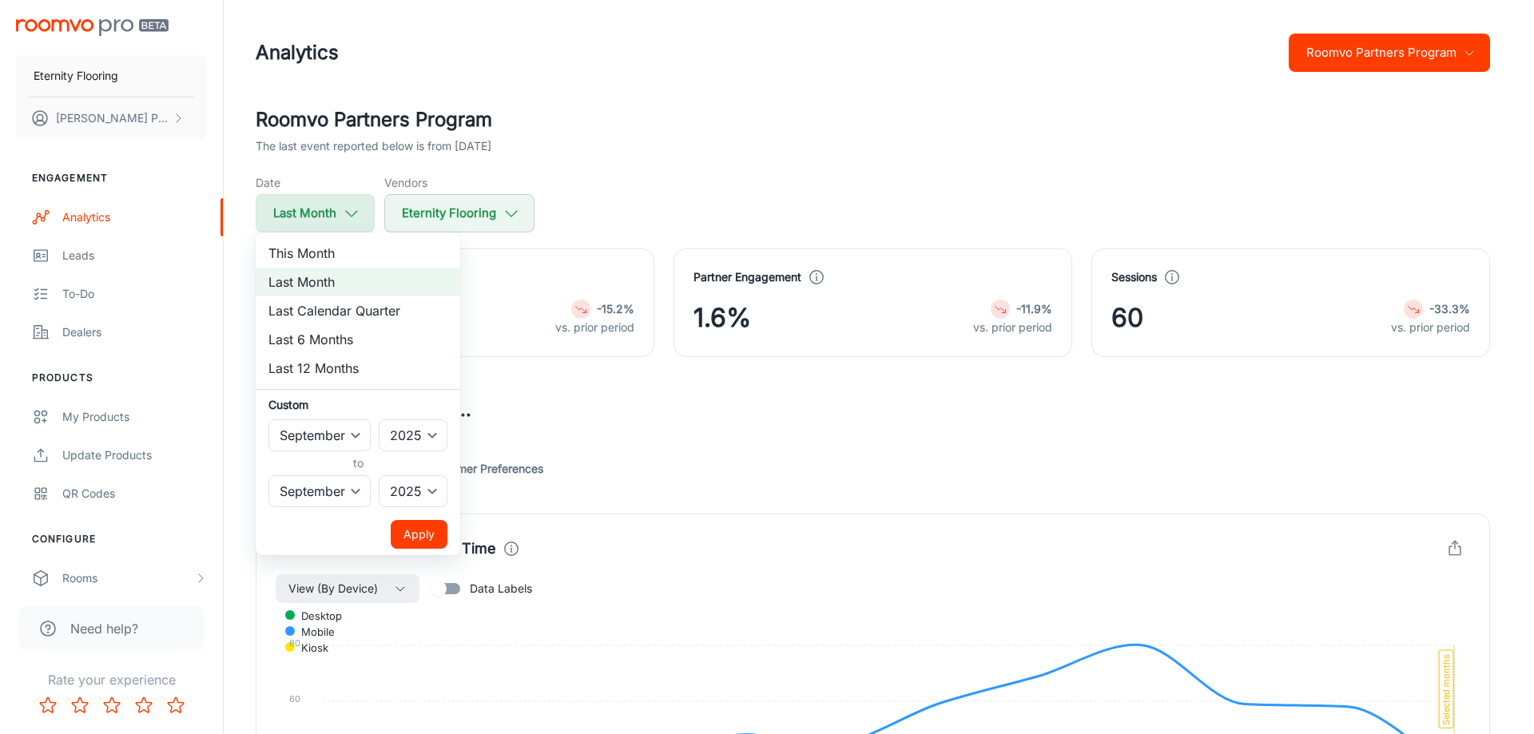
click at [352, 217] on div at bounding box center [767, 367] width 1534 height 734
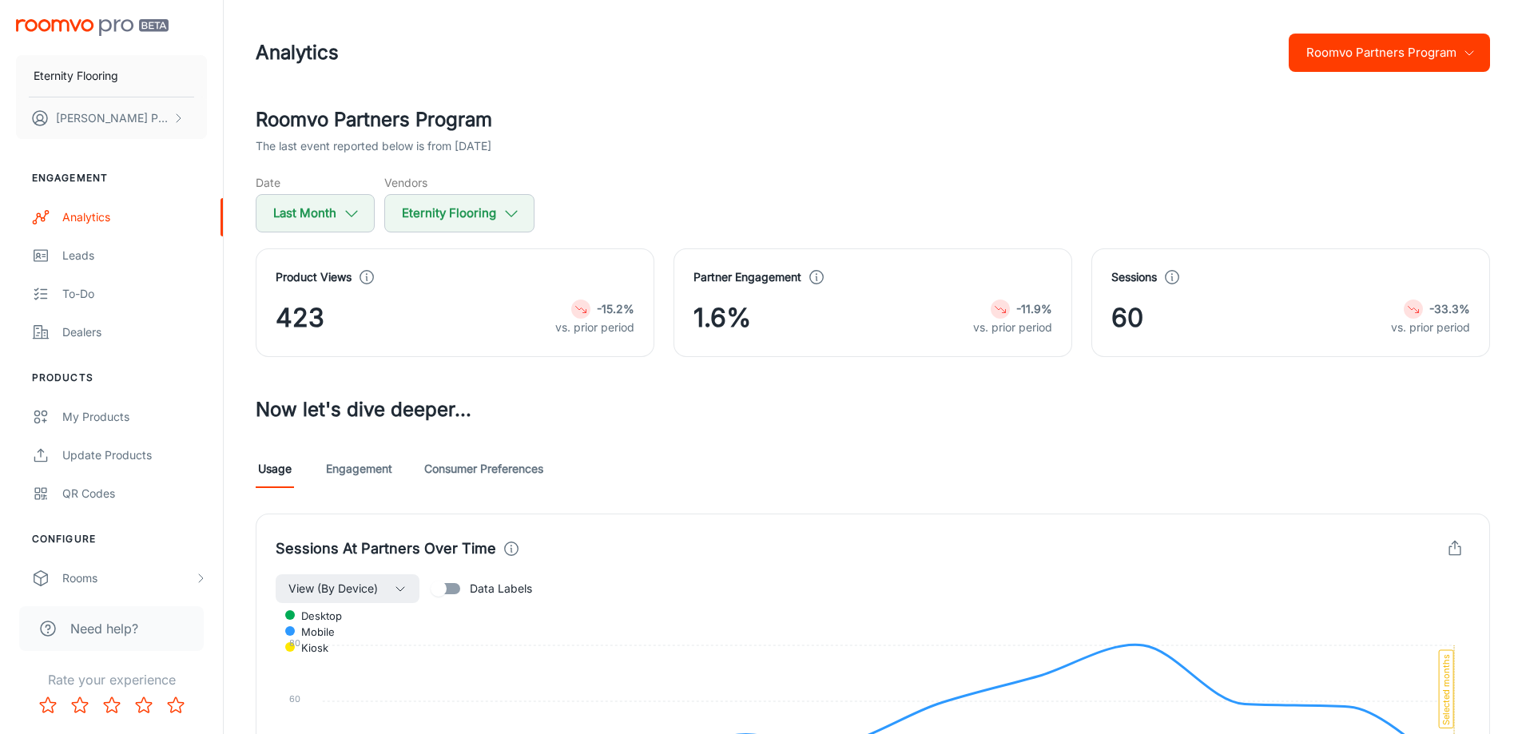
click at [1003, 161] on div "Roomvo Partners Program The last event reported below is from [DATE] Date Last …" at bounding box center [873, 168] width 1234 height 127
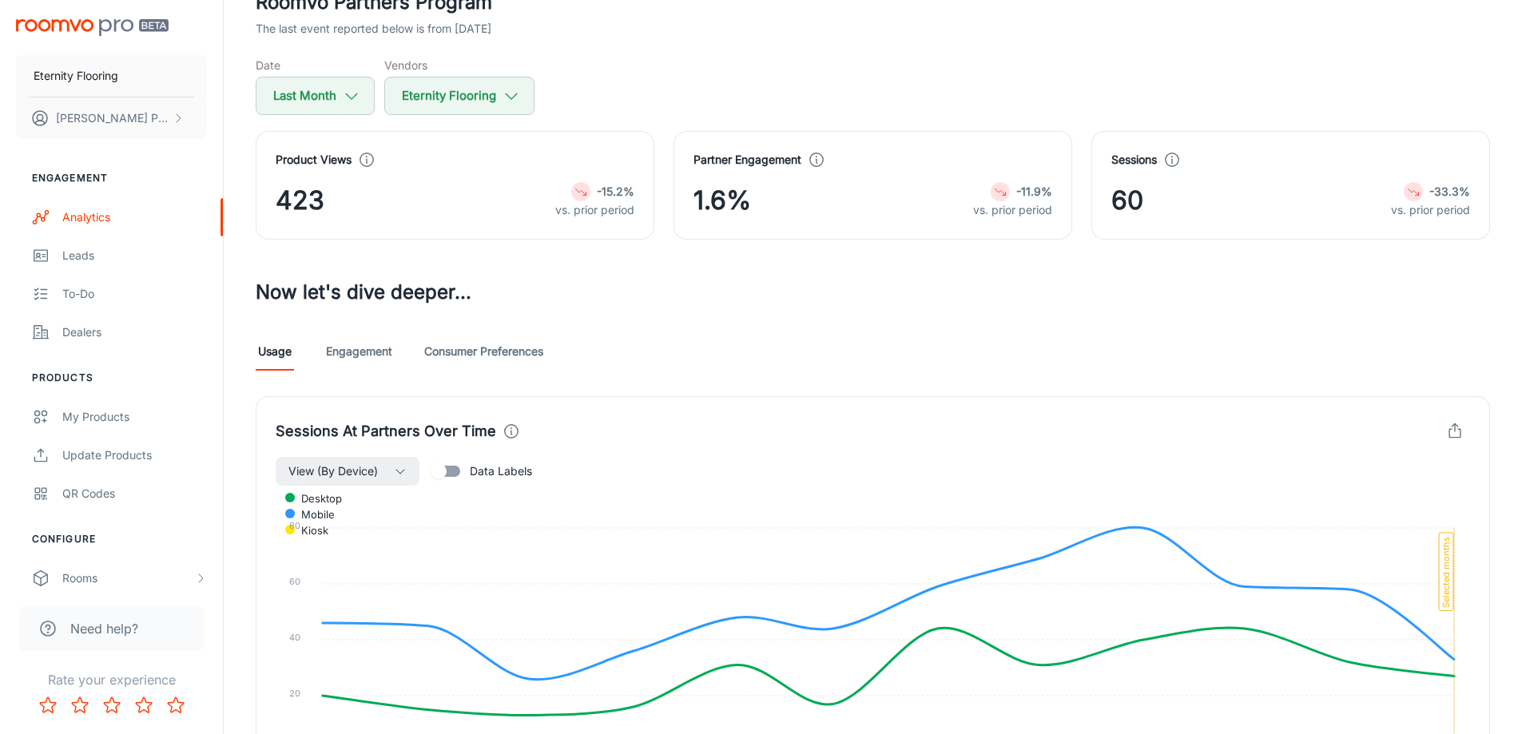
scroll to position [160, 0]
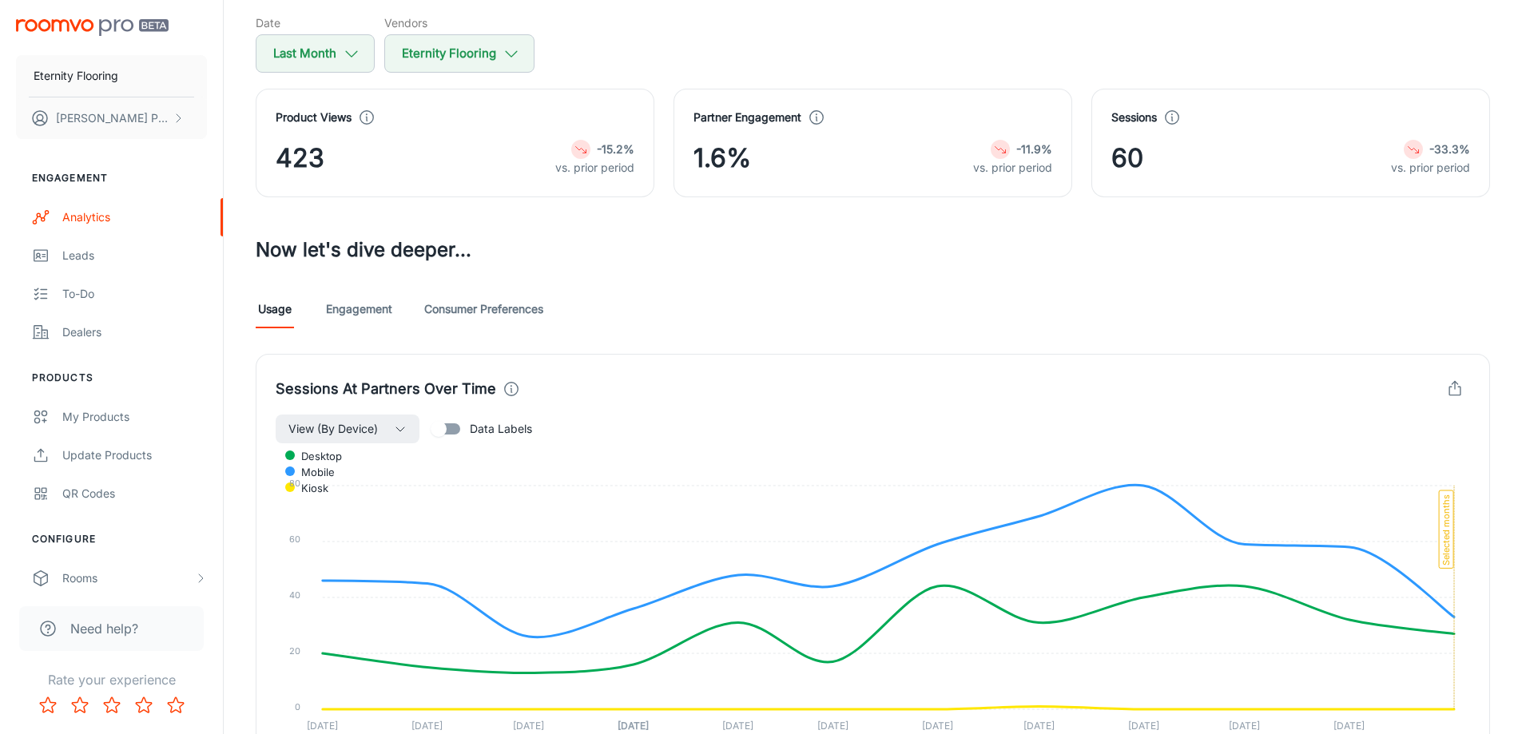
click at [374, 320] on link "Engagement" at bounding box center [359, 309] width 66 height 38
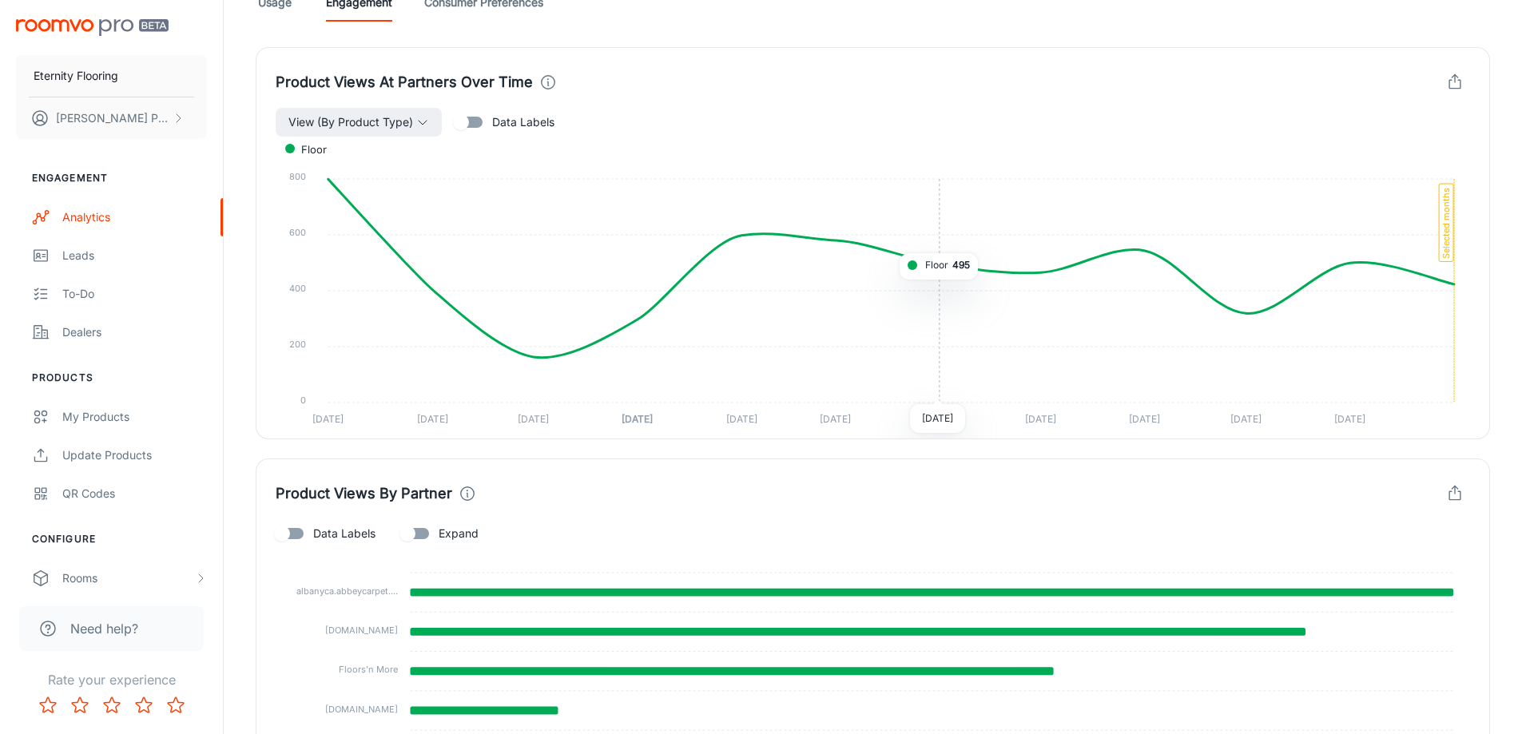
scroll to position [799, 0]
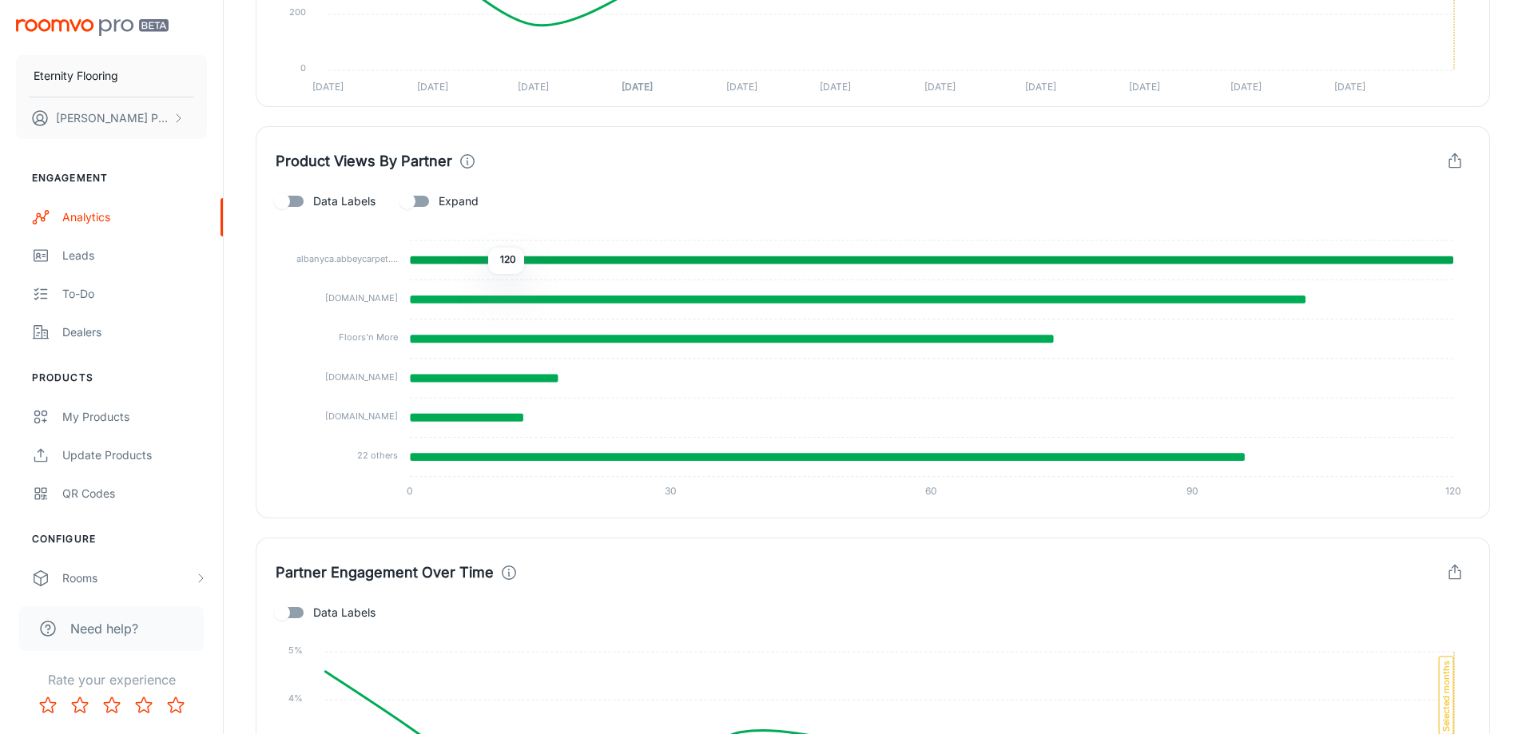
click at [476, 261] on icon at bounding box center [931, 260] width 1043 height 8
click at [489, 255] on foreignobject at bounding box center [873, 363] width 1194 height 292
click at [476, 261] on icon at bounding box center [931, 260] width 1043 height 8
click at [427, 205] on input "Expand" at bounding box center [407, 201] width 91 height 30
checkbox input "true"
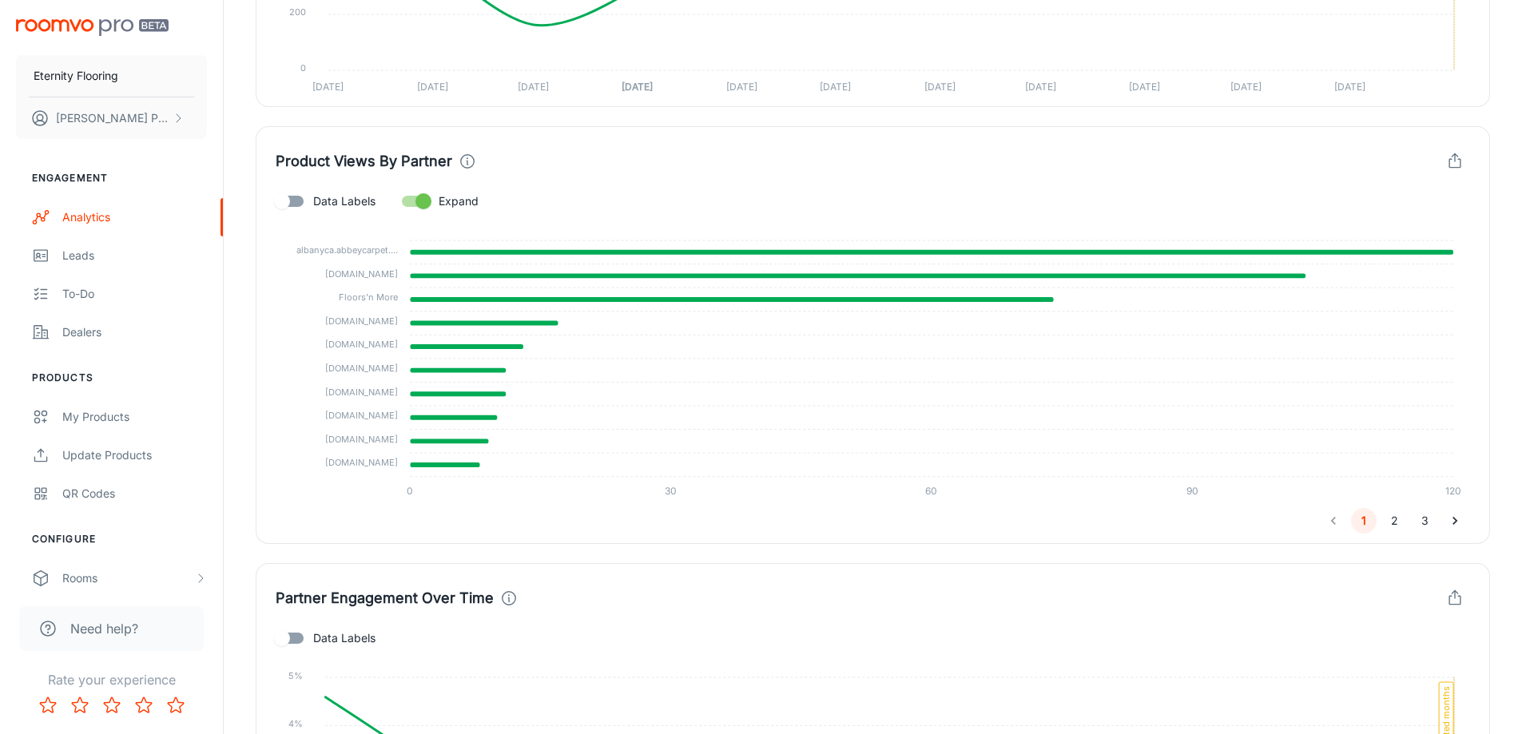
click at [296, 207] on input "Data Labels" at bounding box center [281, 201] width 91 height 30
checkbox input "true"
click at [1397, 521] on button "2" at bounding box center [1394, 521] width 26 height 26
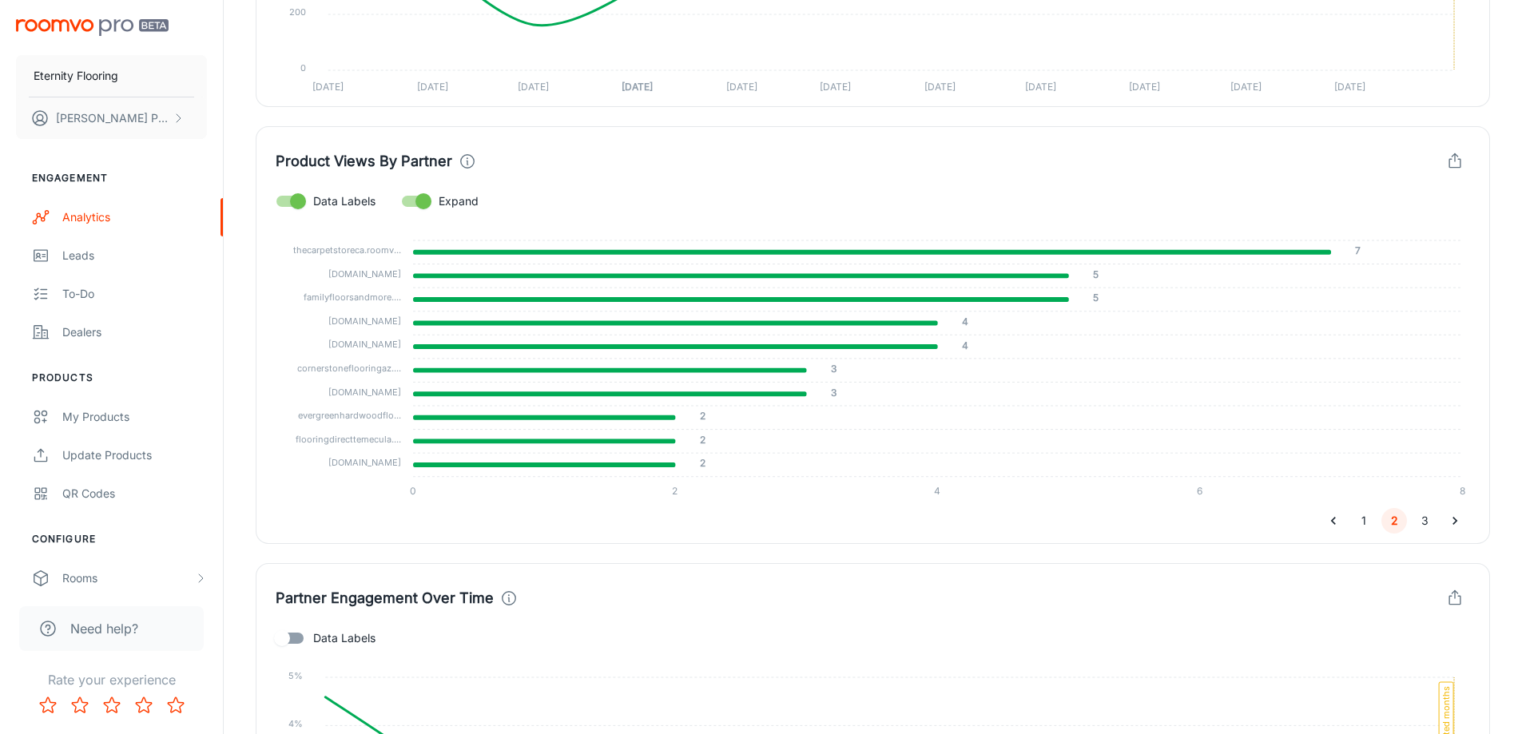
click at [1424, 522] on button "3" at bounding box center [1425, 521] width 26 height 26
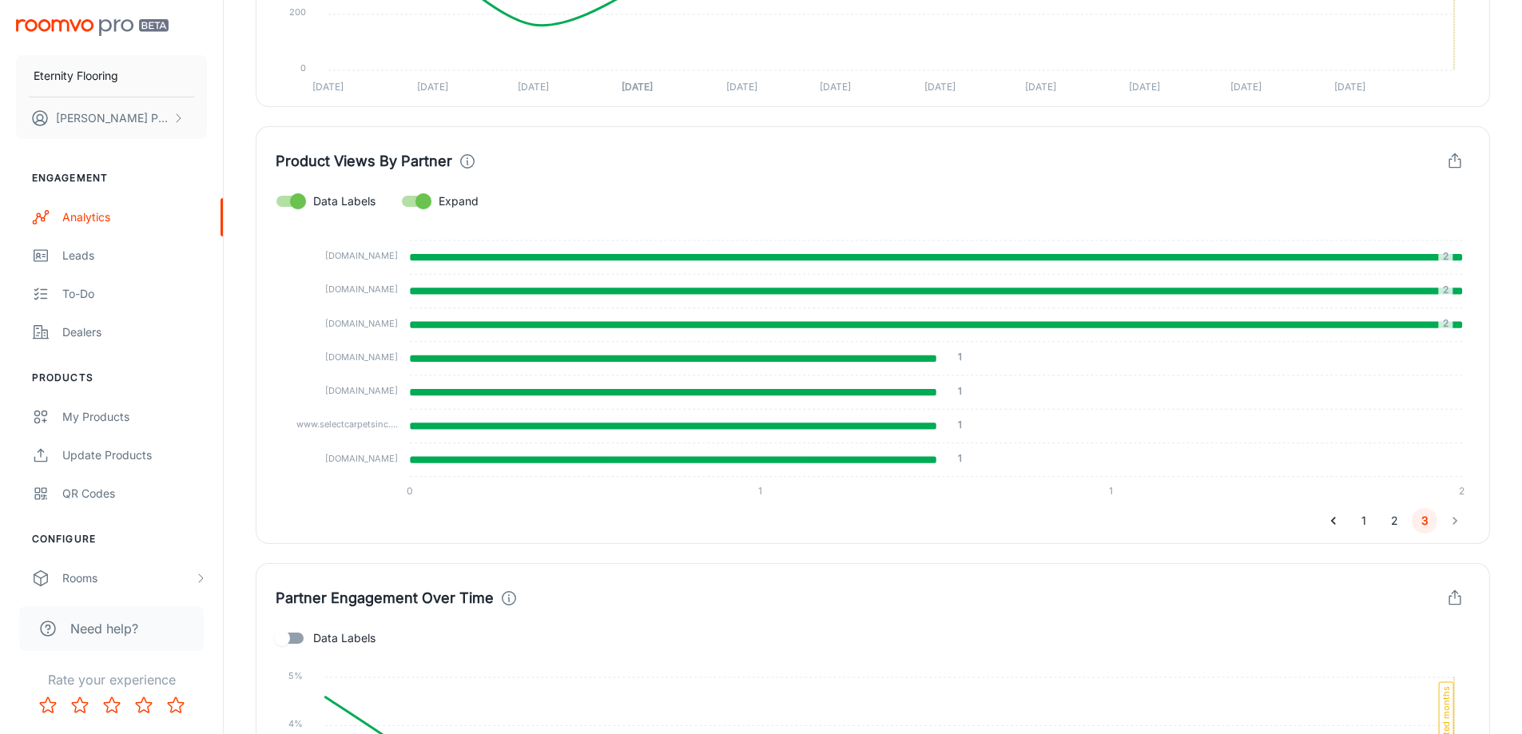
click at [1457, 158] on icon "button" at bounding box center [1455, 162] width 18 height 18
click at [1407, 228] on span "Download CSV" at bounding box center [1408, 230] width 93 height 19
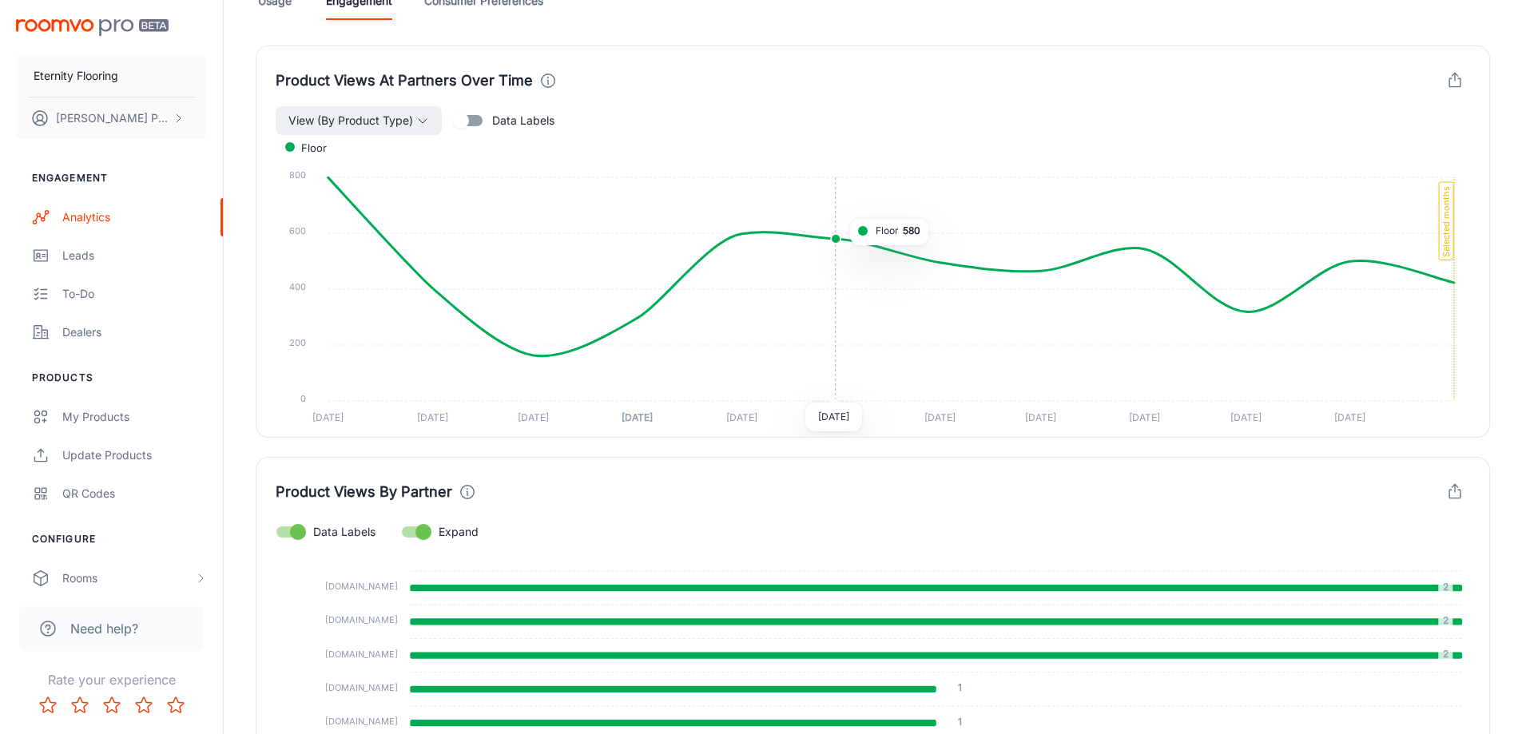
scroll to position [0, 0]
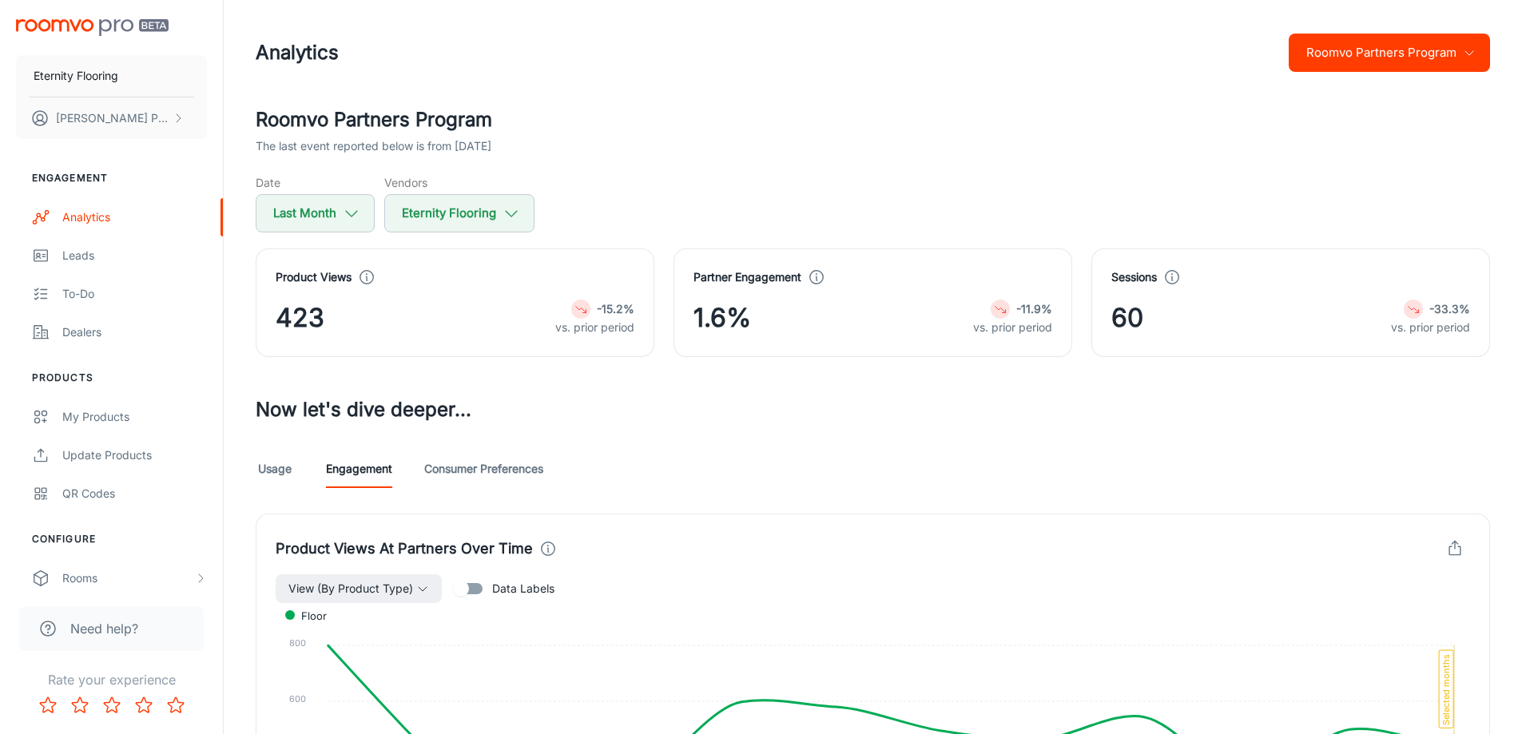
click at [1393, 46] on button "Roomvo Partners Program" at bounding box center [1389, 53] width 201 height 38
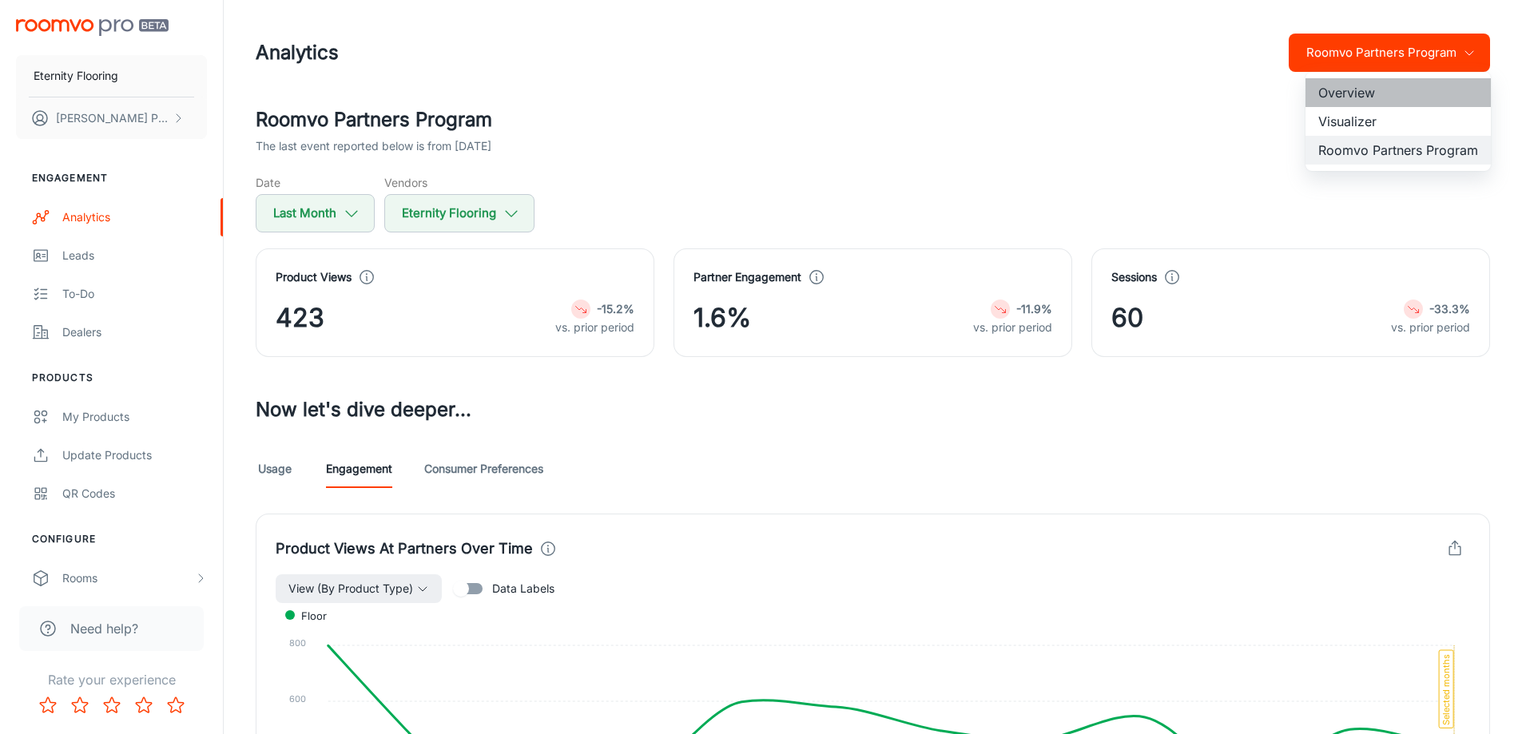
click at [1340, 91] on li "Overview" at bounding box center [1397, 92] width 185 height 29
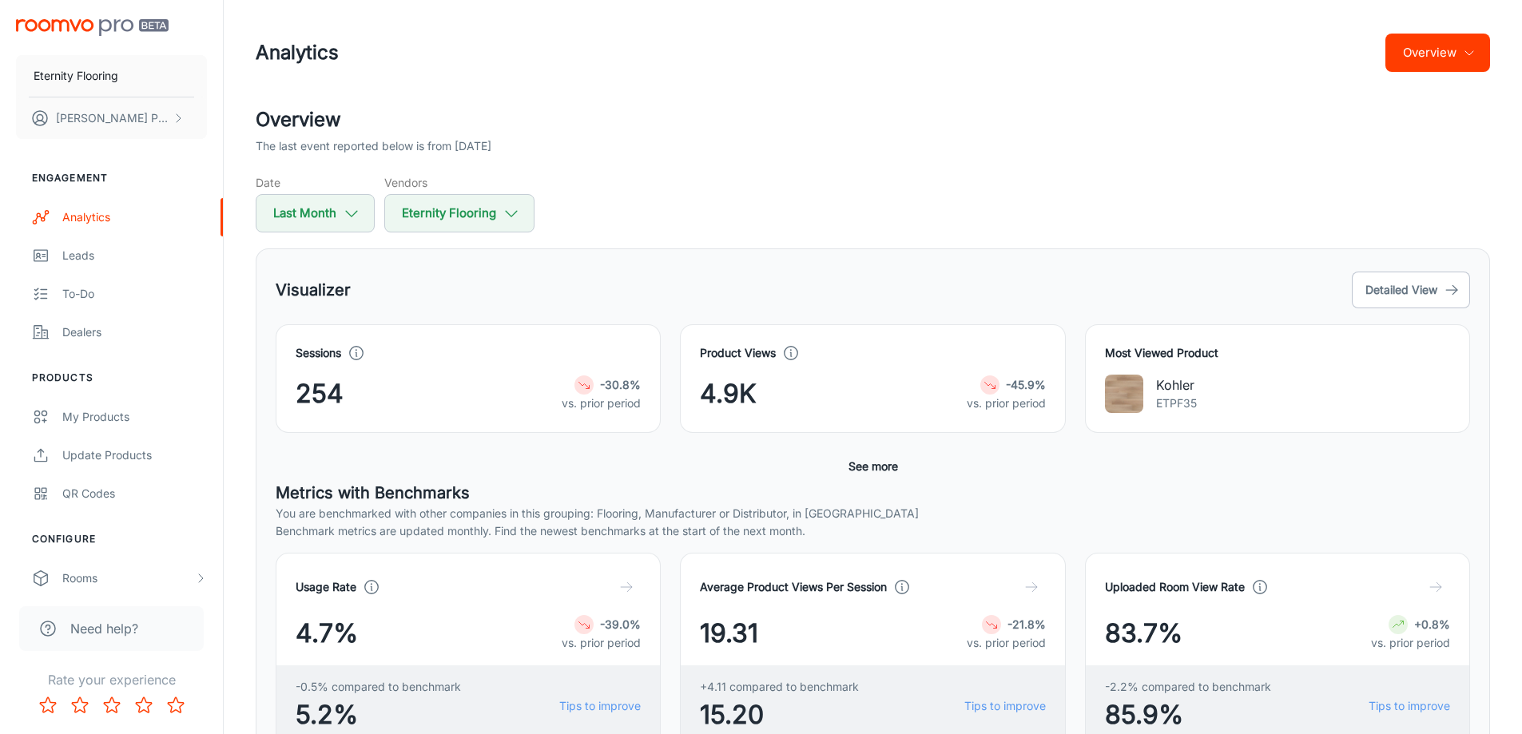
click at [360, 353] on icon at bounding box center [357, 353] width 18 height 18
click at [348, 391] on p "The number of Roomvo visualizer sessions for visitors to your website" at bounding box center [357, 392] width 227 height 32
click at [625, 388] on strong "-30.8%" at bounding box center [620, 385] width 41 height 14
click at [317, 354] on h4 "Sessions" at bounding box center [319, 353] width 46 height 18
click at [1402, 287] on button "Detailed View" at bounding box center [1411, 290] width 118 height 37
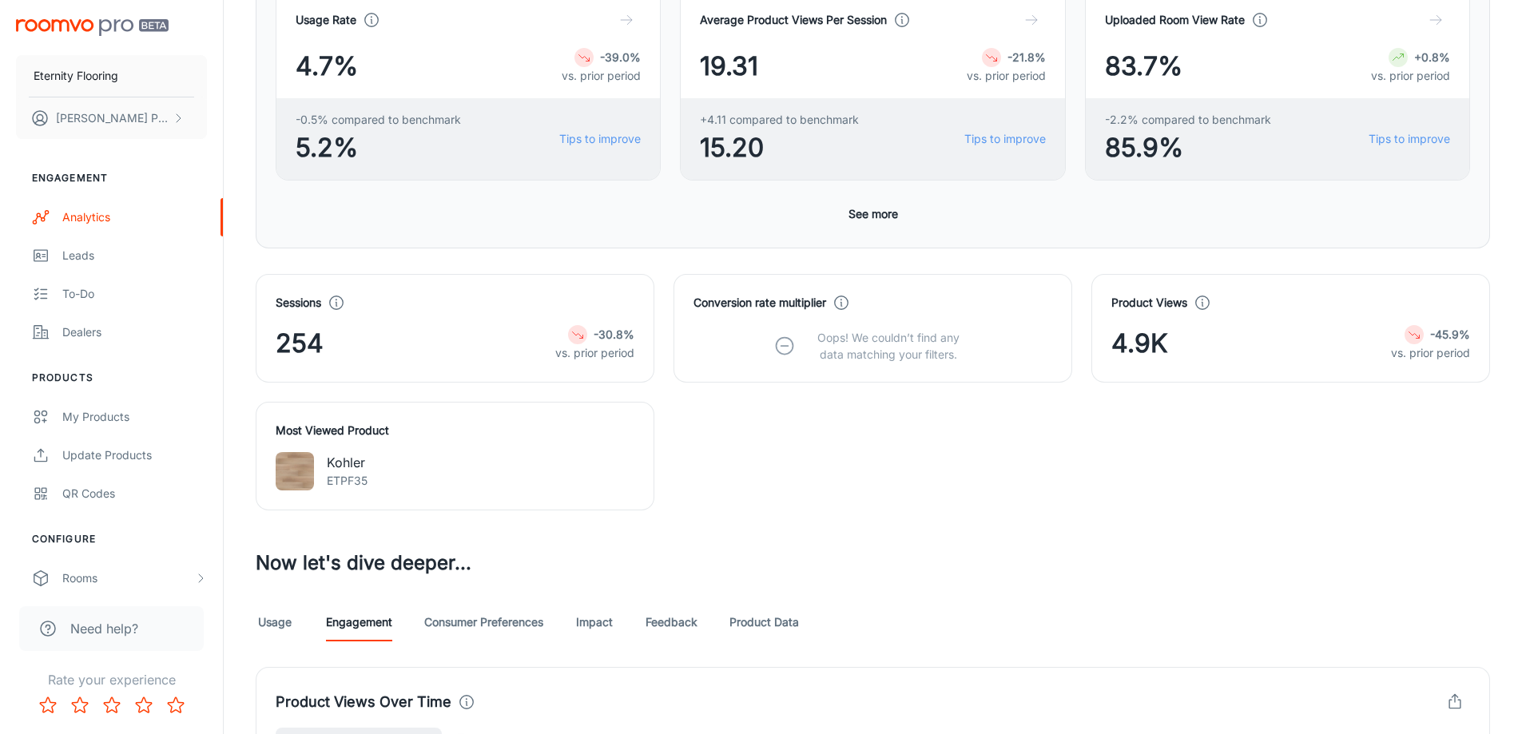
scroll to position [399, 0]
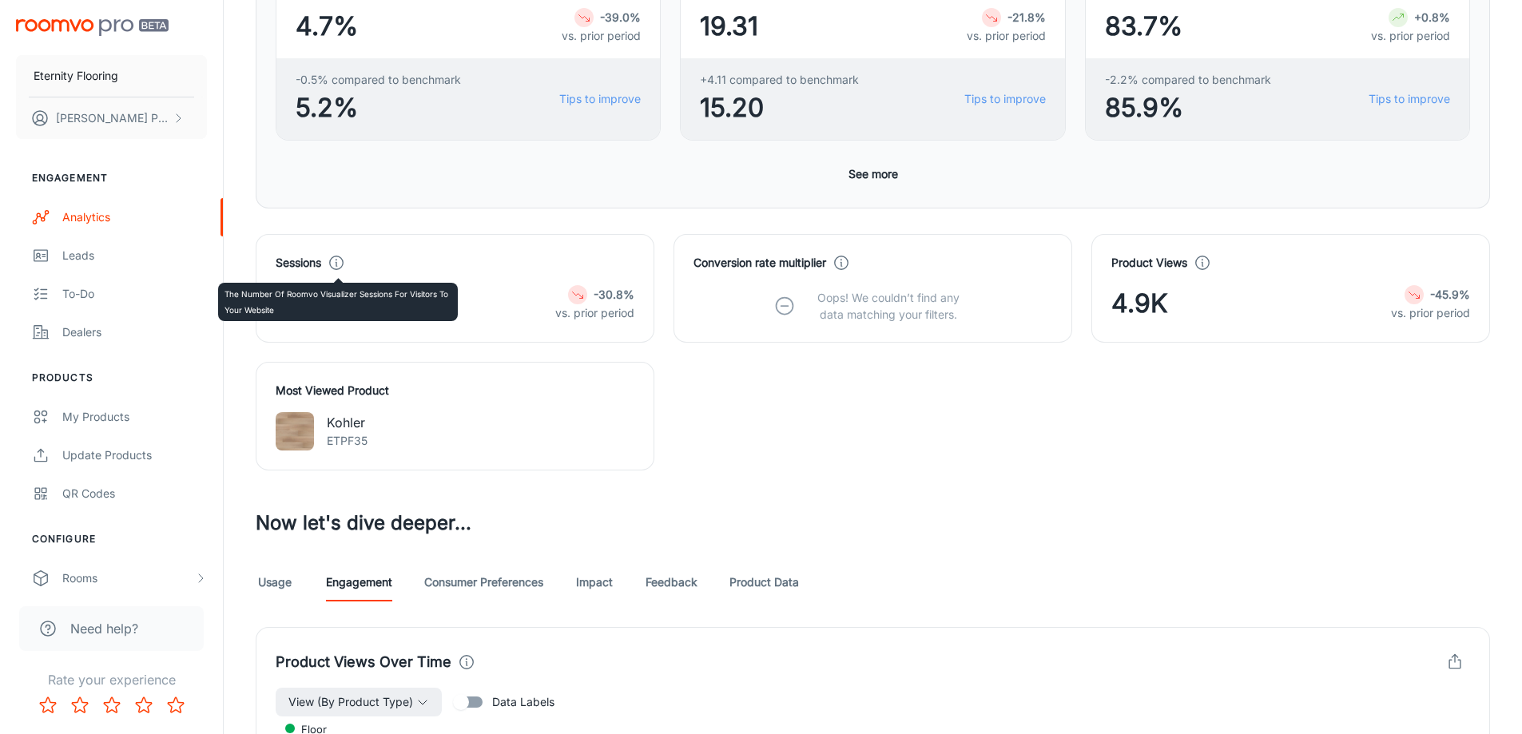
click at [336, 260] on icon at bounding box center [337, 263] width 18 height 18
click at [607, 304] on p "vs. prior period" at bounding box center [594, 313] width 79 height 18
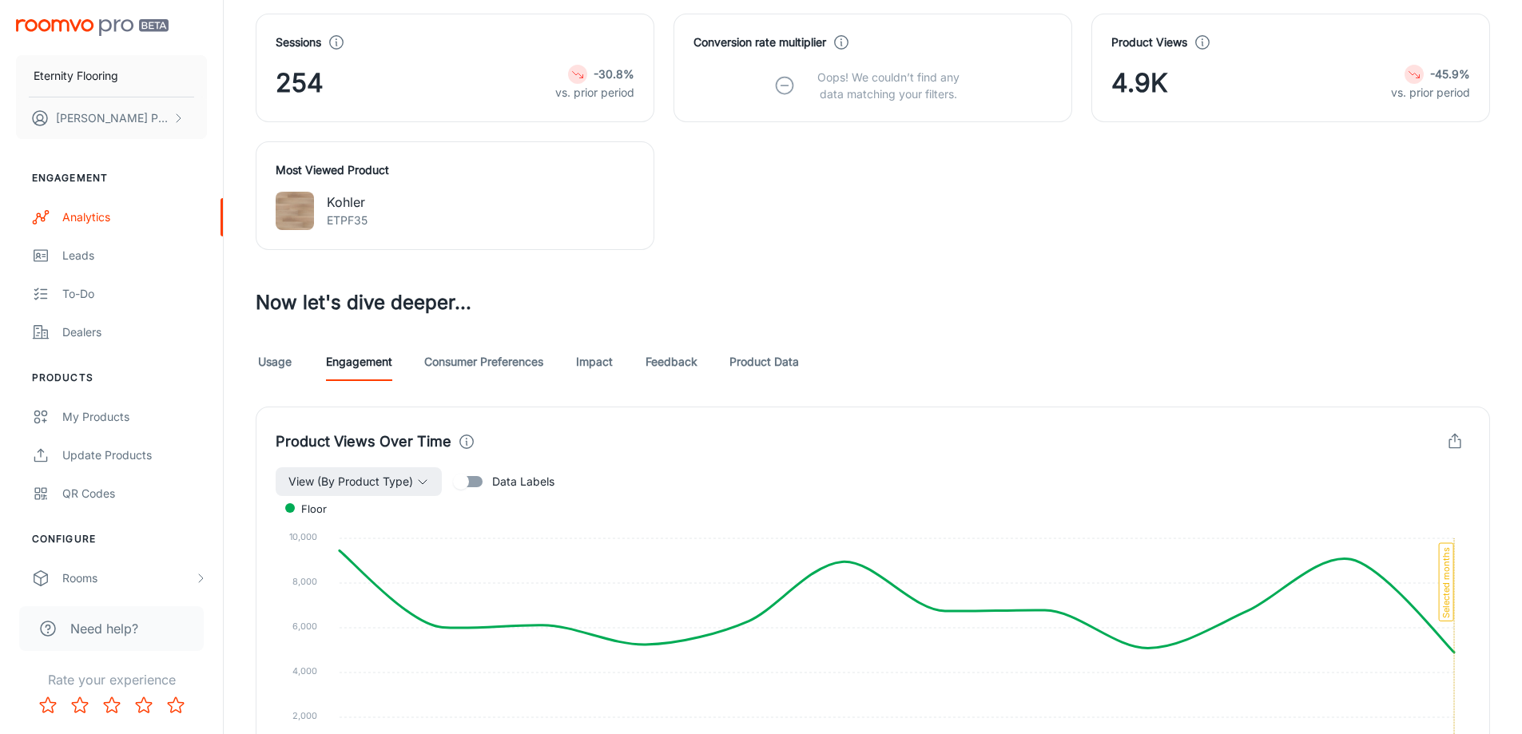
scroll to position [639, 0]
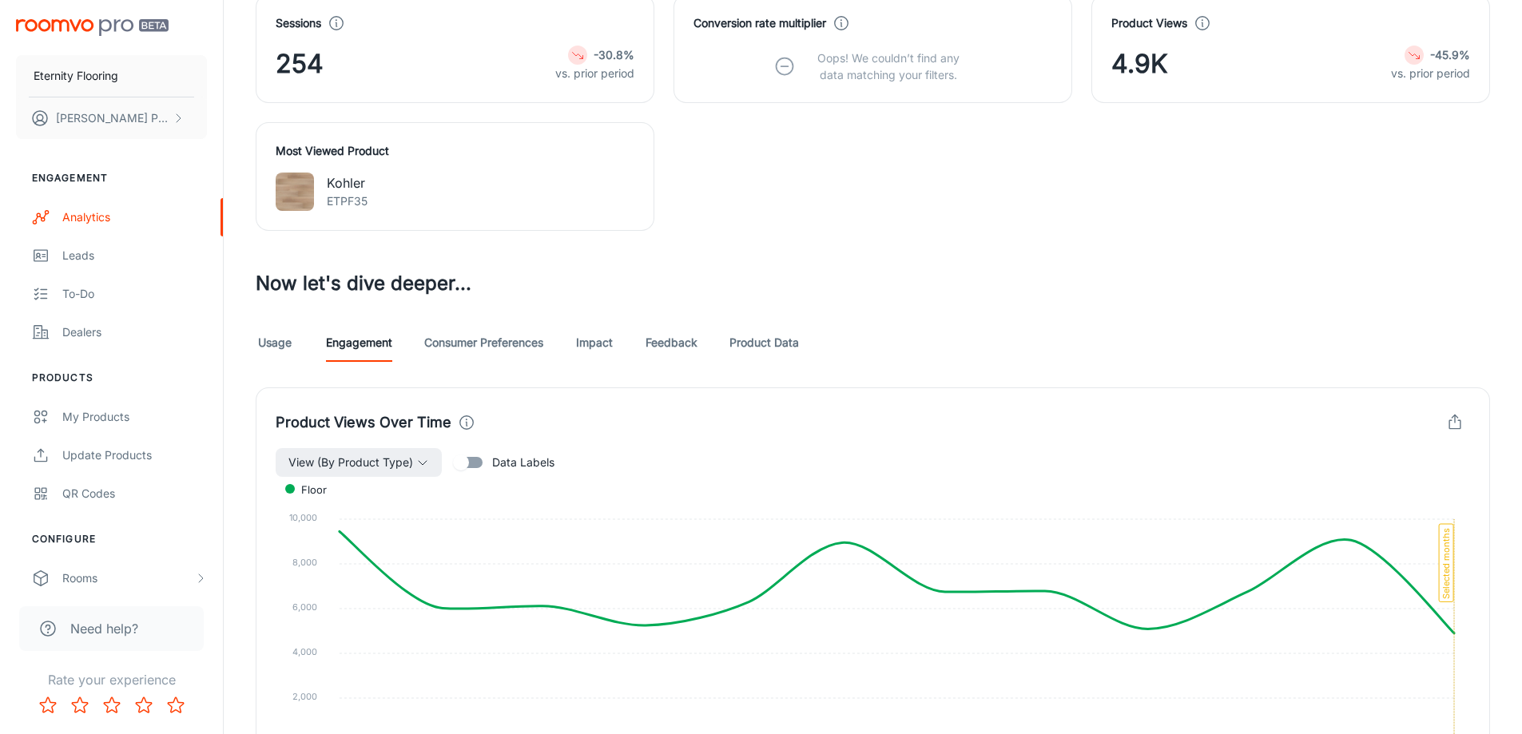
click at [510, 348] on link "Consumer Preferences" at bounding box center [483, 343] width 119 height 38
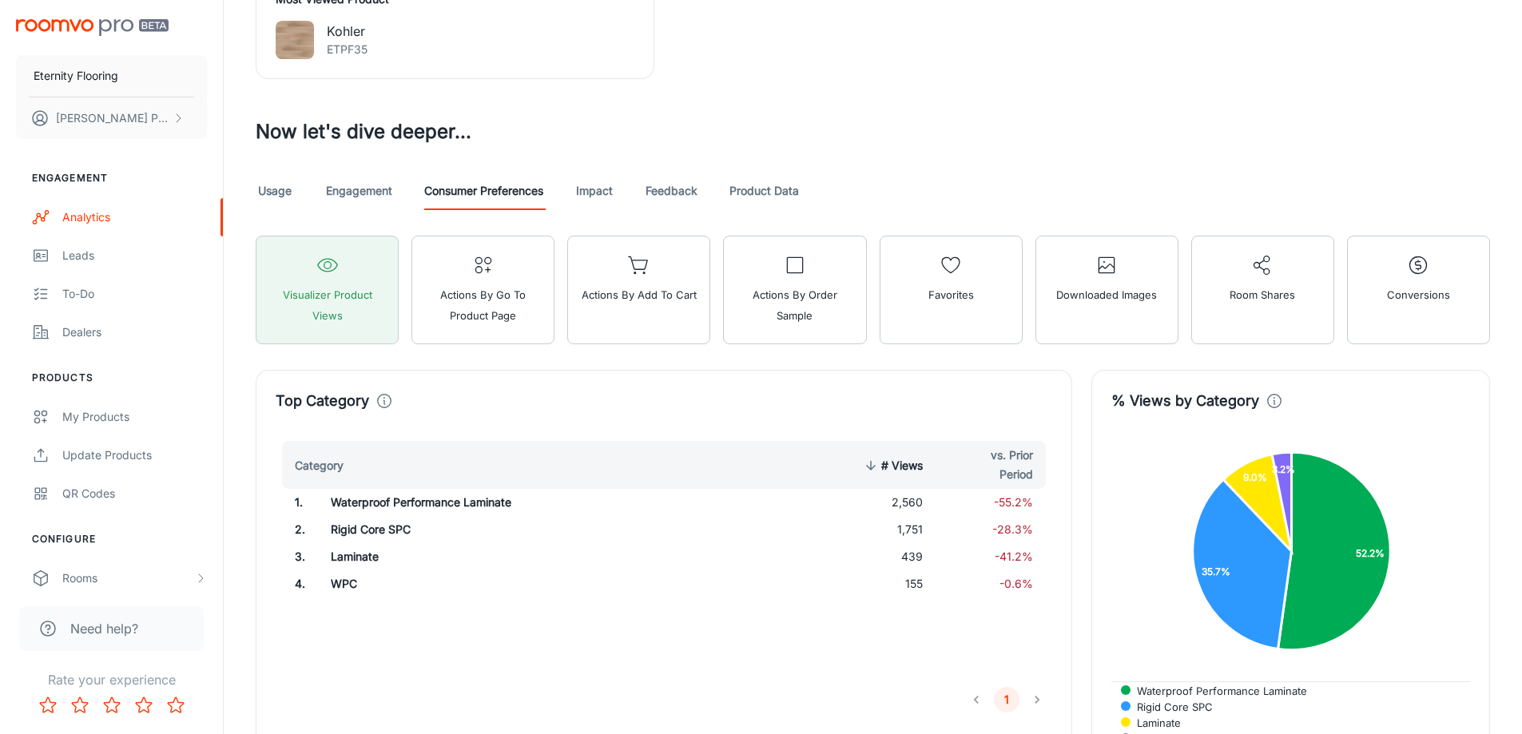
scroll to position [799, 0]
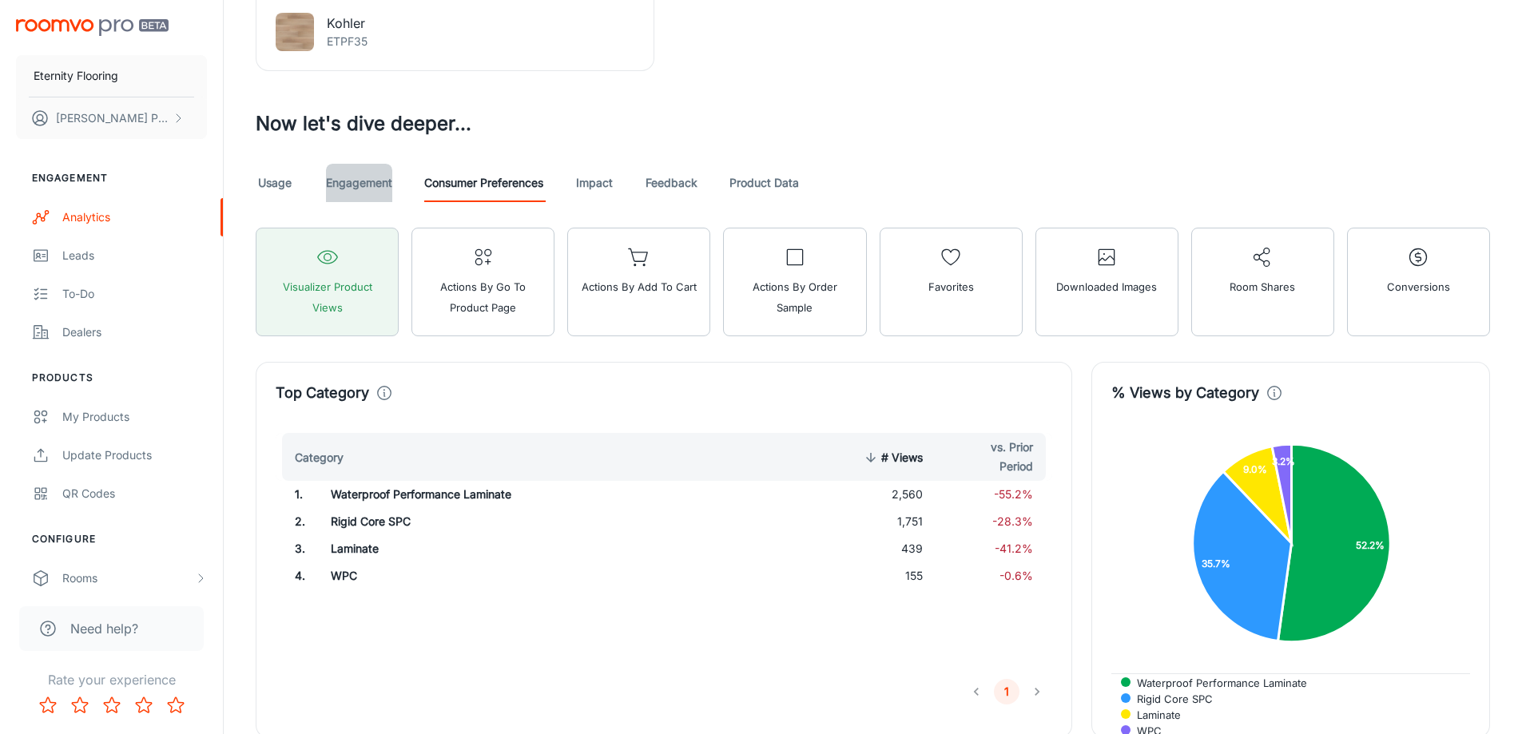
click at [329, 189] on link "Engagement" at bounding box center [359, 183] width 66 height 38
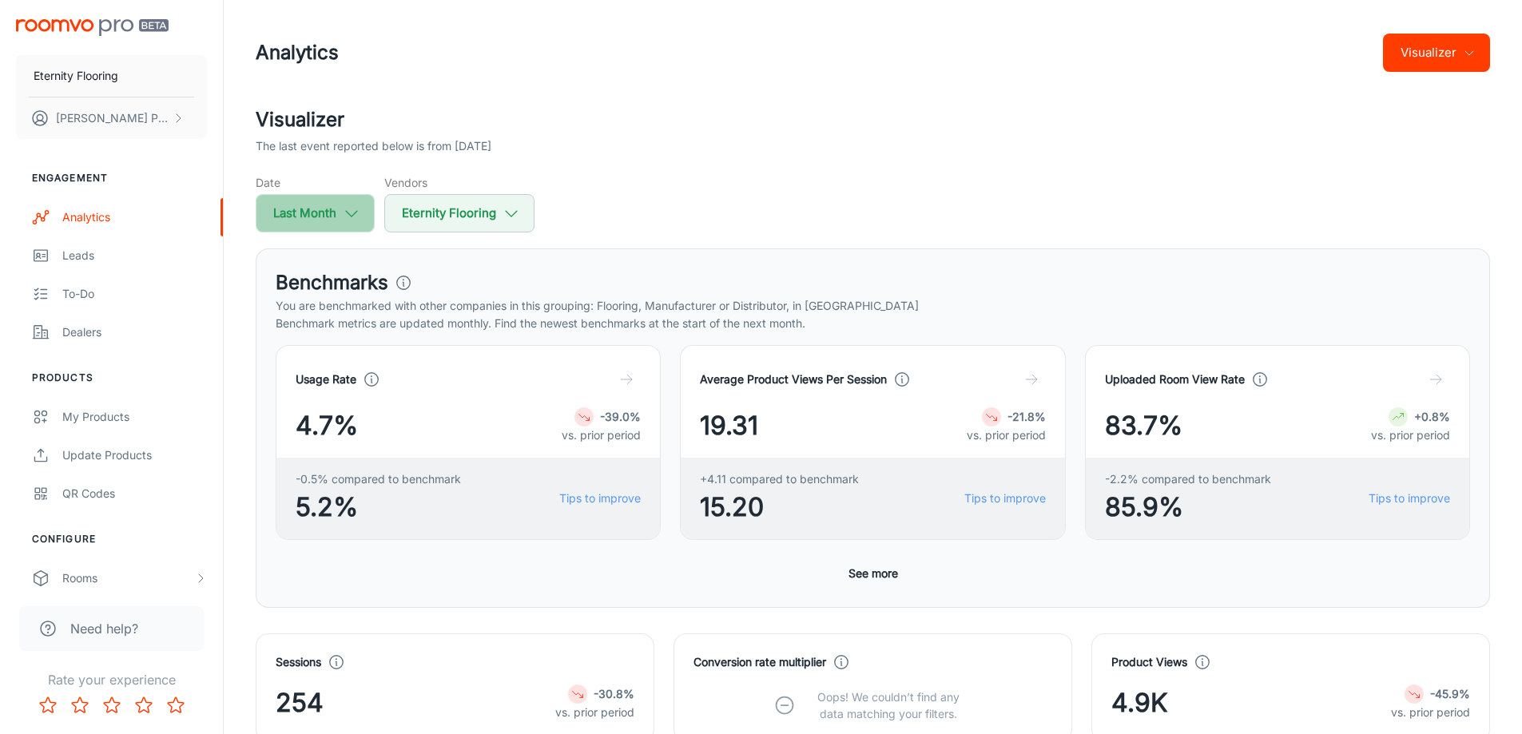
click at [326, 217] on button "Last Month" at bounding box center [315, 213] width 119 height 38
select select "8"
select select "2025"
select select "8"
select select "2025"
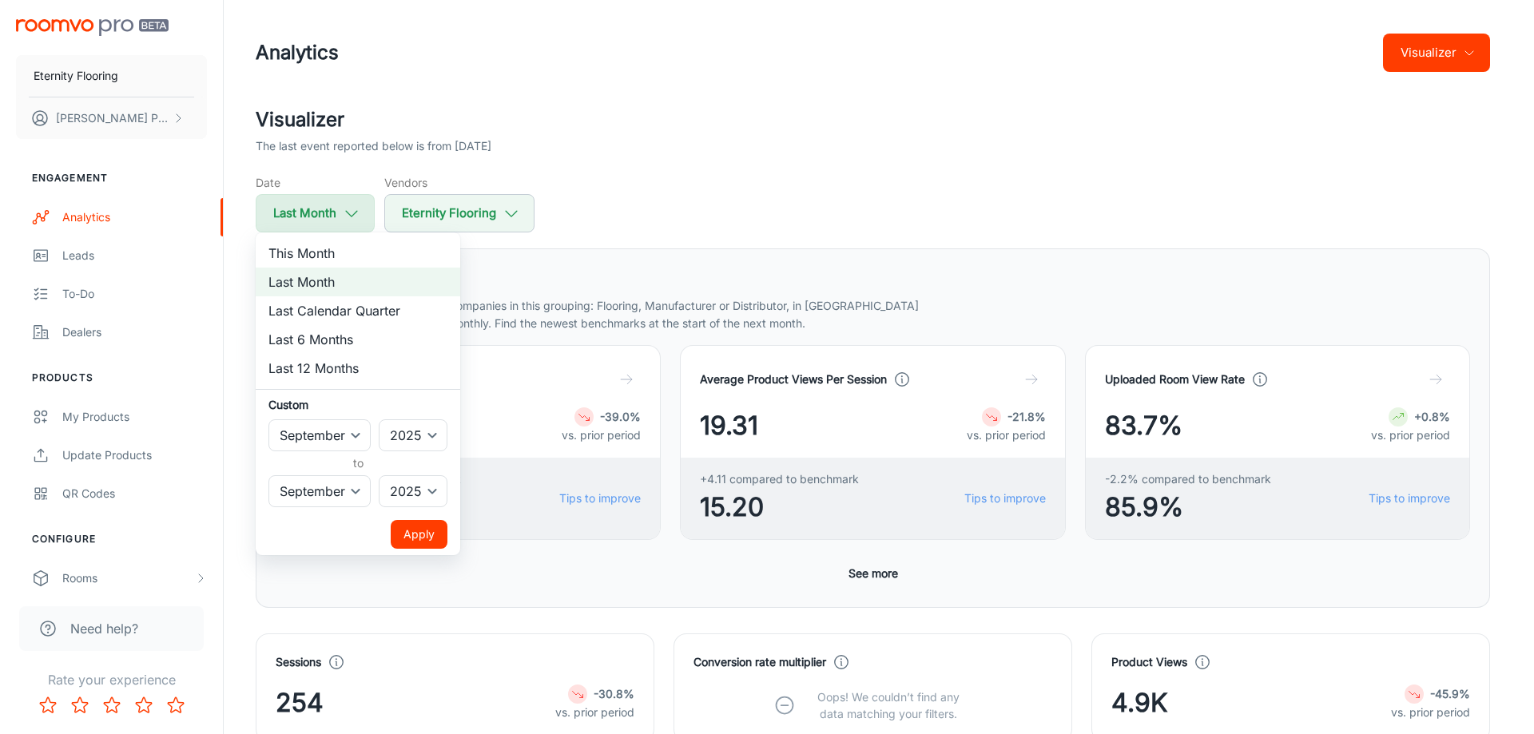
click at [326, 217] on div at bounding box center [767, 367] width 1534 height 734
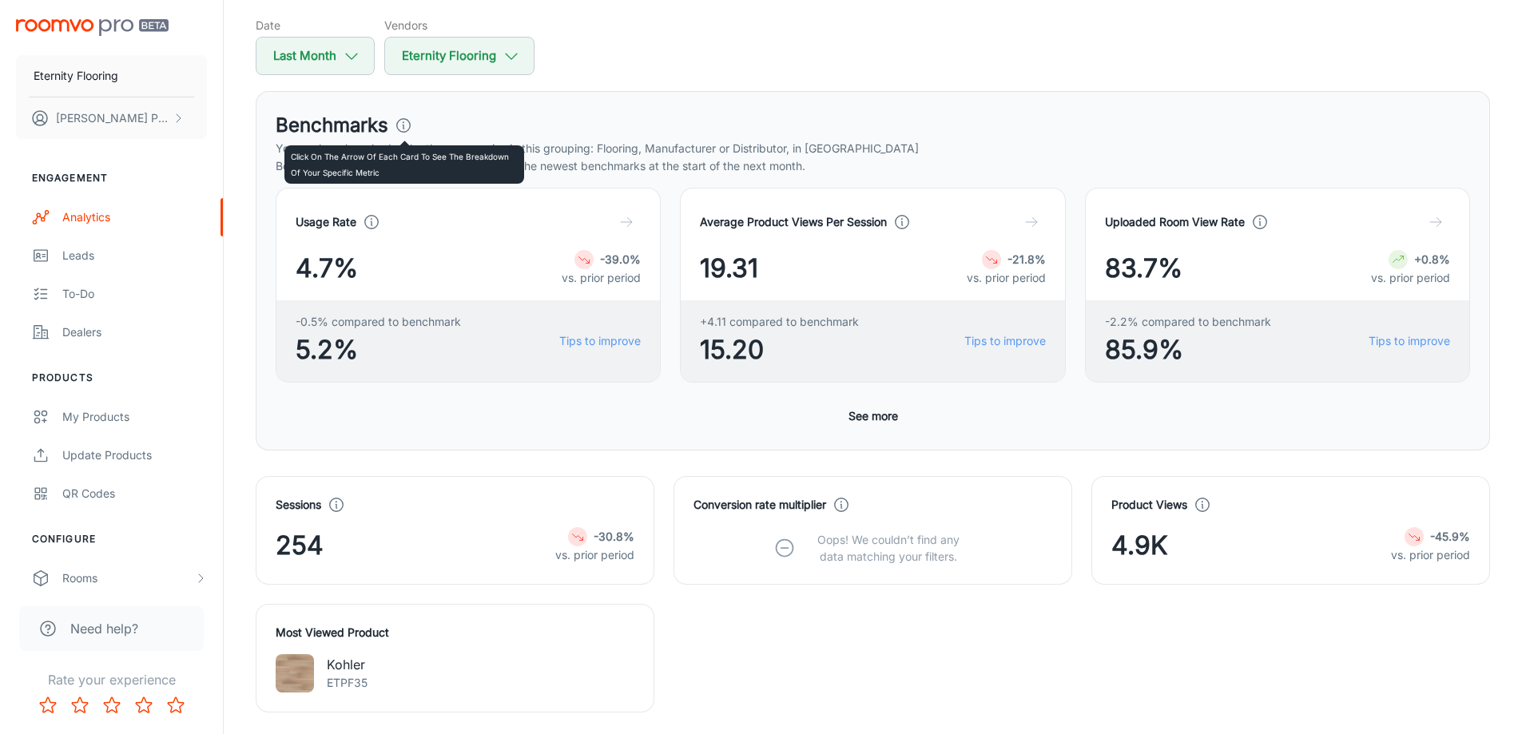
scroll to position [160, 0]
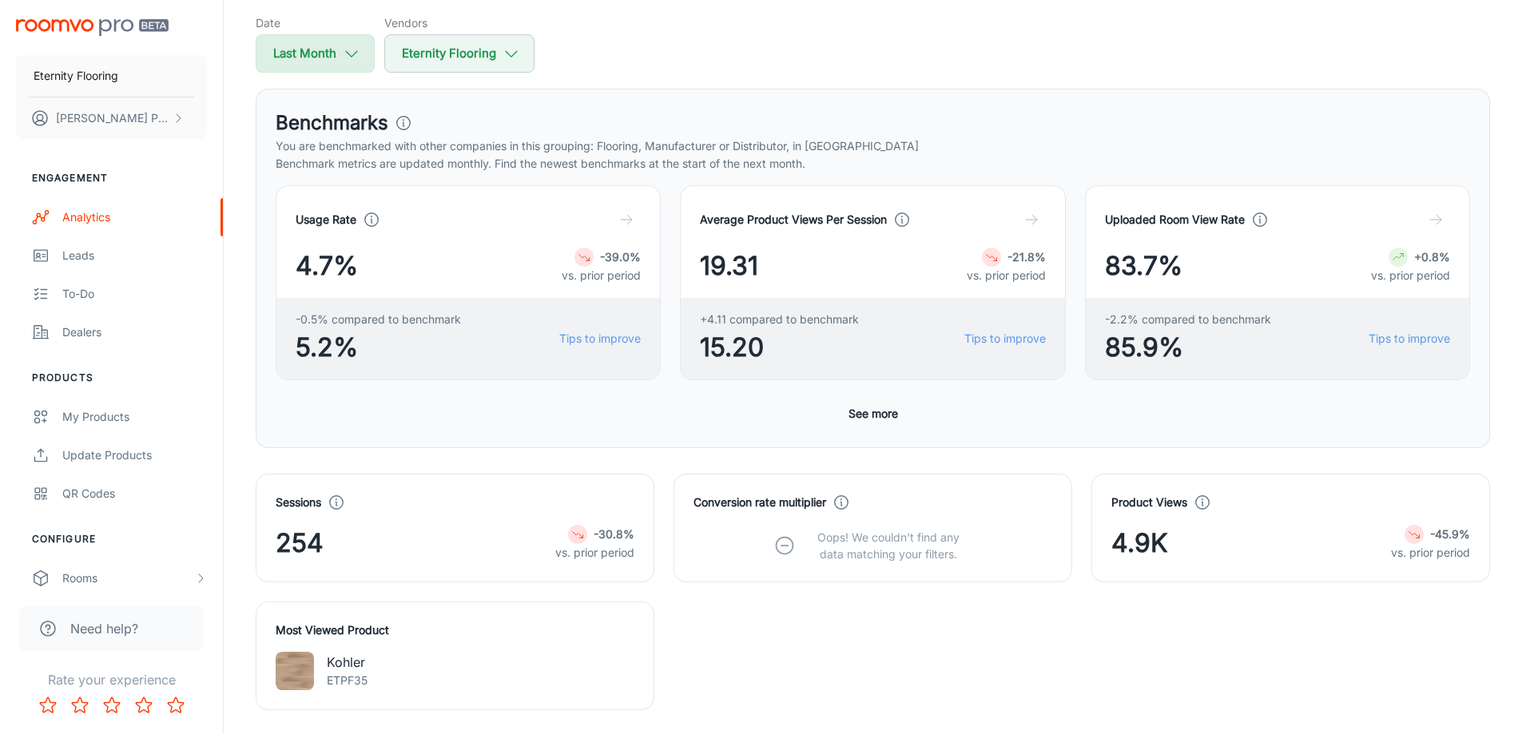
click at [340, 48] on button "Last Month" at bounding box center [315, 53] width 119 height 38
select select "8"
select select "2025"
select select "8"
select select "2025"
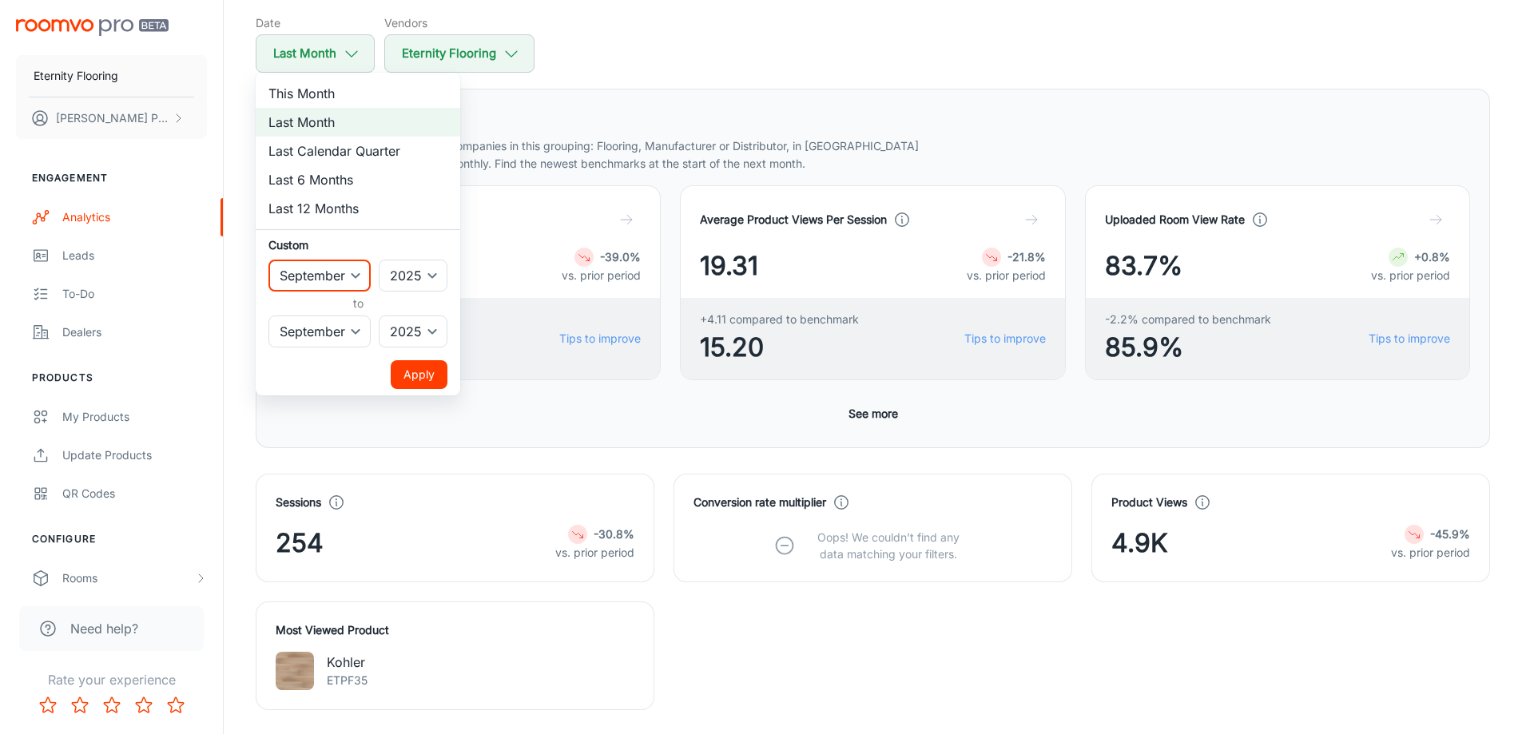
click at [308, 272] on select "January February March April May June July August September October November De…" at bounding box center [319, 276] width 102 height 32
select select "7"
click at [268, 260] on select "January February March April May June July August September October November De…" at bounding box center [319, 276] width 102 height 32
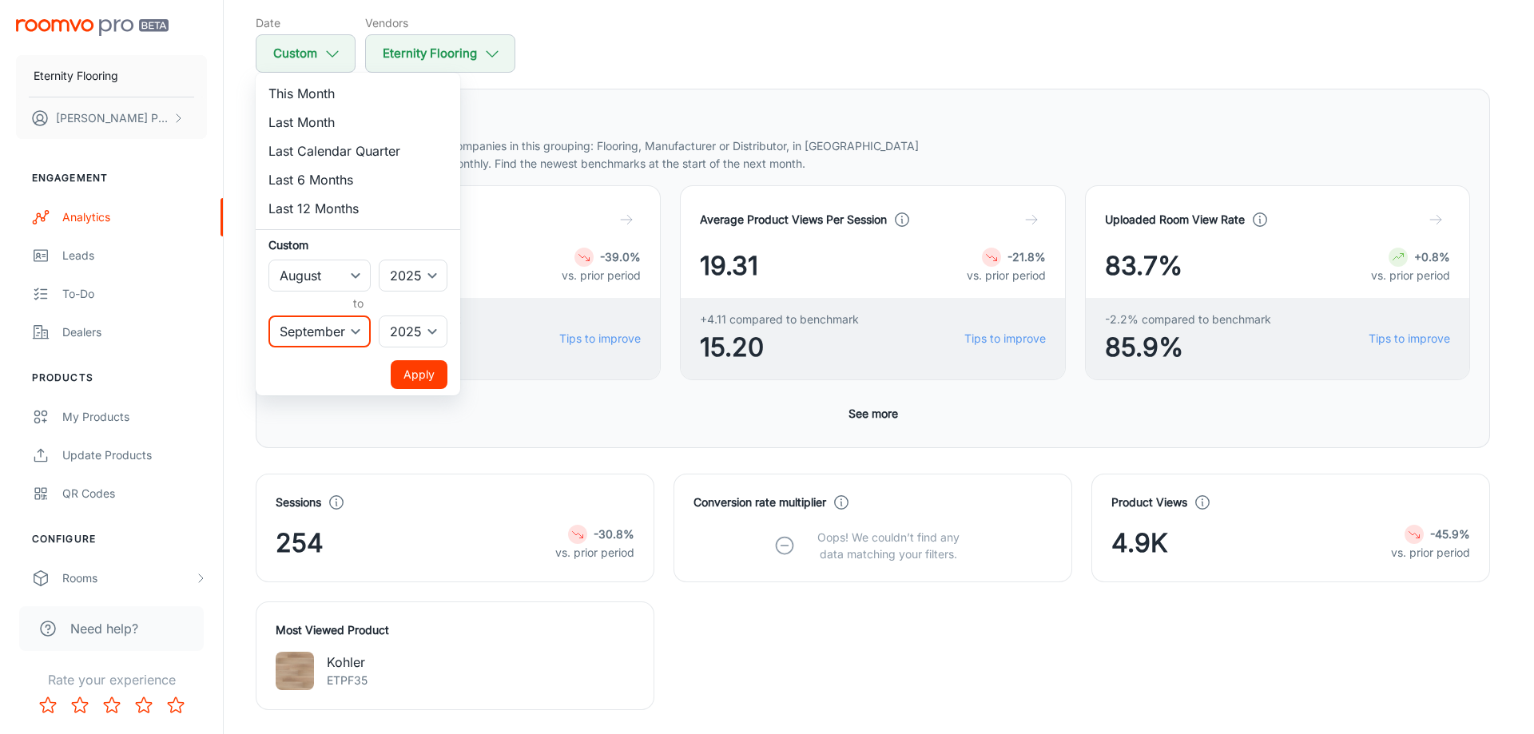
click at [324, 337] on select "January February March April May June July August September October November De…" at bounding box center [319, 332] width 102 height 32
select select "7"
click at [268, 316] on select "January February March April May June July August September October November De…" at bounding box center [319, 332] width 102 height 32
drag, startPoint x: 427, startPoint y: 378, endPoint x: 316, endPoint y: 451, distance: 133.2
click at [427, 377] on button "Apply" at bounding box center [419, 374] width 57 height 29
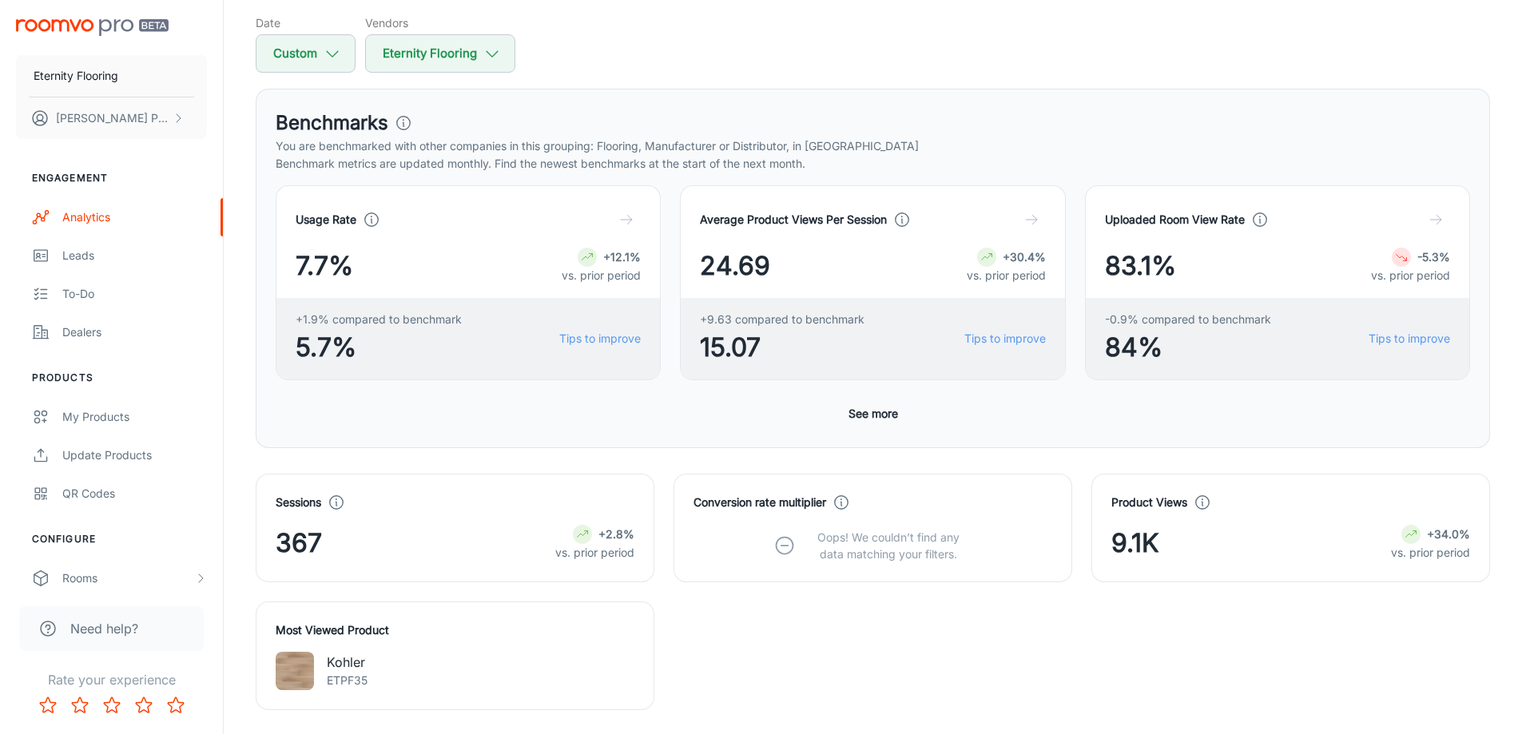
scroll to position [0, 0]
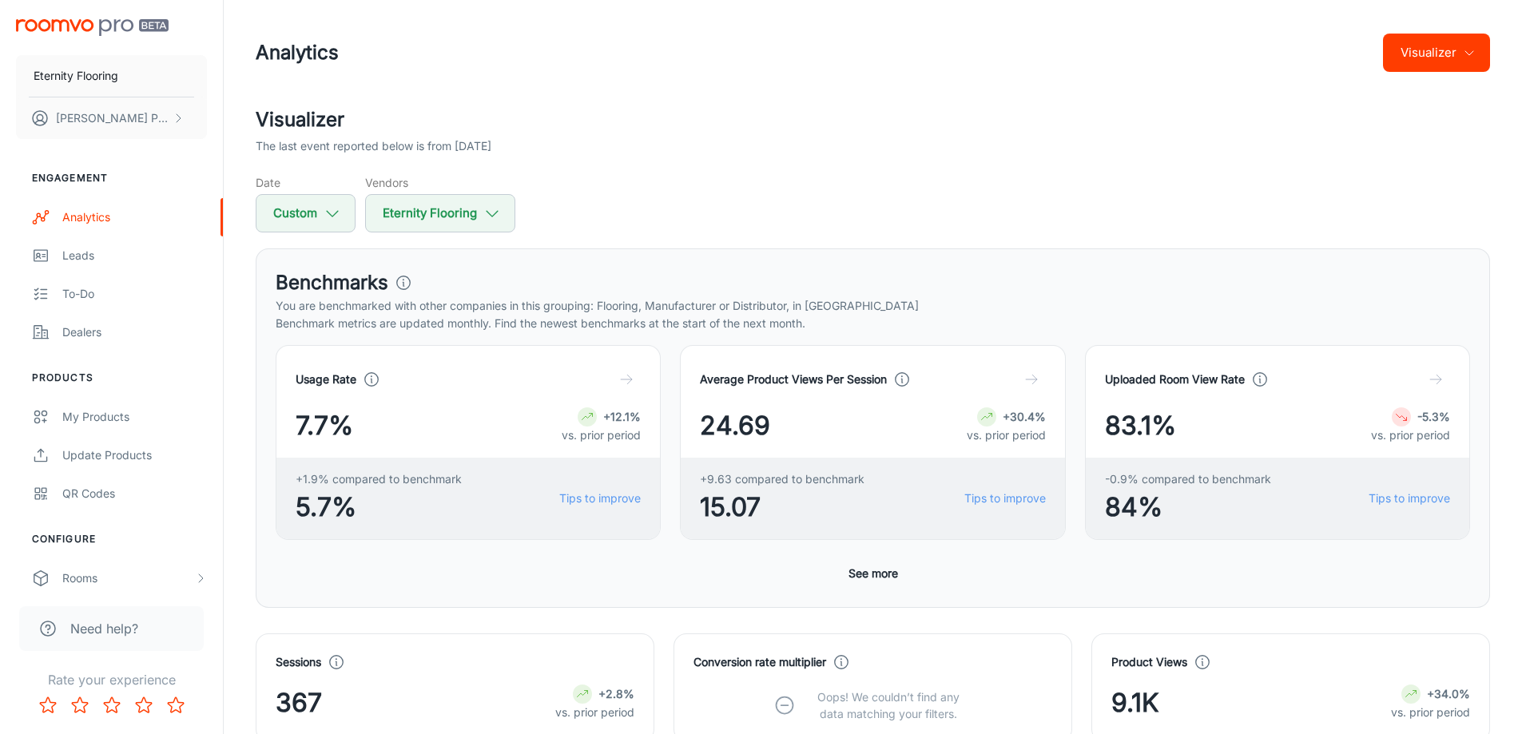
click at [1483, 48] on button "Visualizer" at bounding box center [1436, 53] width 107 height 38
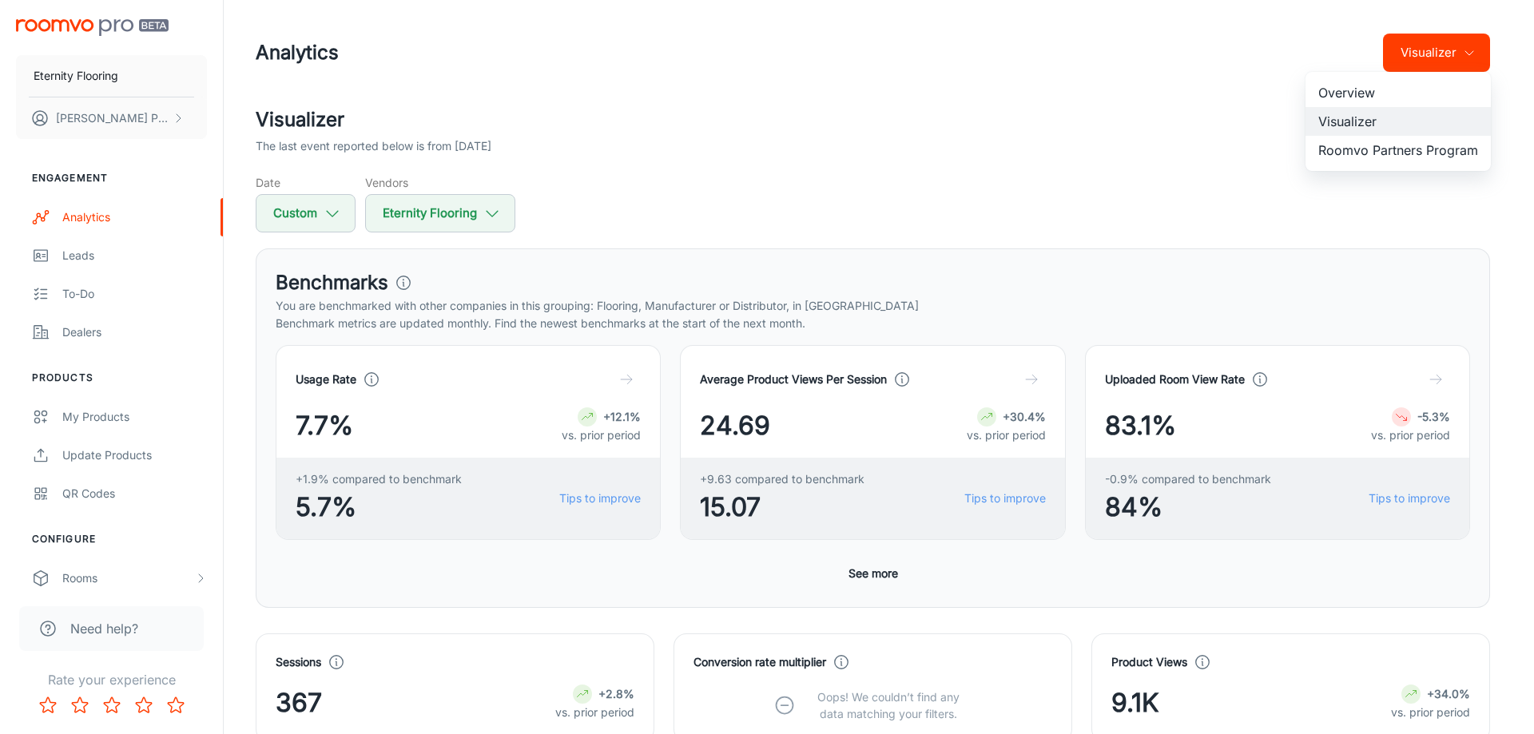
click at [1361, 96] on li "Overview" at bounding box center [1397, 92] width 185 height 29
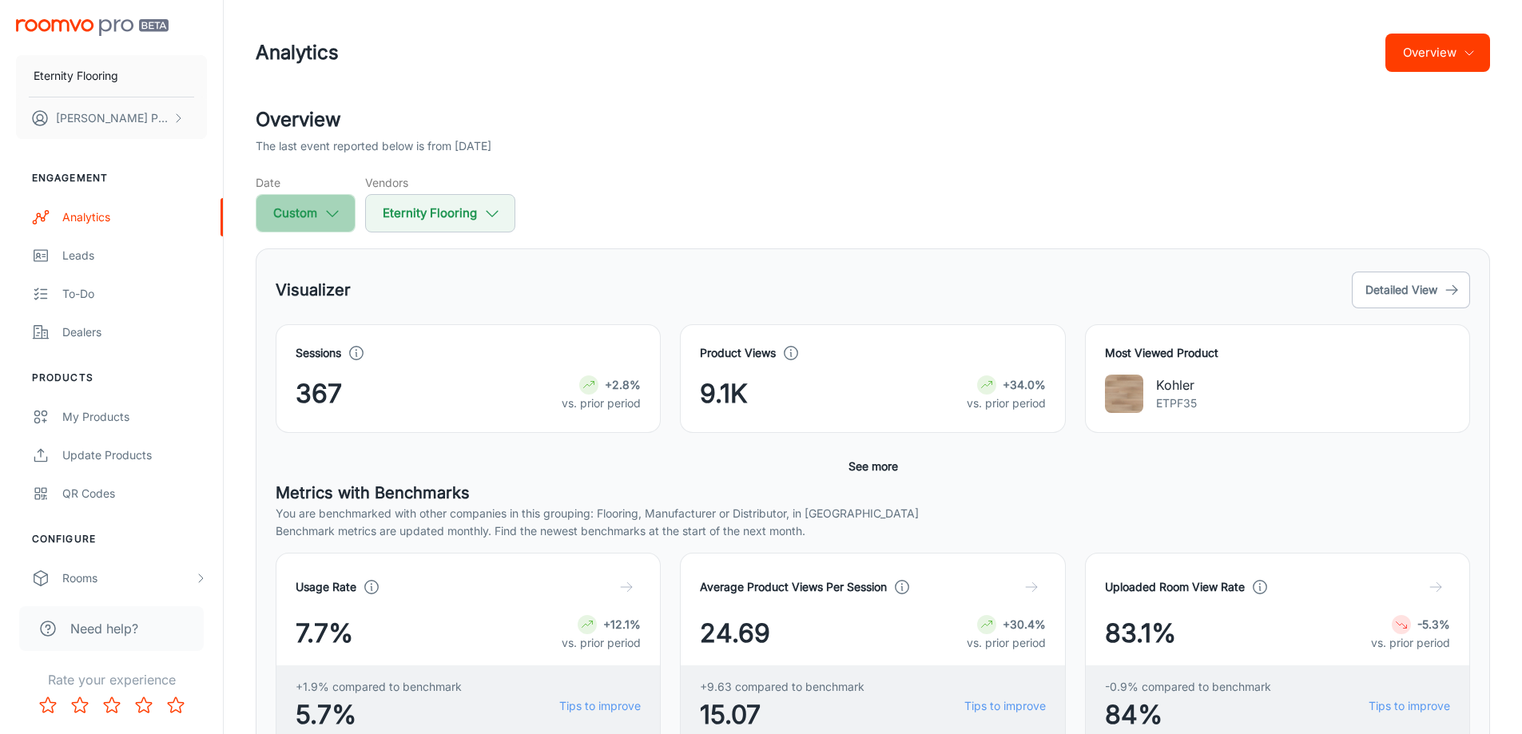
click at [320, 216] on button "Custom" at bounding box center [306, 213] width 100 height 38
select select "7"
select select "2025"
select select "7"
select select "2025"
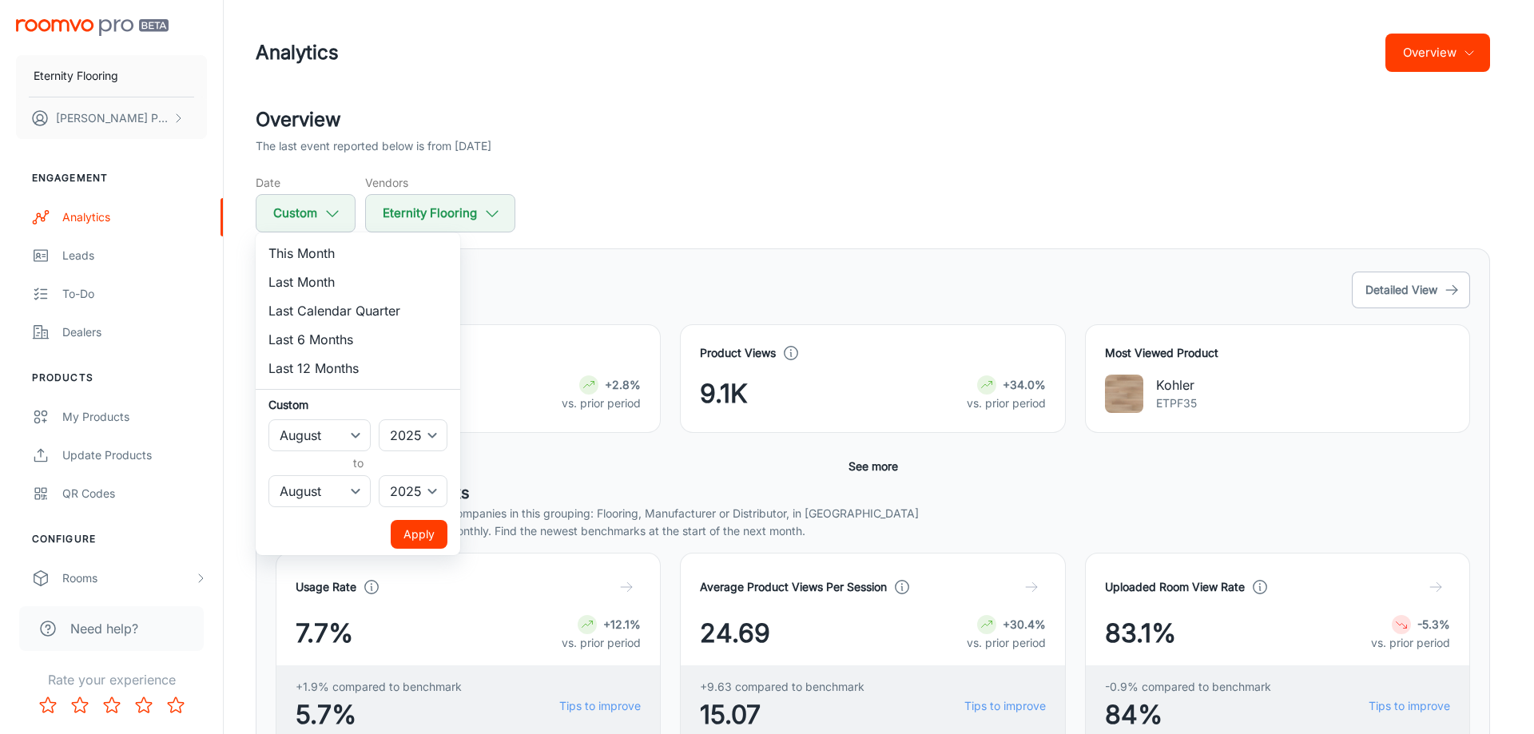
click at [411, 531] on button "Apply" at bounding box center [419, 534] width 57 height 29
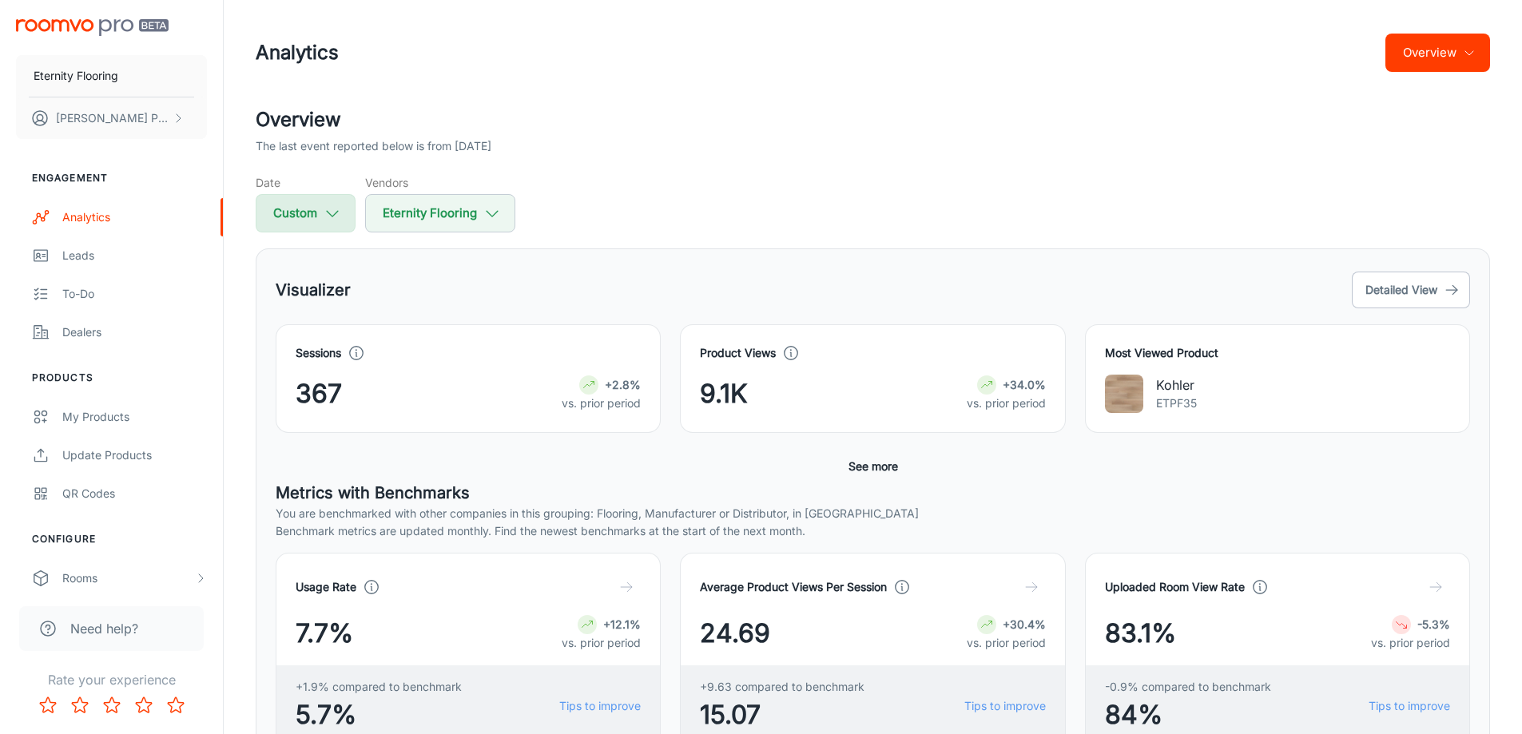
click at [303, 214] on button "Custom" at bounding box center [306, 213] width 100 height 38
select select "7"
select select "2025"
select select "7"
select select "2025"
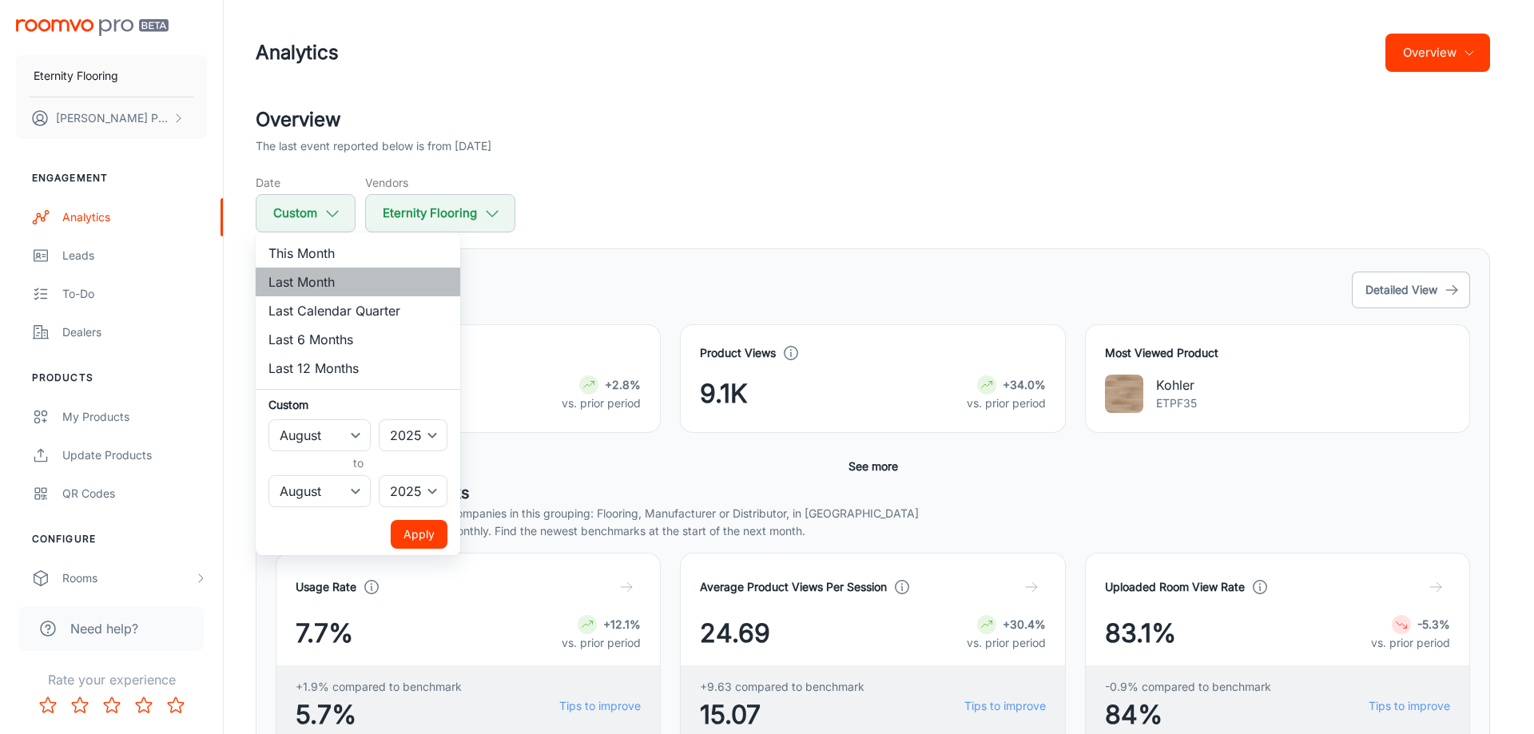
click at [319, 284] on li "Last Month" at bounding box center [358, 282] width 205 height 29
select select "8"
click at [416, 529] on button "Apply" at bounding box center [419, 534] width 57 height 29
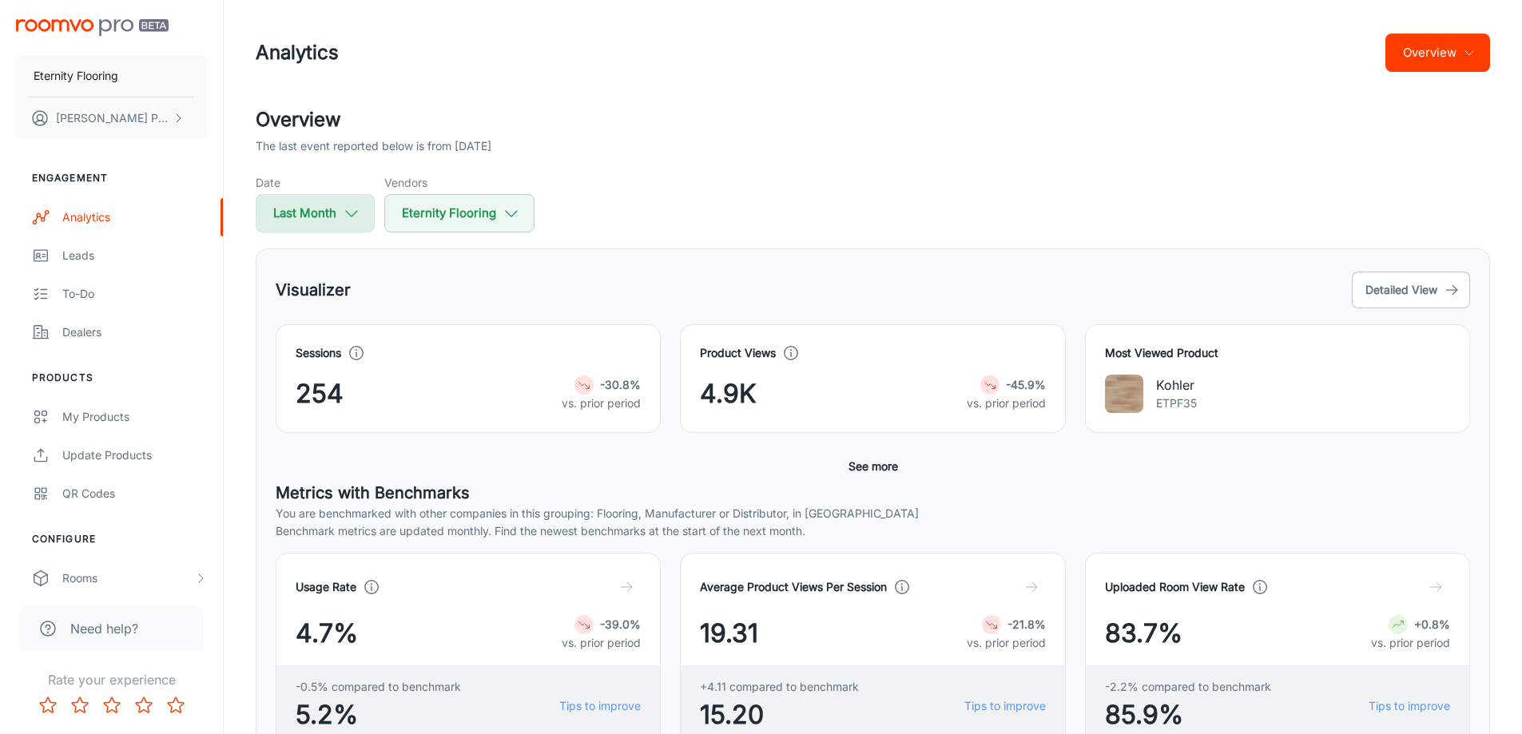
click at [359, 213] on icon "button" at bounding box center [352, 214] width 18 height 18
select select "8"
select select "2025"
select select "8"
select select "2025"
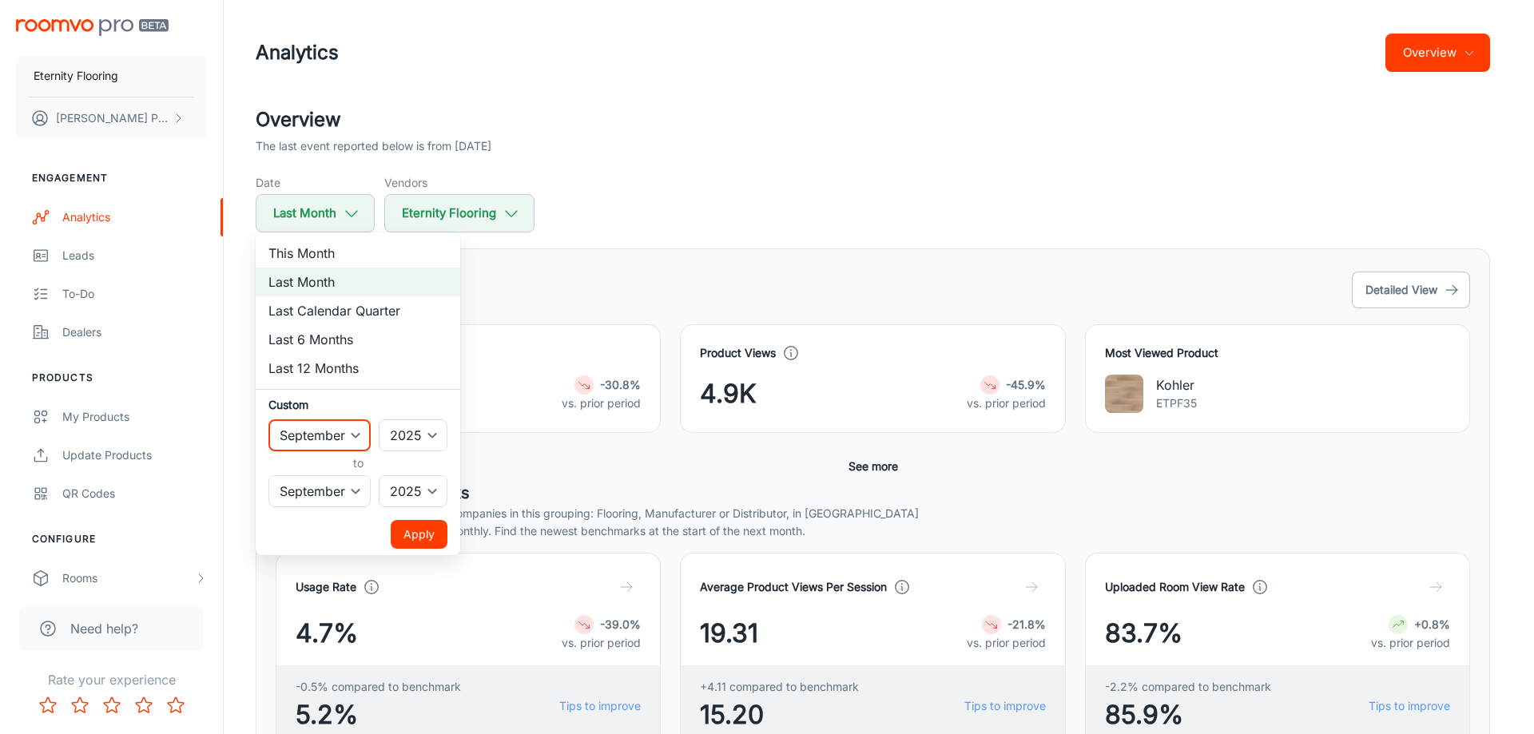
click at [317, 437] on select "January February March April May June July August September October November De…" at bounding box center [319, 435] width 102 height 32
select select "7"
click at [268, 419] on select "January February March April May June July August September October November De…" at bounding box center [319, 435] width 102 height 32
click at [296, 492] on select "January February March April May June July August September October November De…" at bounding box center [319, 491] width 102 height 32
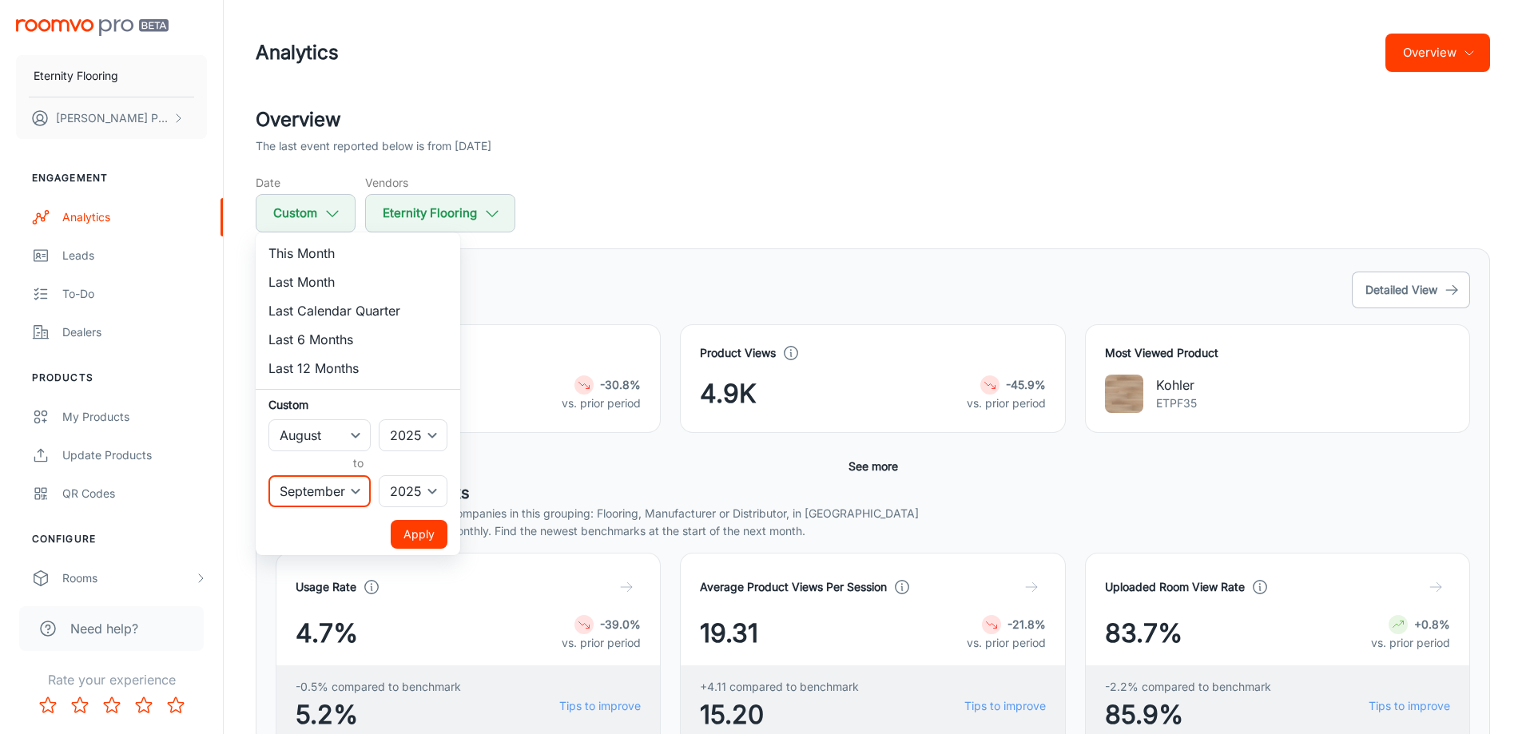
select select "7"
click at [268, 475] on select "January February March April May June July August September October November De…" at bounding box center [319, 491] width 102 height 32
click at [415, 526] on button "Apply" at bounding box center [419, 534] width 57 height 29
